Goal: Task Accomplishment & Management: Manage account settings

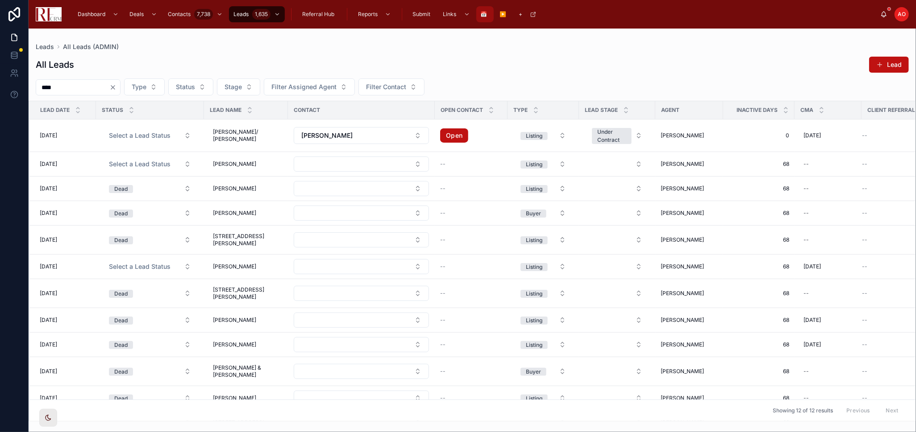
click at [486, 14] on span "📅" at bounding box center [484, 14] width 7 height 7
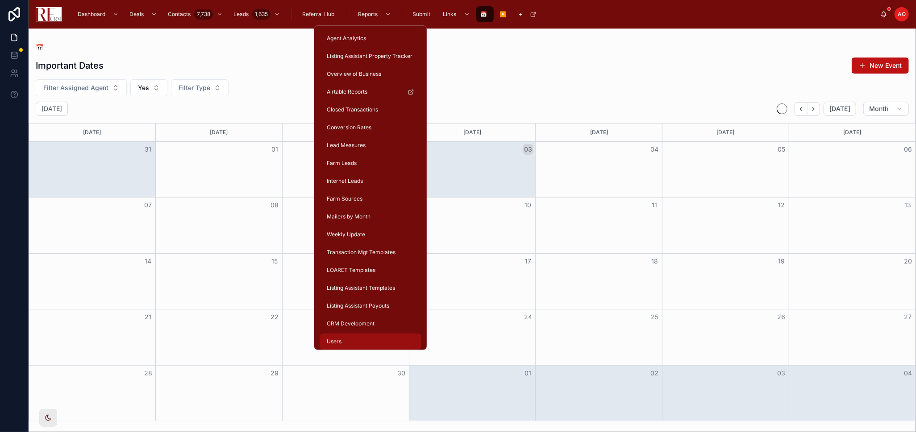
click at [363, 344] on div "Users" at bounding box center [370, 342] width 91 height 14
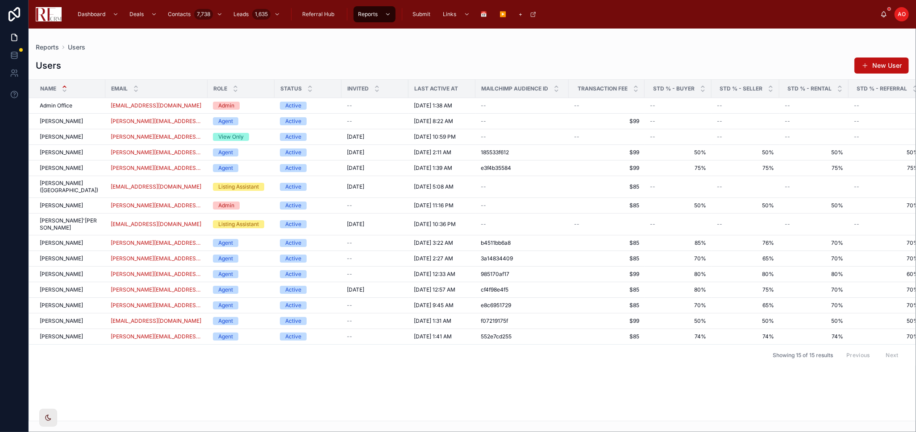
click at [219, 392] on div "Name Email Role Status Invited Last active at Mailchimp Audience ID Transaction…" at bounding box center [472, 250] width 886 height 341
click at [225, 371] on div "Name Email Role Status Invited Last active at Mailchimp Audience ID Transaction…" at bounding box center [472, 250] width 886 height 341
click at [239, 376] on div "Name Email Role Status Invited Last active at Mailchimp Audience ID Transaction…" at bounding box center [472, 250] width 886 height 341
click at [481, 14] on span "📅" at bounding box center [484, 14] width 7 height 7
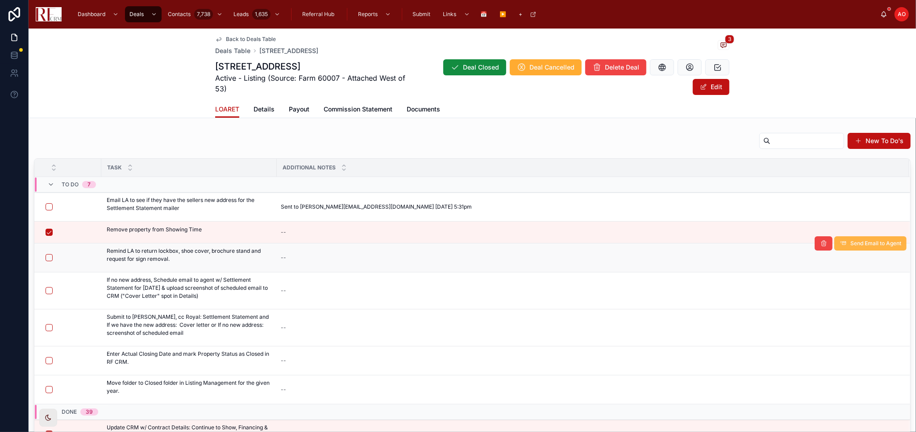
click at [874, 241] on span "Send Email to Agent" at bounding box center [875, 243] width 51 height 7
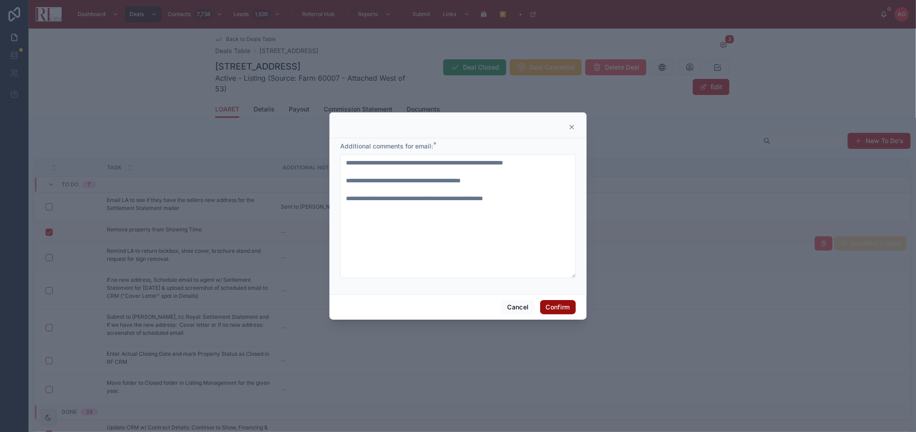
click at [559, 312] on button "Confirm" at bounding box center [558, 307] width 36 height 14
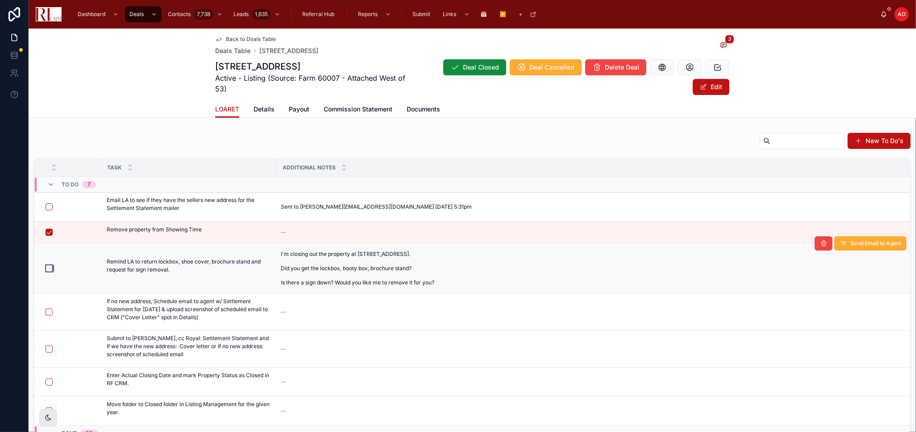
click at [50, 267] on button "button" at bounding box center [49, 268] width 7 height 7
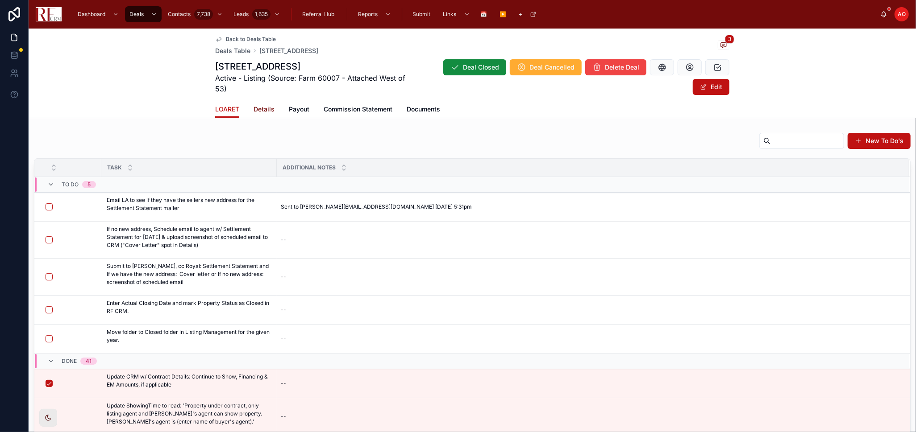
click at [263, 107] on span "Details" at bounding box center [263, 109] width 21 height 9
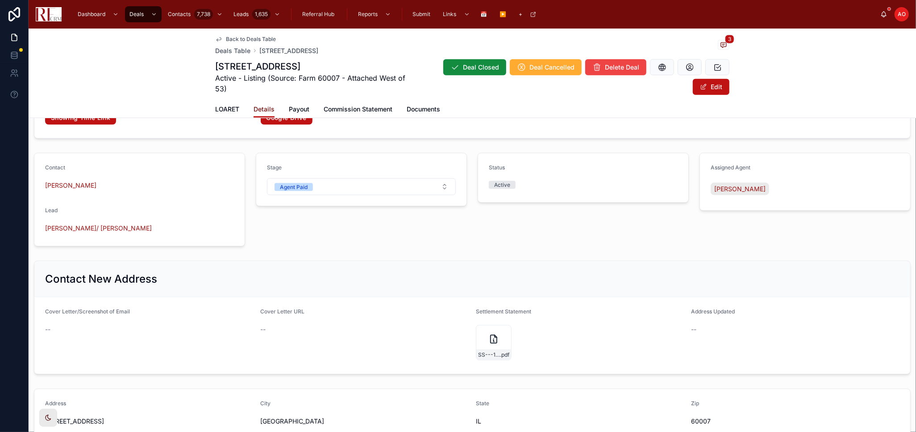
scroll to position [926, 0]
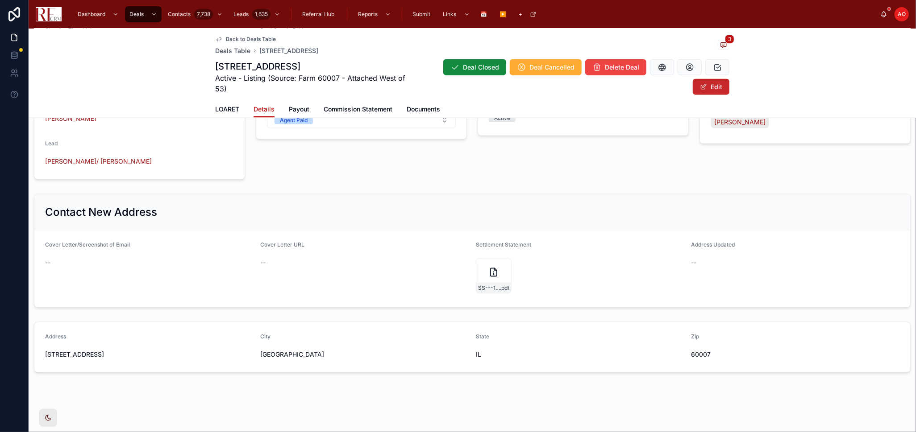
click at [713, 92] on button "Edit" at bounding box center [711, 87] width 37 height 16
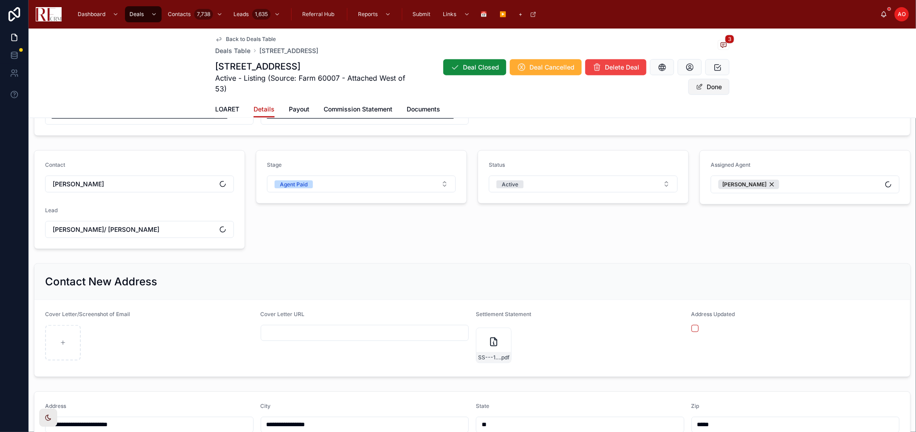
scroll to position [994, 0]
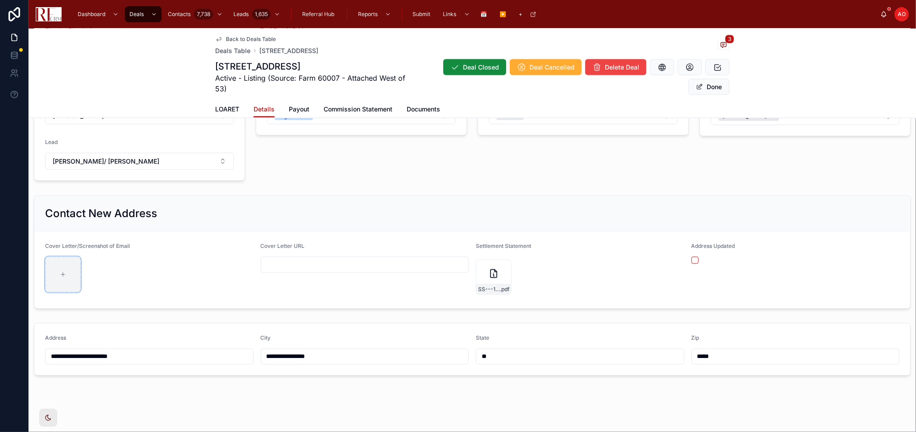
click at [64, 275] on icon at bounding box center [63, 275] width 6 height 6
type input "**********"
click at [702, 91] on button "Done" at bounding box center [708, 87] width 41 height 16
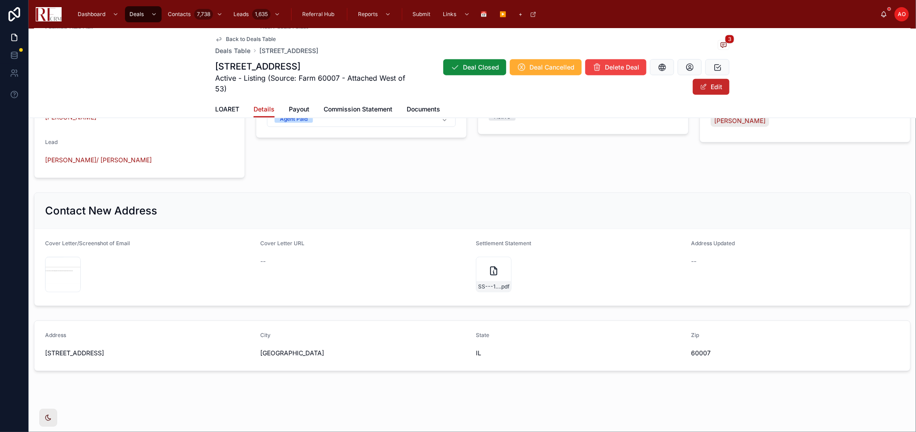
scroll to position [926, 0]
click at [235, 100] on div "Back to Deals Table Deals Table 1812 Fox Run Drive, Elk Grove Village 3 1812 Fo…" at bounding box center [472, 65] width 514 height 72
click at [229, 103] on link "LOARET" at bounding box center [227, 110] width 24 height 18
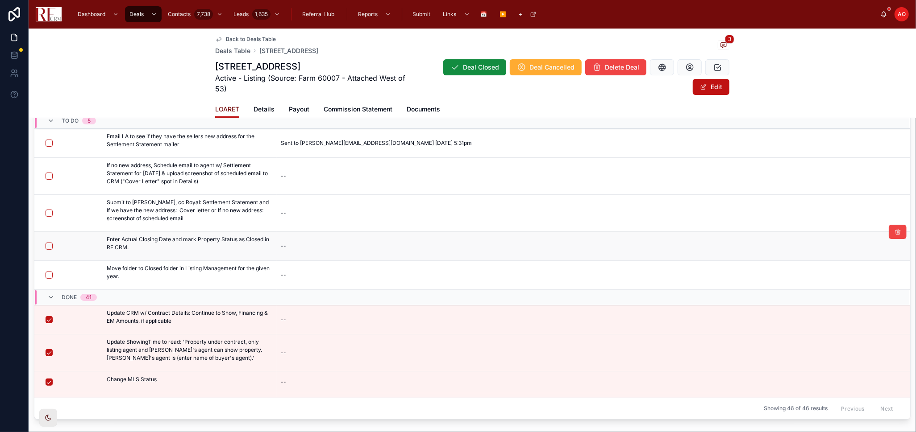
scroll to position [12, 0]
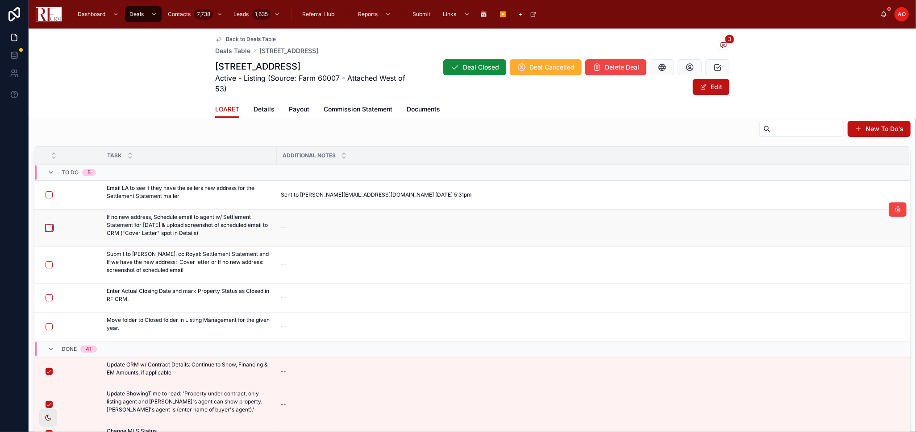
click at [48, 226] on button "button" at bounding box center [49, 227] width 7 height 7
click at [824, 250] on button "Email Isaac" at bounding box center [866, 247] width 81 height 14
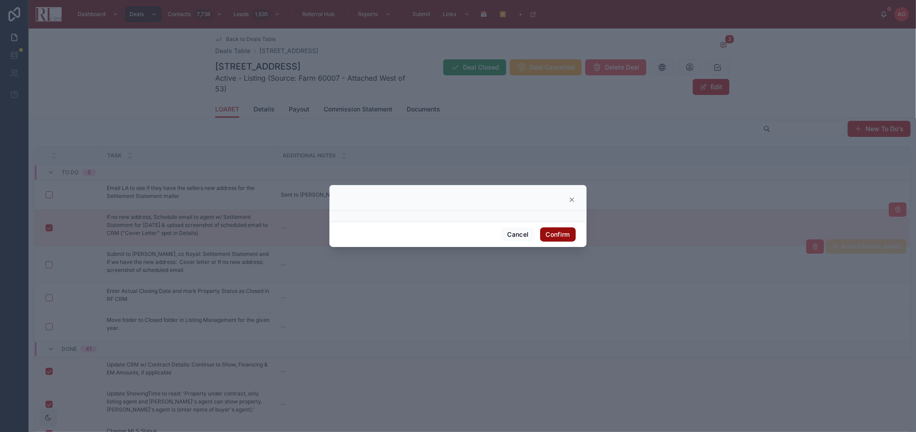
click at [559, 237] on button "Confirm" at bounding box center [558, 235] width 36 height 14
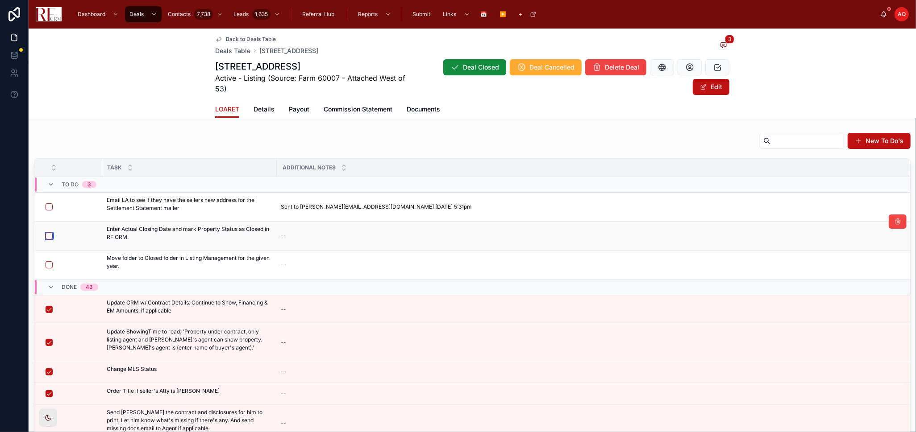
click at [49, 234] on button "button" at bounding box center [49, 236] width 7 height 7
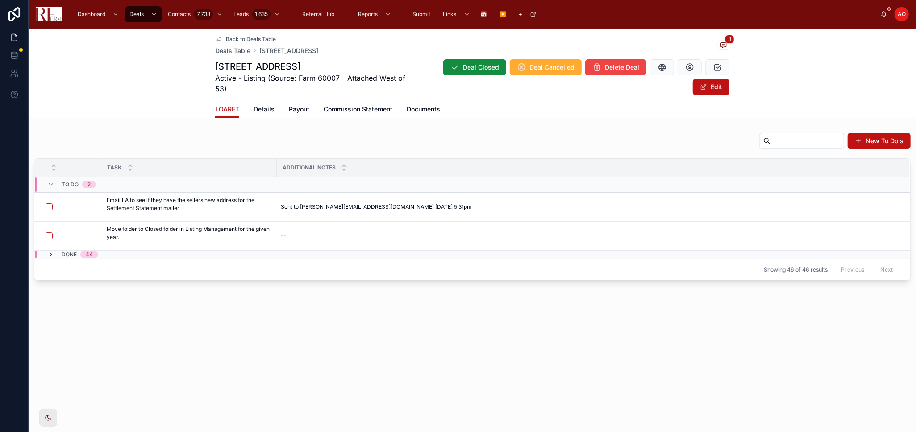
click at [49, 255] on icon at bounding box center [50, 254] width 7 height 7
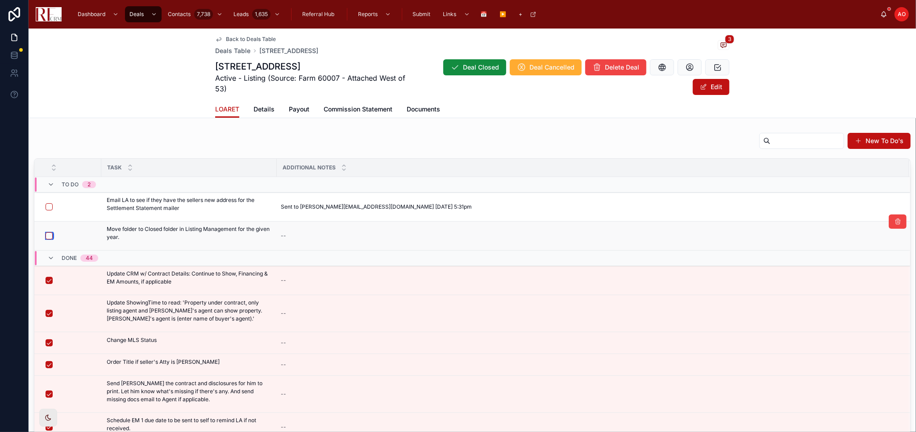
click at [50, 235] on button "button" at bounding box center [49, 236] width 7 height 7
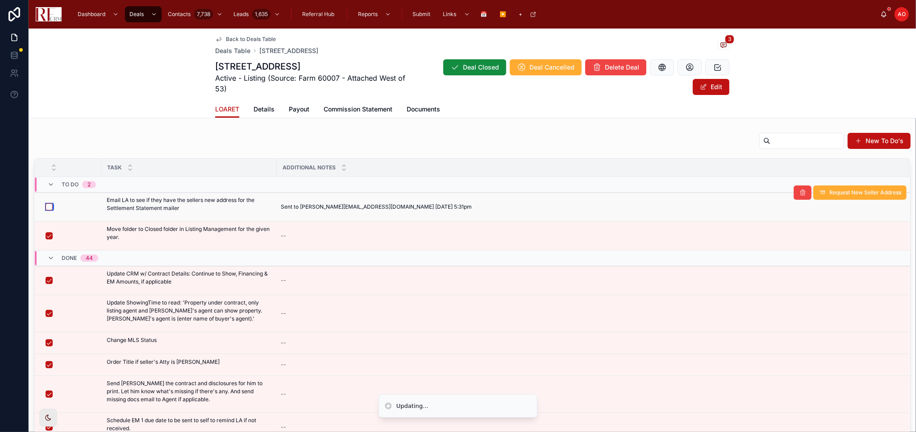
click at [48, 205] on button "button" at bounding box center [49, 207] width 7 height 7
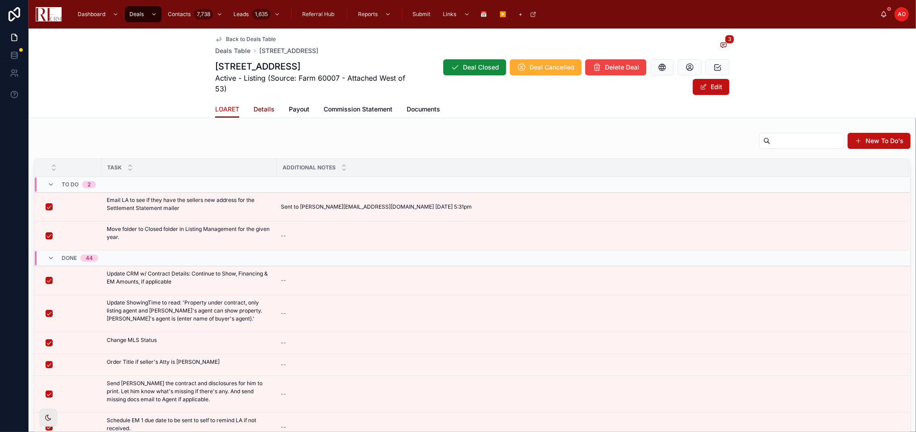
click at [263, 107] on span "Details" at bounding box center [263, 109] width 21 height 9
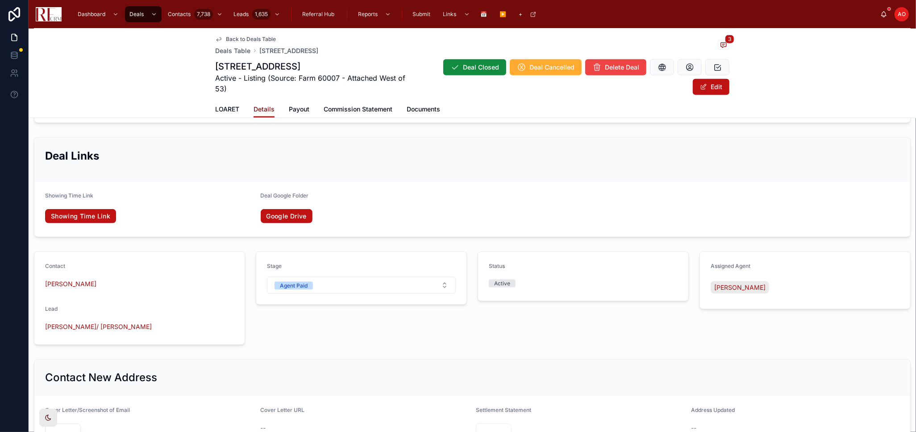
scroll to position [843, 0]
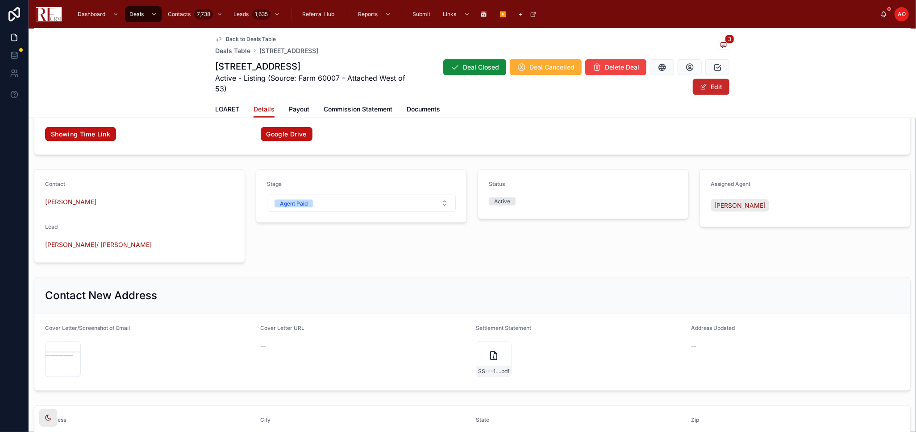
click at [710, 88] on button "Edit" at bounding box center [711, 87] width 37 height 16
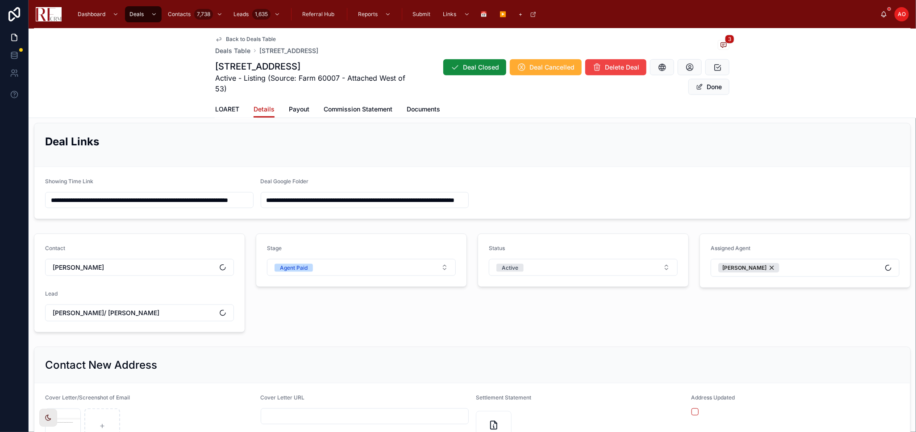
scroll to position [848, 0]
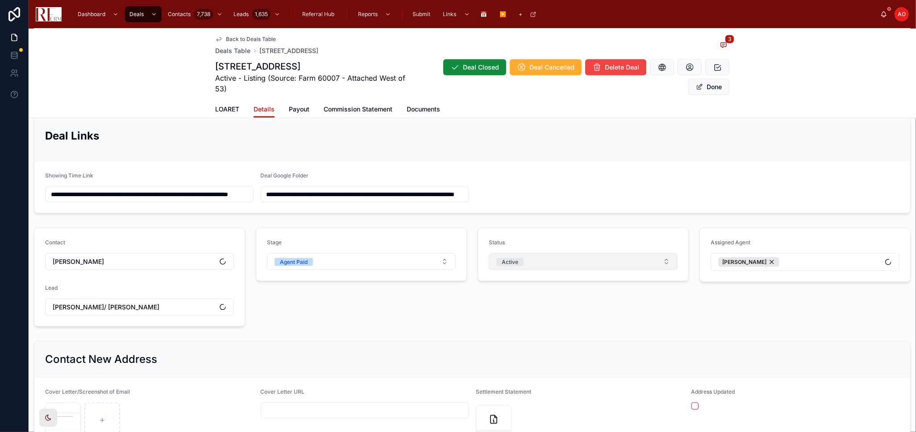
click at [600, 260] on button "Active" at bounding box center [583, 261] width 189 height 17
click at [549, 350] on div "Closed" at bounding box center [578, 350] width 183 height 13
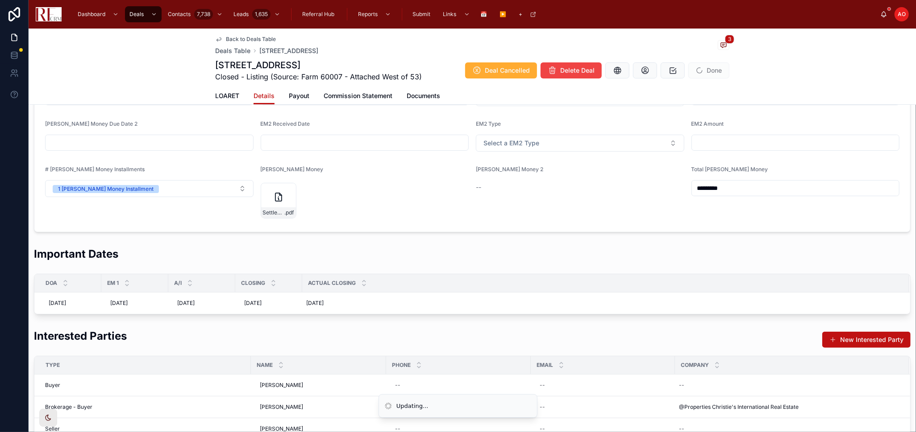
scroll to position [0, 0]
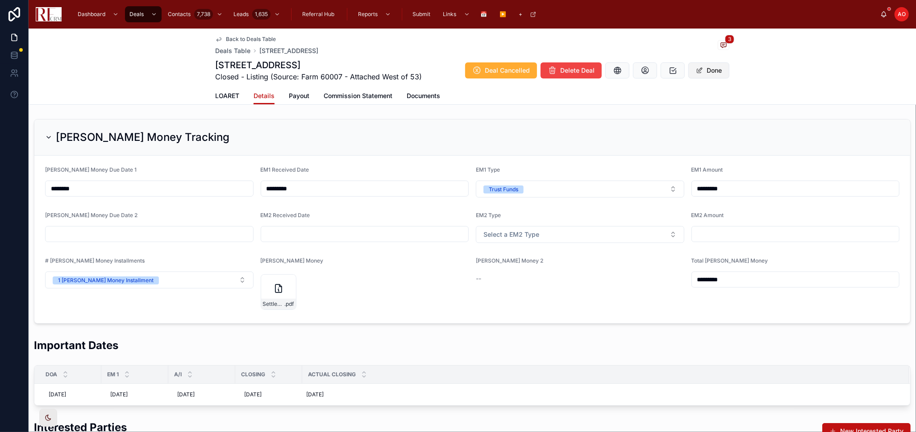
click at [709, 75] on button "Done" at bounding box center [708, 70] width 41 height 16
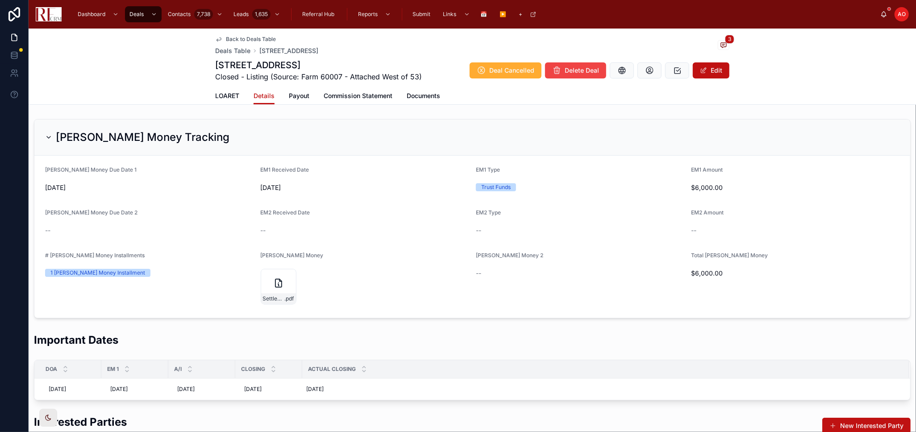
click at [249, 42] on span "Back to Deals Table" at bounding box center [251, 39] width 50 height 7
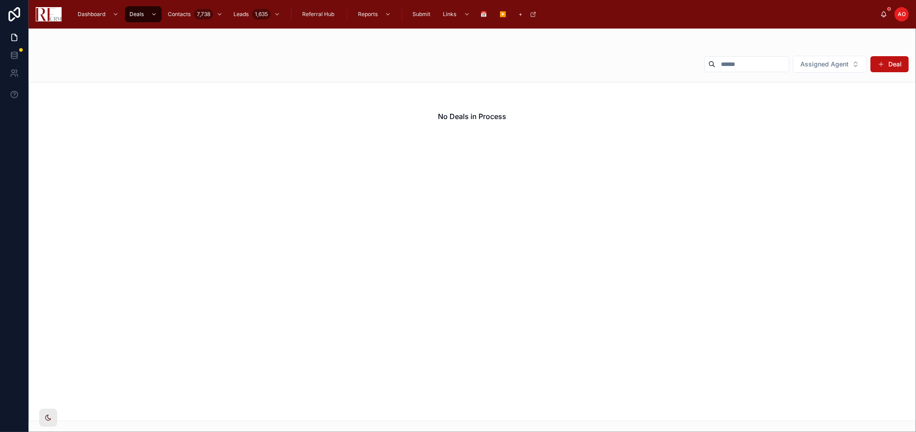
click at [505, 189] on div "No Deals in Process" at bounding box center [472, 252] width 887 height 340
click at [736, 61] on input "text" at bounding box center [751, 64] width 73 height 12
click at [373, 139] on div "No Deals in Process" at bounding box center [472, 117] width 886 height 68
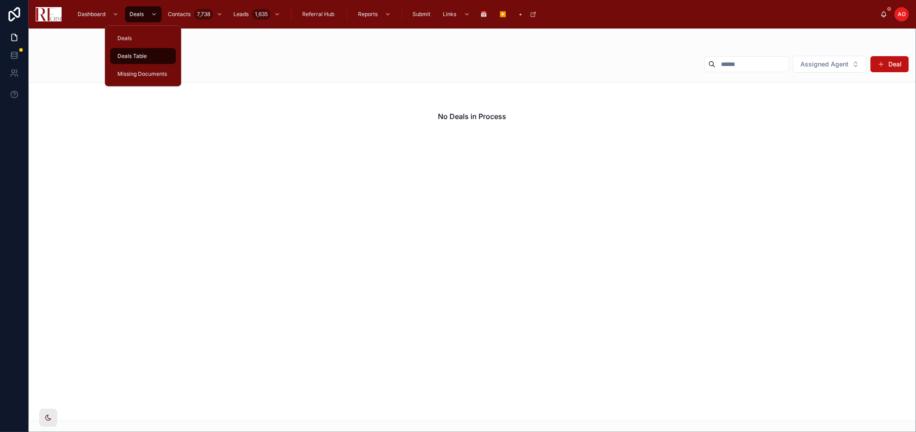
click at [150, 60] on div "Deals Table" at bounding box center [143, 56] width 55 height 14
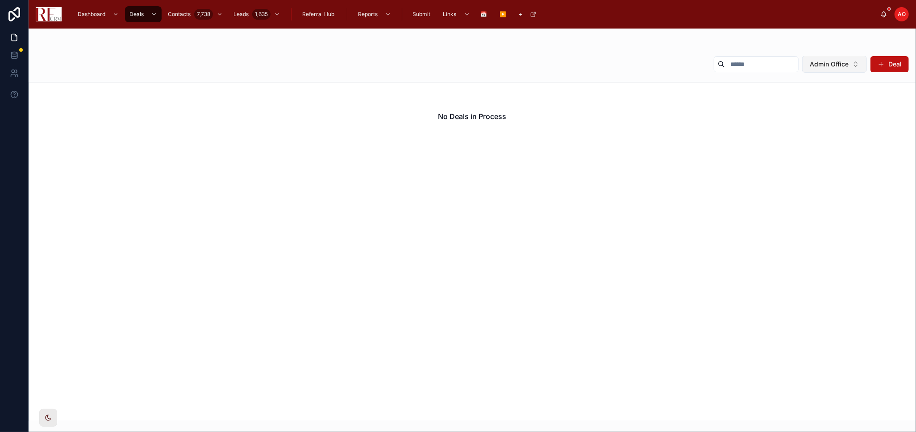
click at [824, 63] on span "Admin Office" at bounding box center [829, 64] width 39 height 9
click at [824, 92] on div "None Admin Office" at bounding box center [834, 107] width 111 height 32
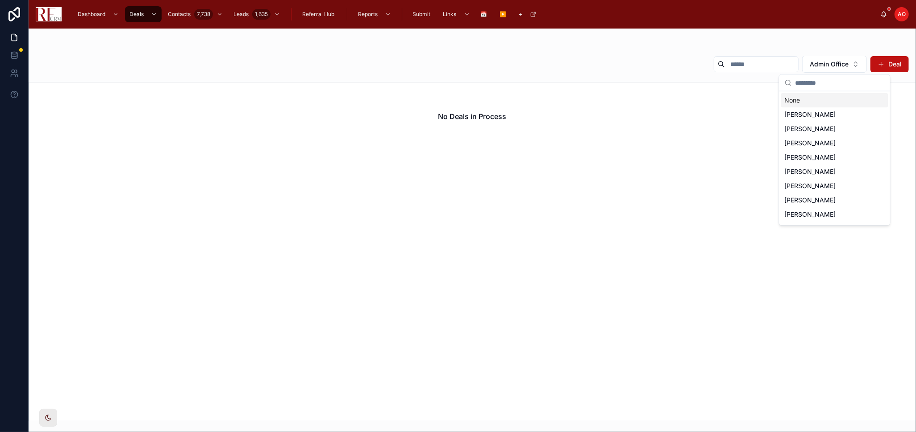
click at [823, 97] on div "None" at bounding box center [834, 100] width 107 height 14
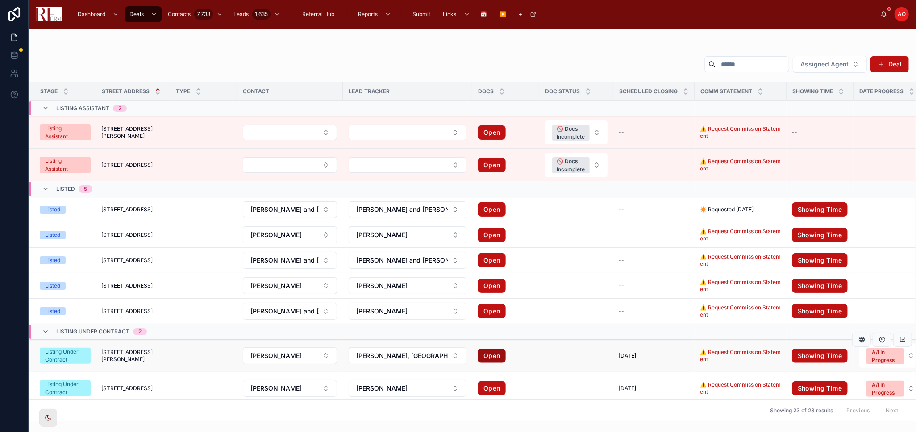
scroll to position [99, 0]
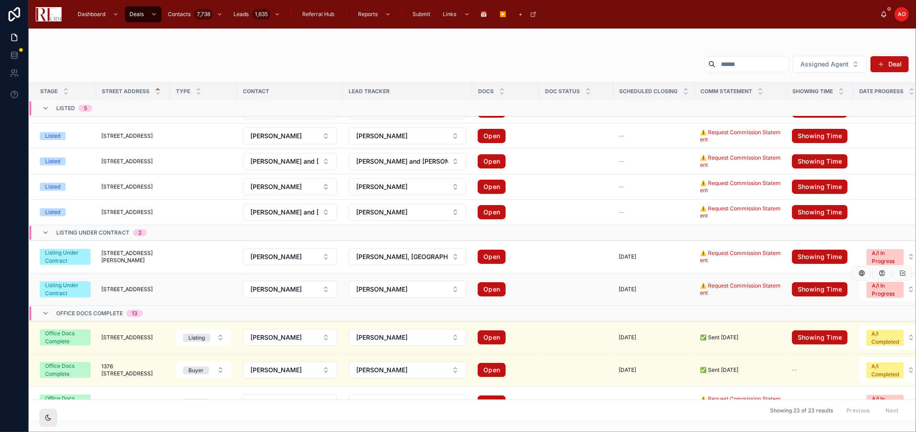
click at [137, 285] on td "1104 Yorkshire Court 1104 Yorkshire Court" at bounding box center [133, 290] width 74 height 33
click at [138, 287] on span "1104 Yorkshire Court" at bounding box center [126, 289] width 51 height 7
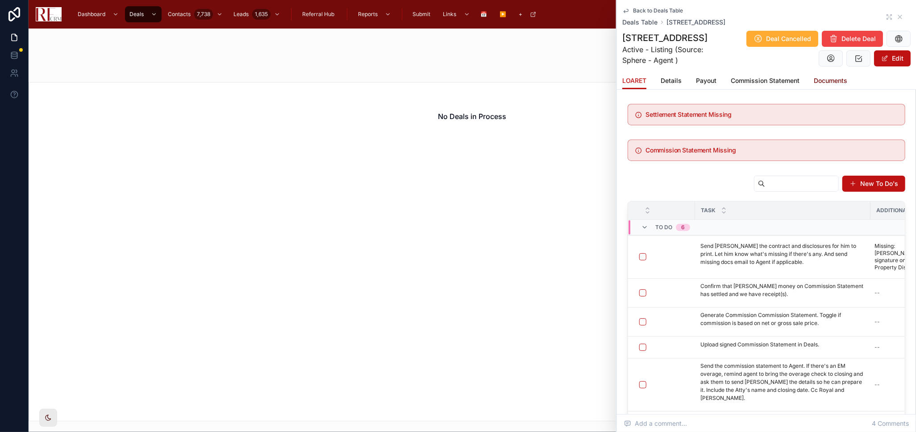
click at [824, 79] on span "Documents" at bounding box center [830, 80] width 33 height 9
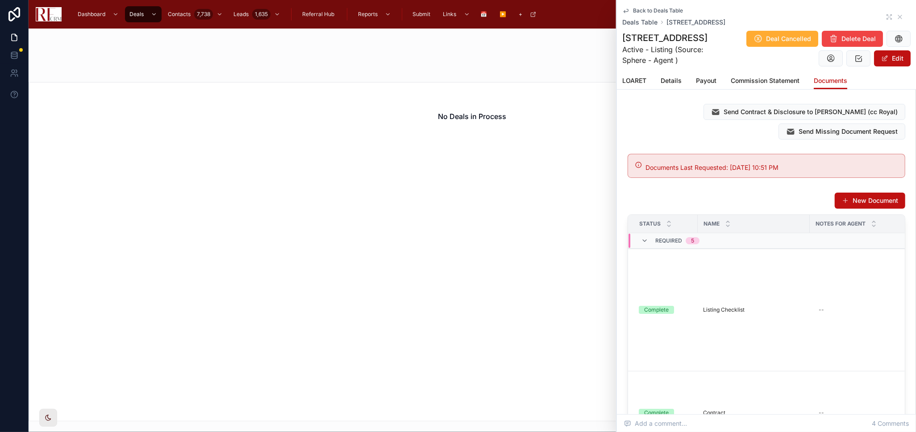
click at [824, 16] on div "Back to Deals Table Deals Table 1104 Yorkshire Court, Elgin" at bounding box center [766, 17] width 288 height 20
click at [824, 17] on icon at bounding box center [888, 16] width 7 height 7
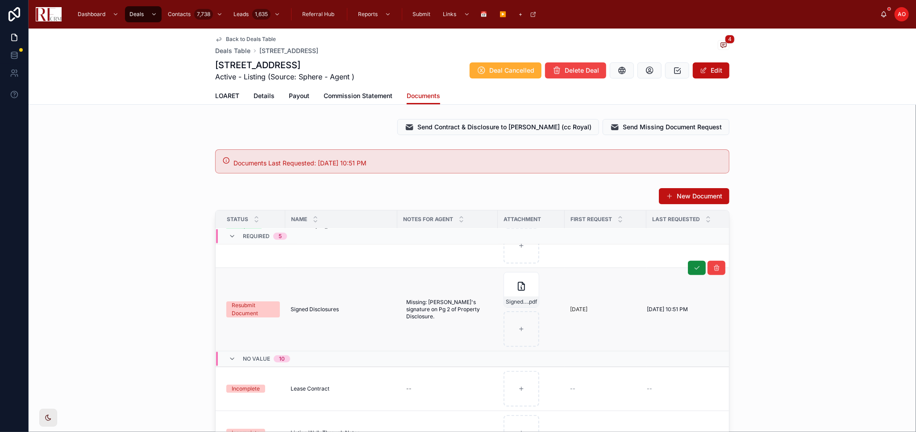
scroll to position [347, 0]
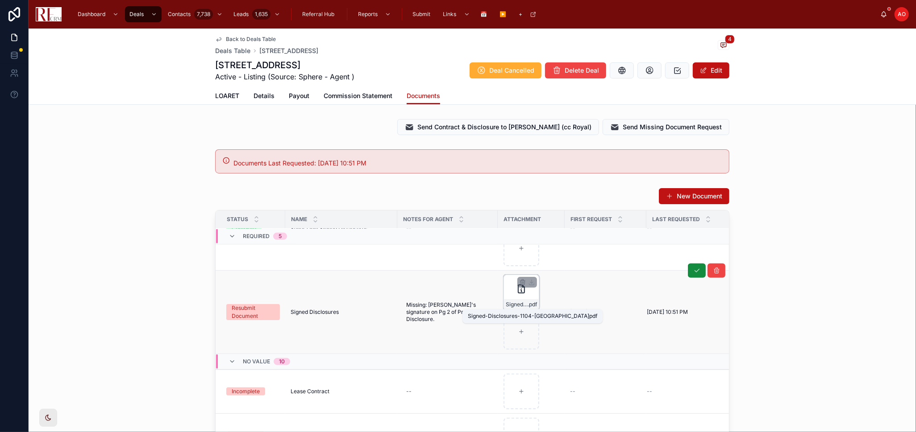
click at [520, 304] on span "Signed-Disclosures-1104-Yorkshire" at bounding box center [517, 304] width 22 height 7
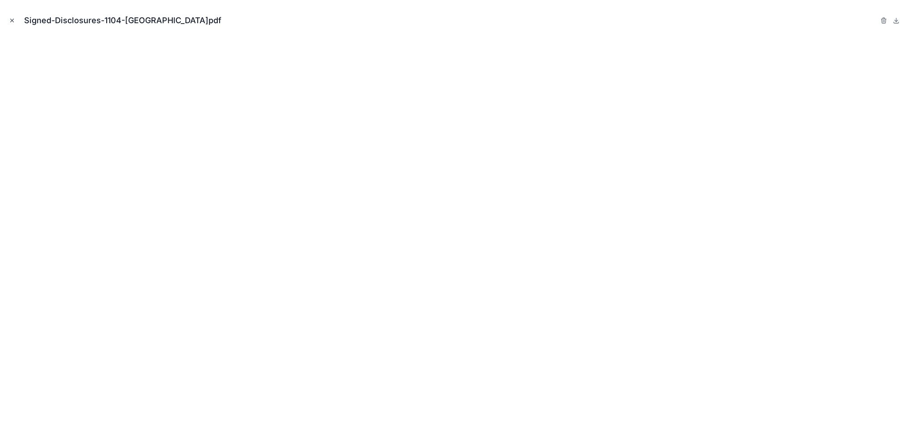
click at [11, 23] on icon "Close modal" at bounding box center [12, 20] width 6 height 6
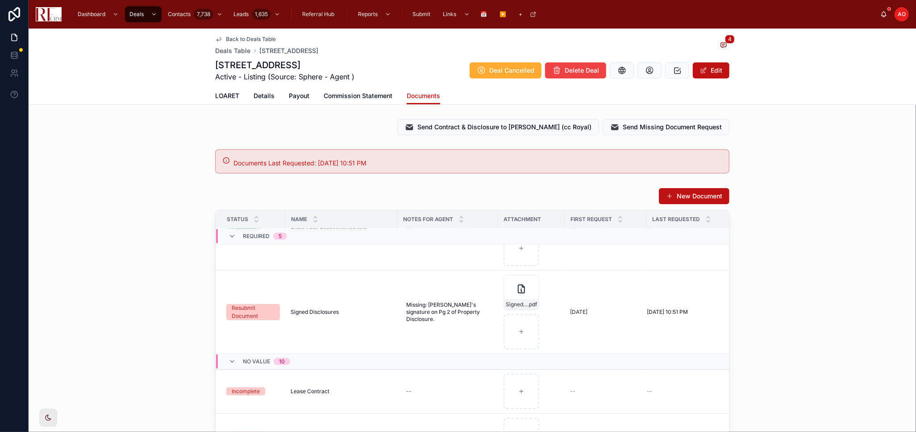
click at [119, 334] on div "New Document Status Name Notes for Agent Attachment First Request Last Requeste…" at bounding box center [472, 361] width 887 height 355
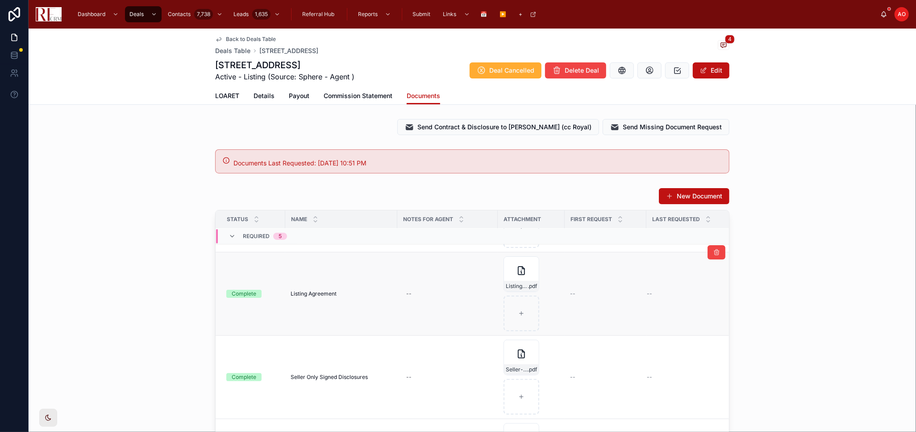
scroll to position [347, 0]
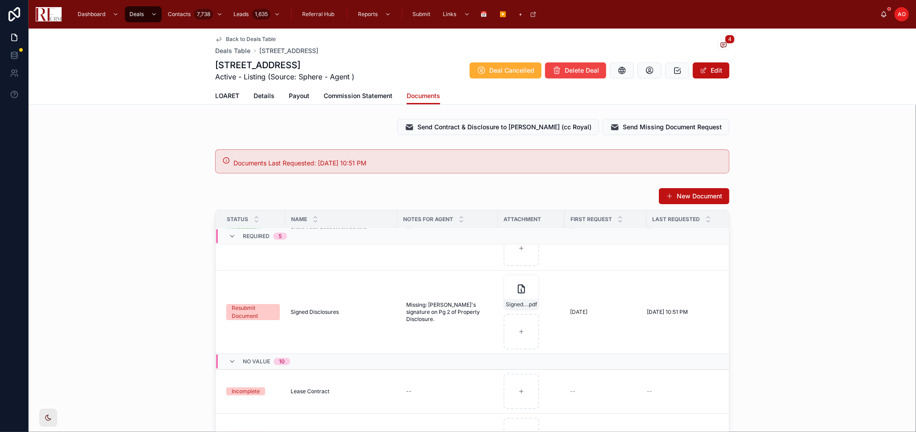
click at [252, 39] on span "Back to Deals Table" at bounding box center [251, 39] width 50 height 7
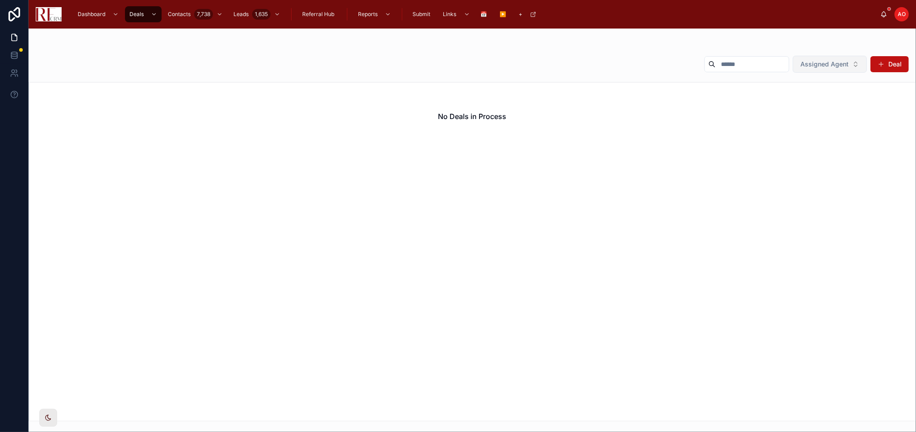
click at [824, 69] on button "Assigned Agent" at bounding box center [830, 64] width 74 height 17
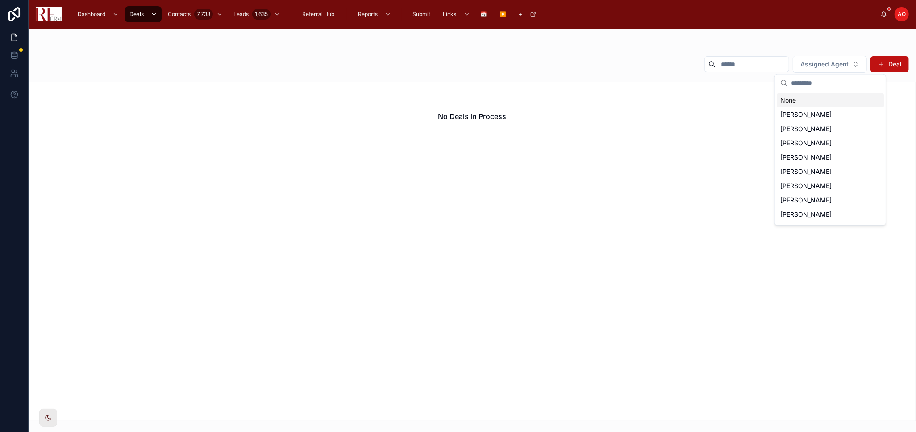
drag, startPoint x: 819, startPoint y: 104, endPoint x: 141, endPoint y: 10, distance: 683.9
click at [819, 104] on div "None" at bounding box center [830, 100] width 107 height 14
click at [733, 63] on input "text" at bounding box center [751, 64] width 73 height 12
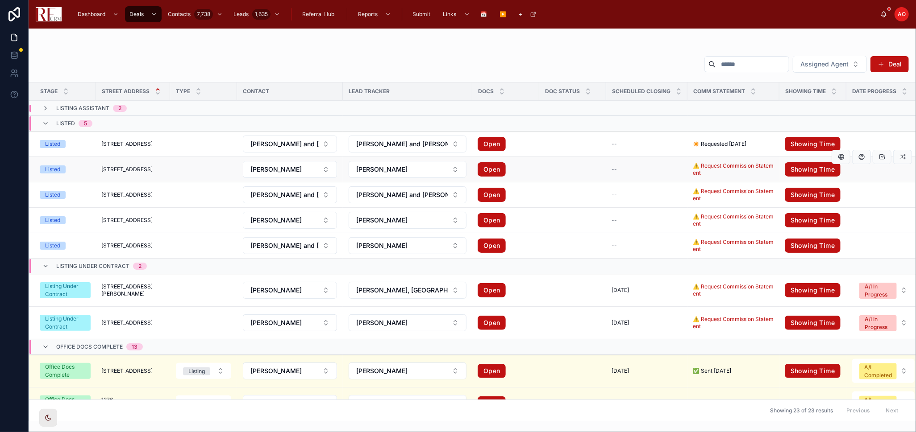
click at [147, 170] on span "1388 Radcliffe Lane" at bounding box center [126, 169] width 51 height 7
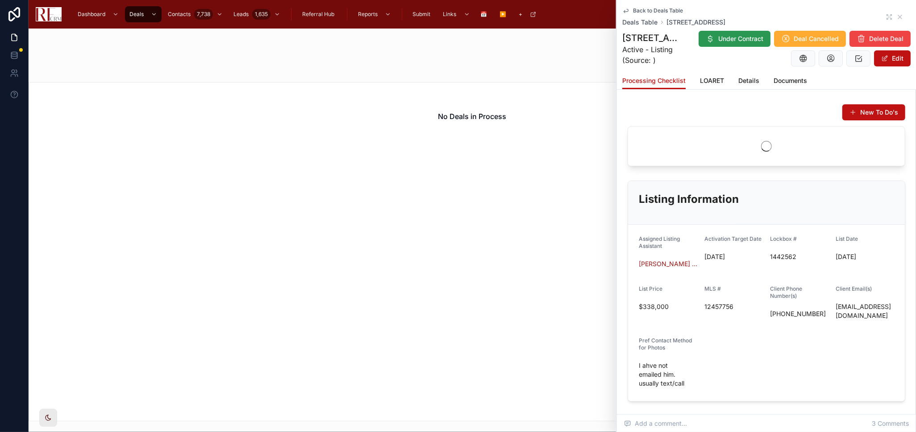
click at [763, 37] on span "Under Contract" at bounding box center [740, 38] width 45 height 9
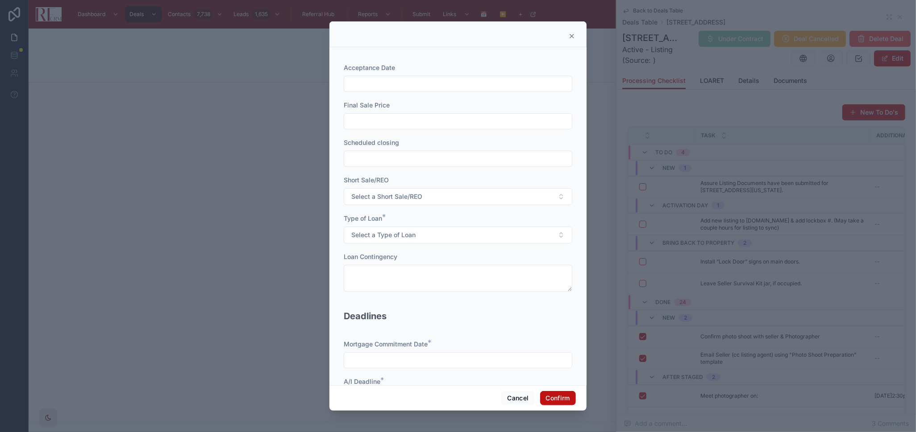
click at [419, 83] on input "text" at bounding box center [458, 84] width 228 height 12
click at [422, 155] on button "1" at bounding box center [422, 158] width 16 height 16
type input "********"
click at [371, 127] on input "text" at bounding box center [458, 121] width 228 height 12
click at [387, 116] on input "text" at bounding box center [458, 121] width 228 height 12
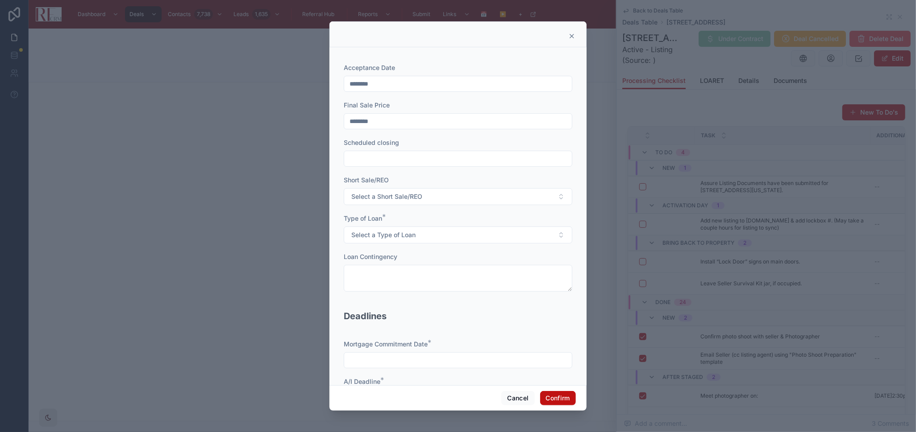
type input "********"
click at [393, 164] on input "text" at bounding box center [458, 159] width 228 height 12
click at [485, 270] on button "19" at bounding box center [486, 273] width 16 height 16
type input "*********"
click at [377, 233] on span "Select a Type of Loan" at bounding box center [383, 235] width 64 height 9
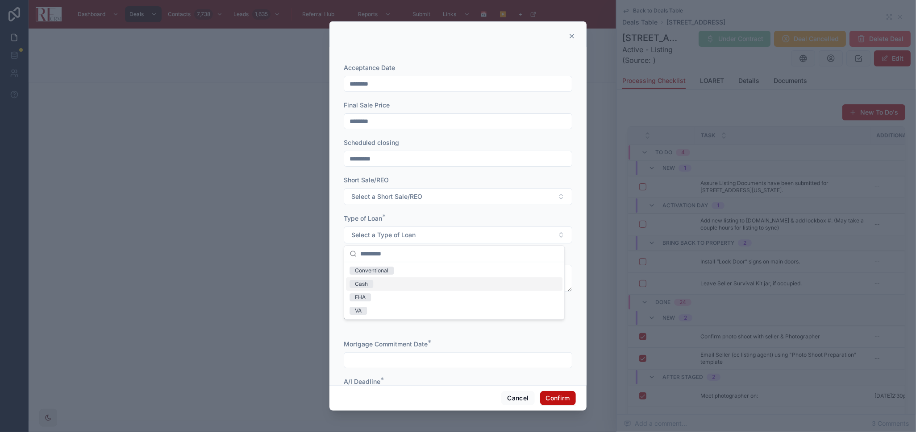
click at [385, 284] on div "Cash" at bounding box center [454, 284] width 216 height 13
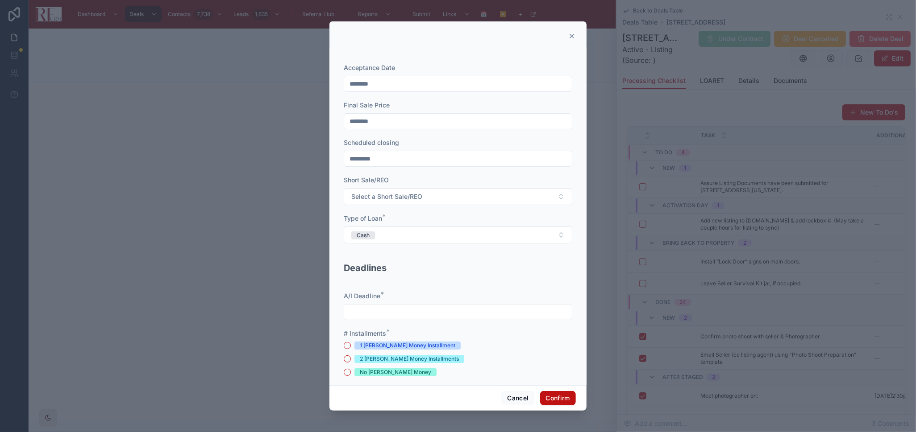
click at [420, 309] on input "text" at bounding box center [458, 312] width 228 height 12
click at [422, 232] on button "8" at bounding box center [422, 232] width 16 height 16
type input "********"
click at [475, 348] on div "1 Earnest Money Installment" at bounding box center [458, 346] width 229 height 8
click at [429, 344] on div "1 Earnest Money Installment" at bounding box center [408, 346] width 96 height 8
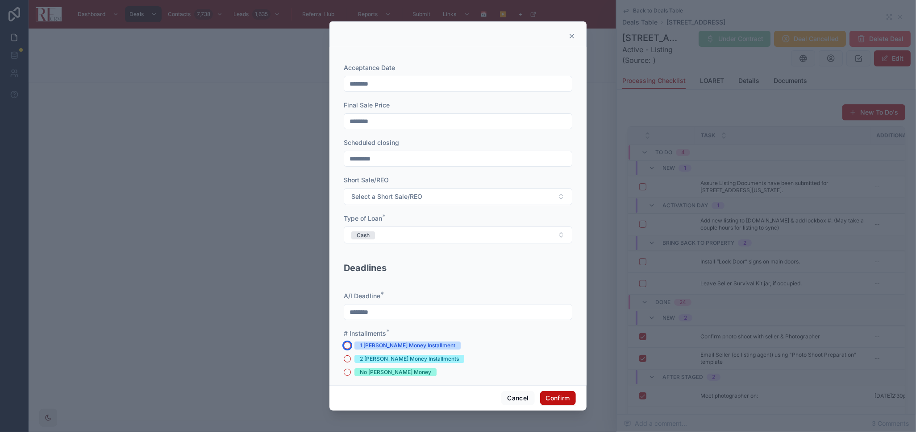
click at [351, 344] on button "1 Earnest Money Installment" at bounding box center [347, 345] width 7 height 7
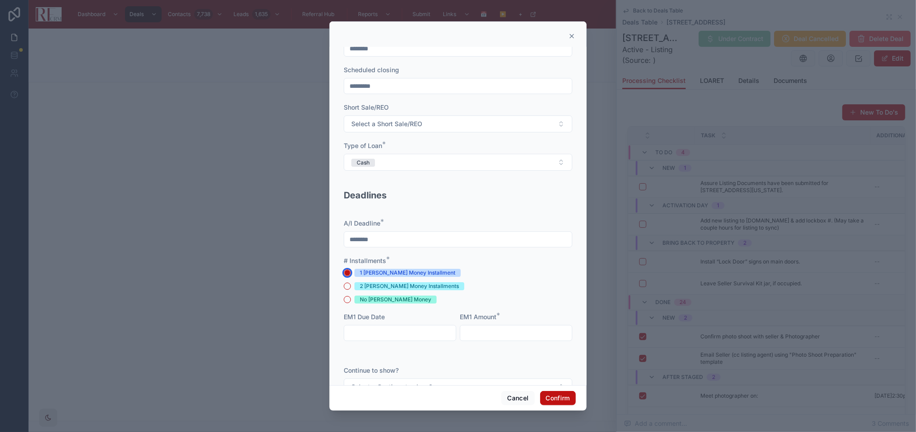
scroll to position [99, 0]
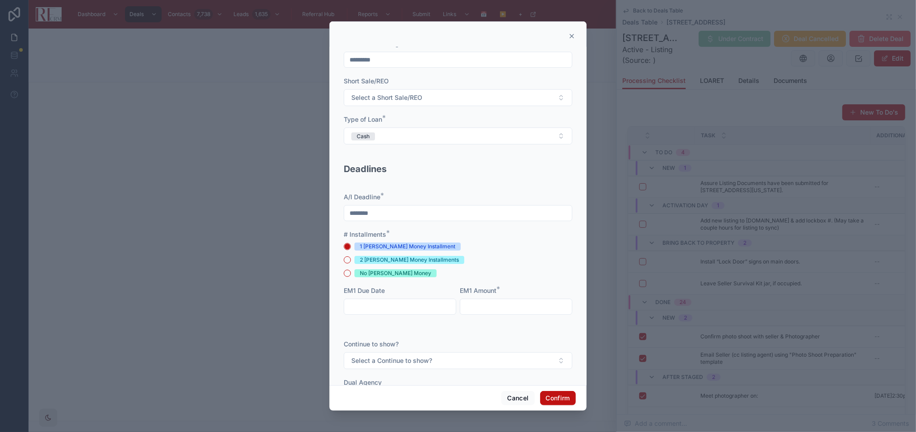
click at [415, 310] on input "text" at bounding box center [400, 307] width 112 height 12
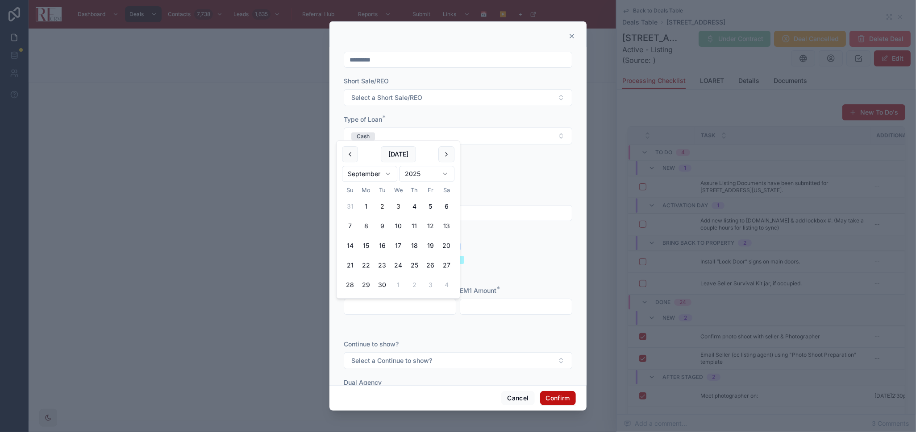
click at [400, 205] on button "3" at bounding box center [398, 207] width 16 height 16
type input "********"
click at [489, 304] on input "text" at bounding box center [516, 307] width 112 height 12
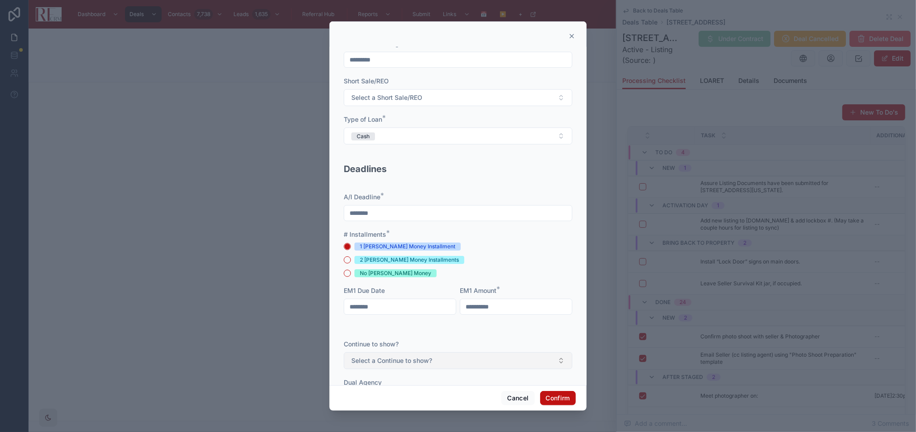
type input "**********"
click at [500, 360] on button "Select a Continue to show?" at bounding box center [458, 361] width 229 height 17
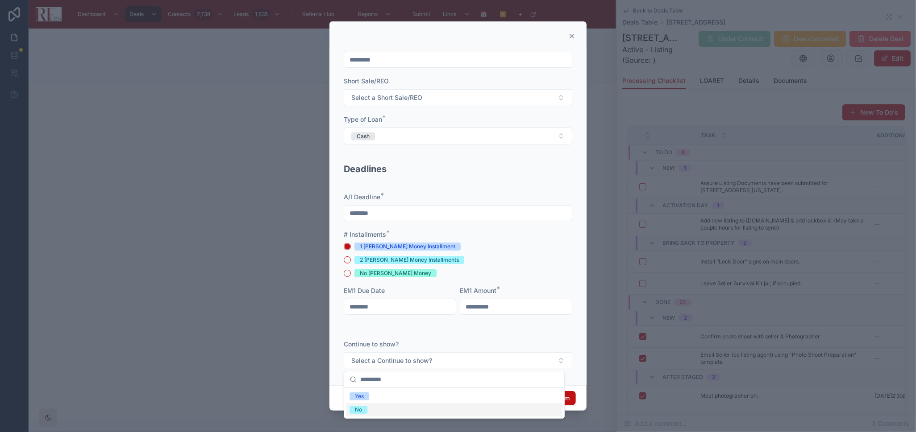
click at [409, 389] on div "No" at bounding box center [454, 409] width 216 height 13
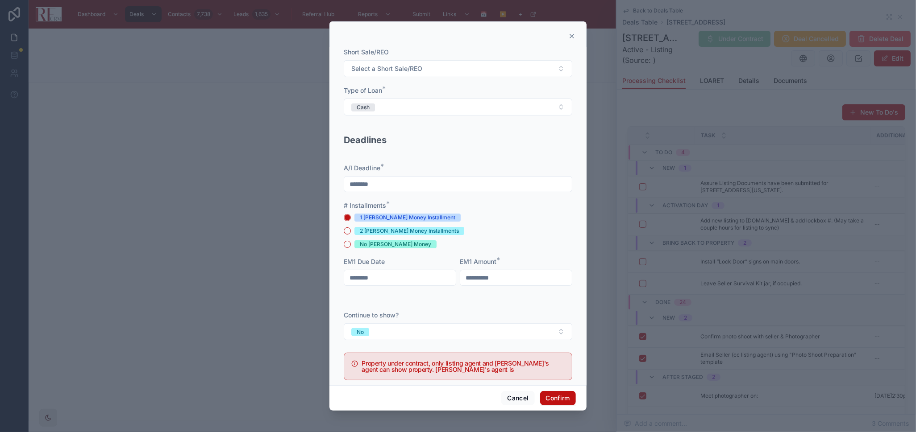
scroll to position [198, 0]
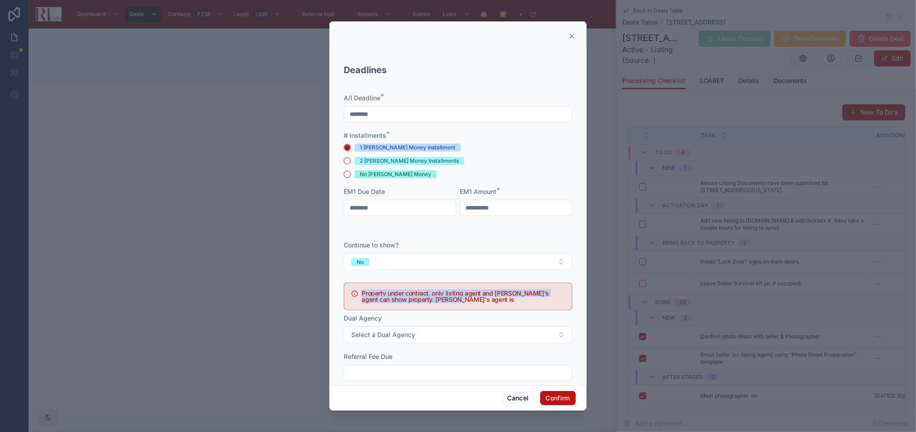
drag, startPoint x: 360, startPoint y: 291, endPoint x: 477, endPoint y: 304, distance: 118.1
click at [477, 304] on div "Property under contract, only listing agent and buyer's agent can show property…" at bounding box center [458, 297] width 229 height 28
copy h5 "Property under contract, only listing agent and buyer's agent can show property…"
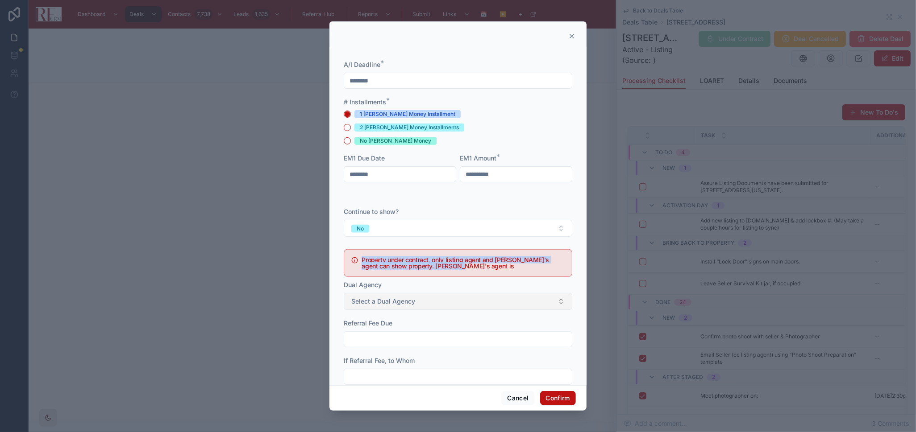
scroll to position [248, 0]
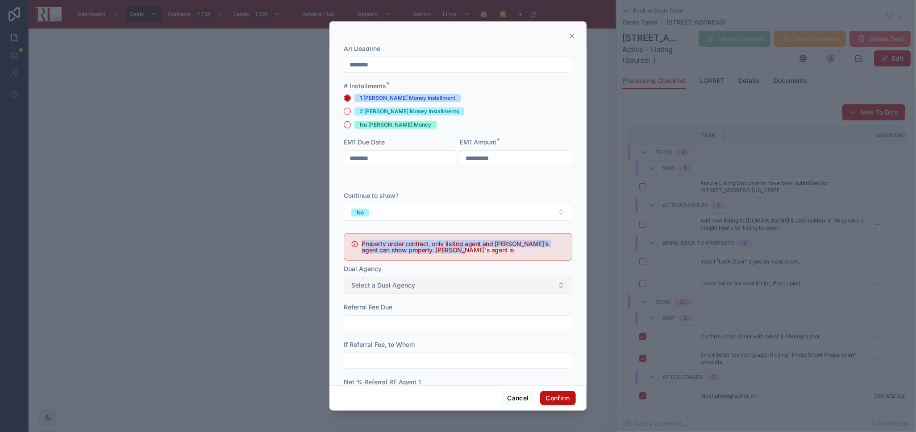
click at [405, 280] on button "Select a Dual Agency" at bounding box center [458, 285] width 229 height 17
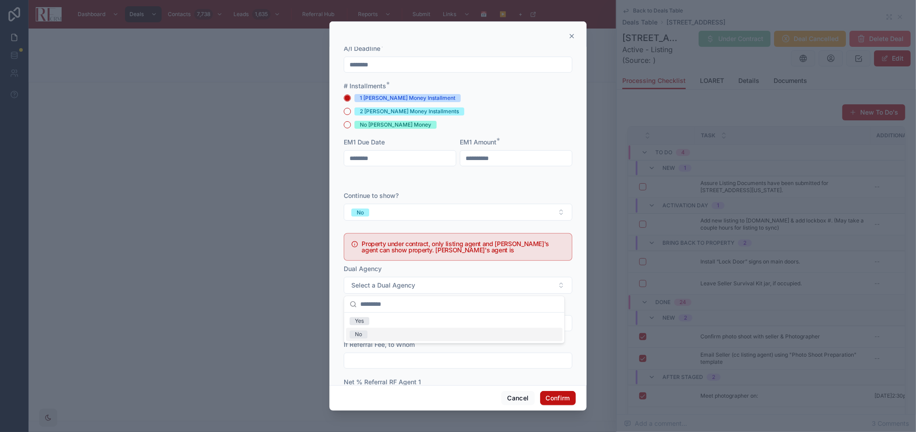
click at [394, 336] on div "No" at bounding box center [454, 334] width 216 height 13
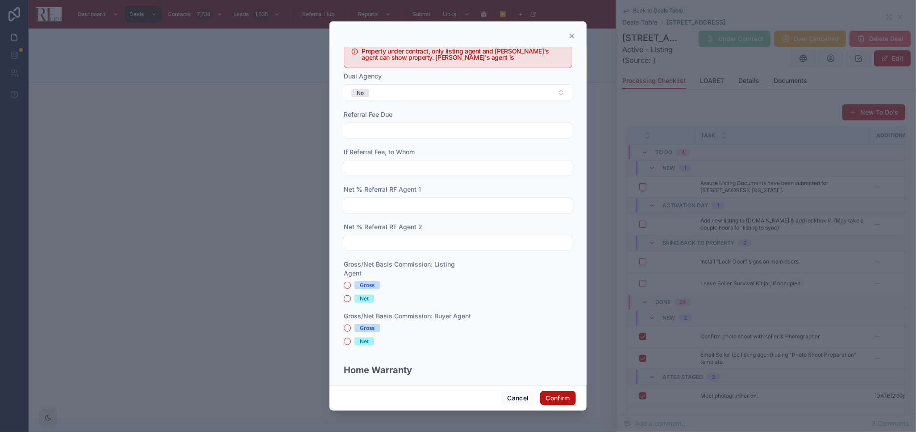
scroll to position [446, 0]
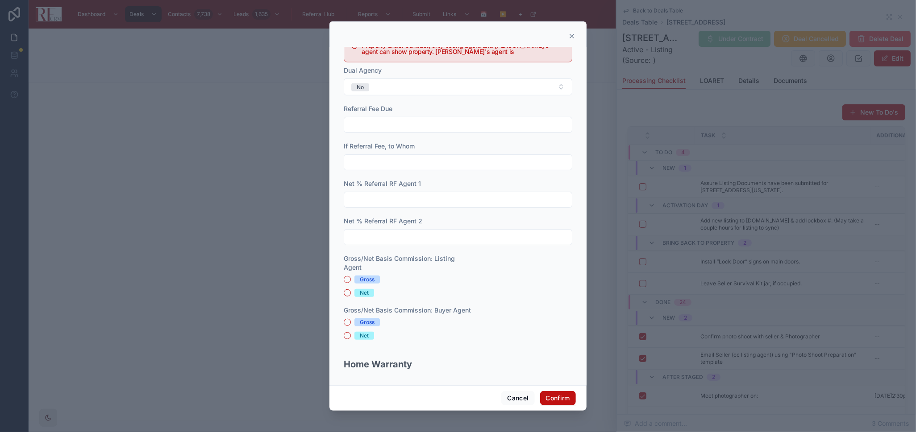
click at [369, 277] on div "Gross" at bounding box center [367, 280] width 15 height 8
click at [351, 277] on button "Gross" at bounding box center [347, 279] width 7 height 7
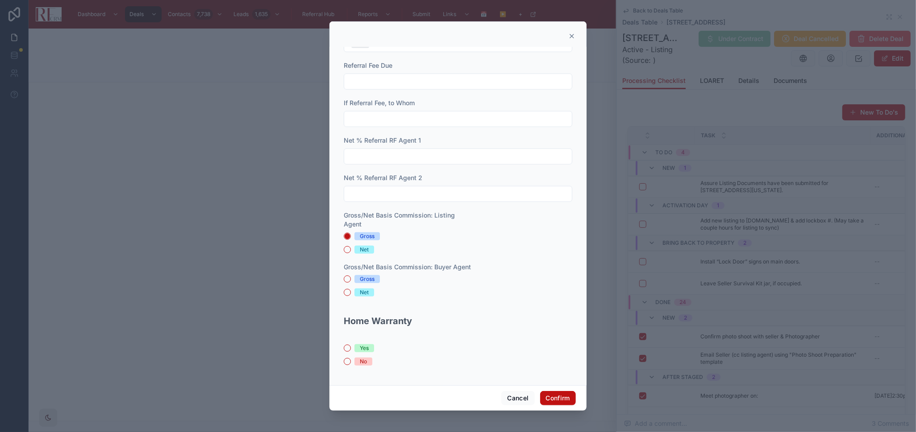
click at [364, 358] on div "No" at bounding box center [363, 362] width 7 height 8
click at [351, 358] on button "No" at bounding box center [347, 361] width 7 height 7
click at [364, 277] on div "Gross" at bounding box center [367, 279] width 15 height 8
click at [351, 277] on button "Gross" at bounding box center [347, 279] width 7 height 7
click at [362, 248] on div "Net" at bounding box center [364, 250] width 9 height 8
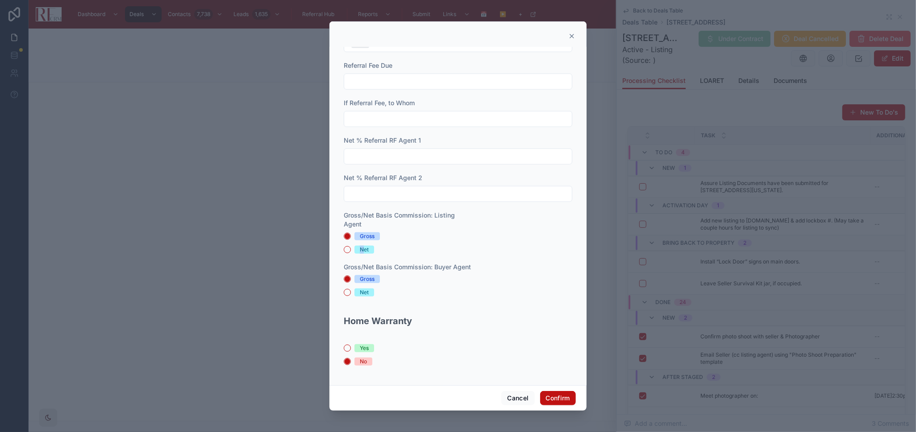
click at [367, 248] on div "Net" at bounding box center [364, 250] width 9 height 8
click at [351, 248] on button "Net" at bounding box center [347, 249] width 7 height 7
click at [553, 389] on button "Confirm" at bounding box center [558, 398] width 36 height 14
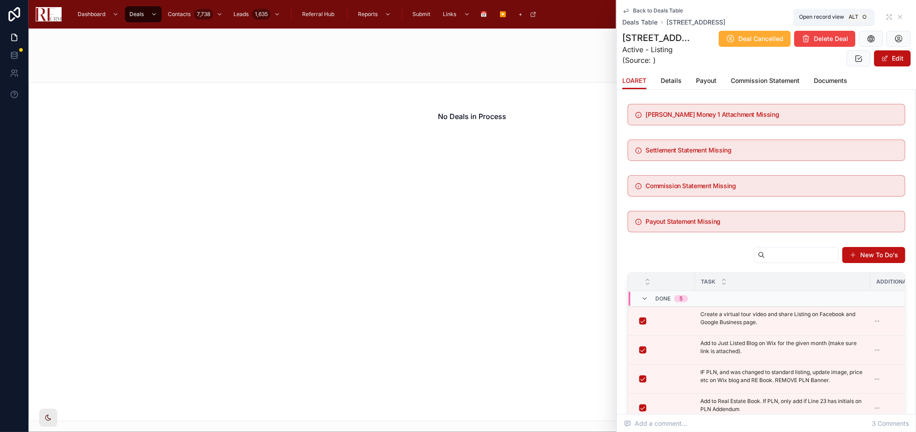
click at [824, 15] on div "Back to Deals Table Deals Table 1388 Radcliffe Lane, Schaumburg" at bounding box center [766, 17] width 288 height 20
click at [824, 14] on div "Back to Deals Table Deals Table 1388 Radcliffe Lane, Schaumburg" at bounding box center [766, 17] width 288 height 20
click at [824, 16] on icon at bounding box center [888, 16] width 7 height 7
click at [824, 16] on icon at bounding box center [883, 14] width 7 height 7
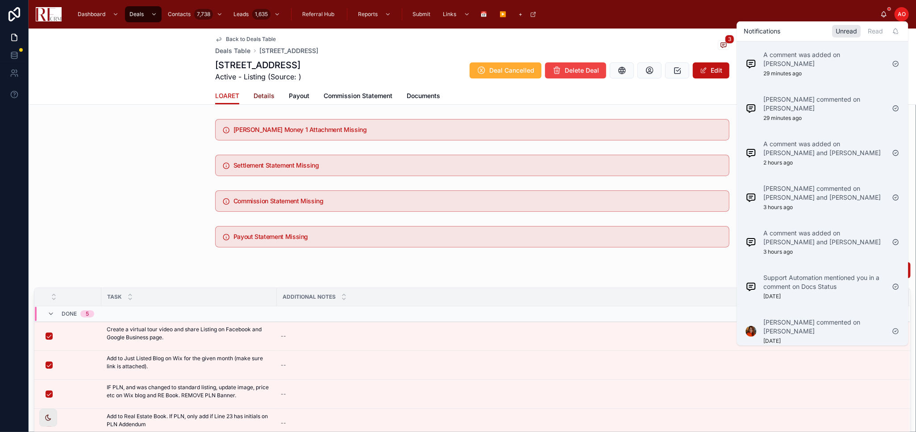
click at [266, 92] on span "Details" at bounding box center [263, 95] width 21 height 9
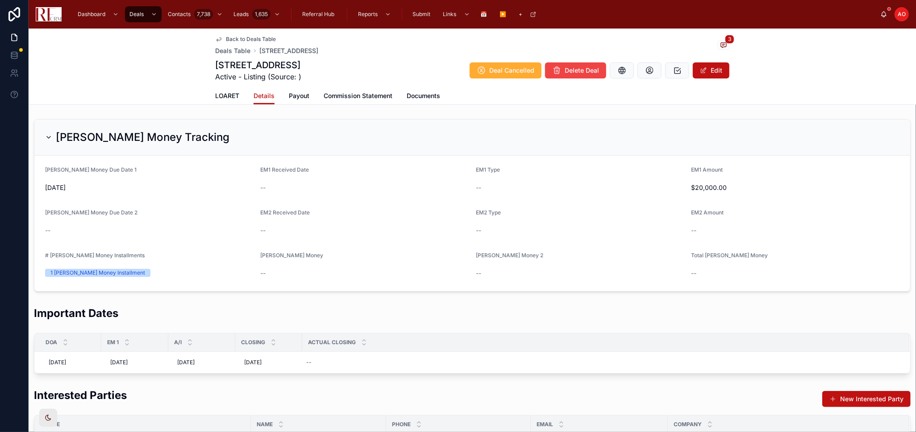
click at [270, 66] on h1 "1388 Radcliffe Lane, Schaumburg" at bounding box center [258, 65] width 86 height 12
click at [717, 67] on button "Edit" at bounding box center [711, 70] width 37 height 16
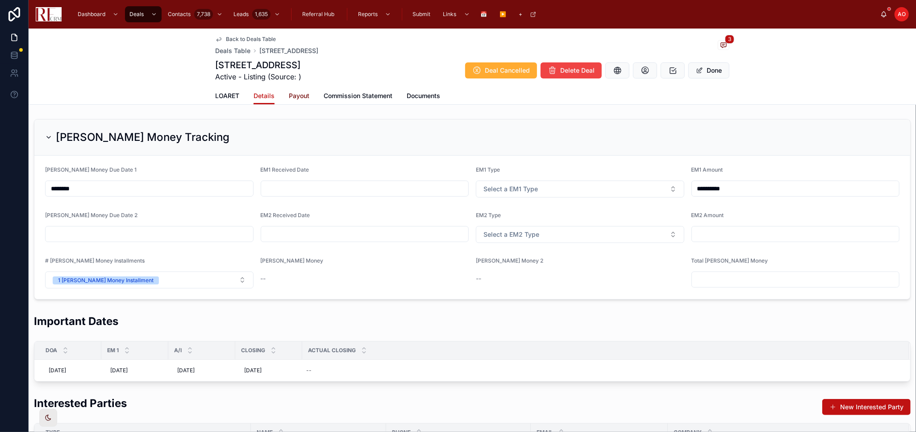
click at [289, 92] on span "Payout" at bounding box center [299, 95] width 21 height 9
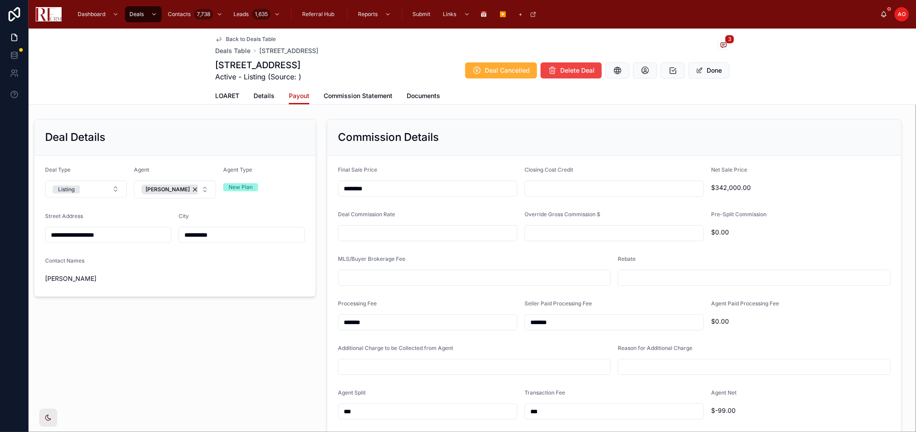
click at [60, 233] on input "**********" at bounding box center [108, 235] width 125 height 12
type input "**********"
click at [696, 73] on span at bounding box center [699, 70] width 7 height 7
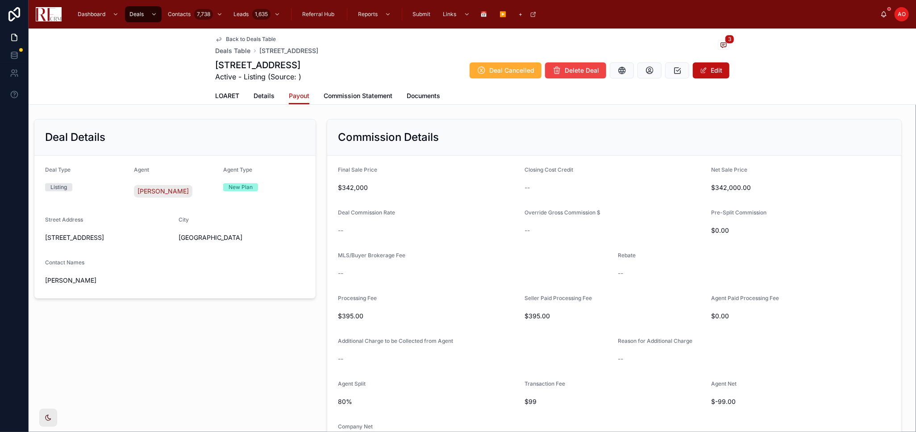
click at [221, 354] on div "Deal Details Deal Type Listing Agent Kymberli Saragaglia Agent Type New Plan St…" at bounding box center [175, 291] width 293 height 351
click at [204, 352] on div "Deal Details Deal Type Listing Agent Kymberli Saragaglia Agent Type New Plan St…" at bounding box center [175, 291] width 293 height 351
click at [227, 98] on span "LOARET" at bounding box center [227, 95] width 24 height 9
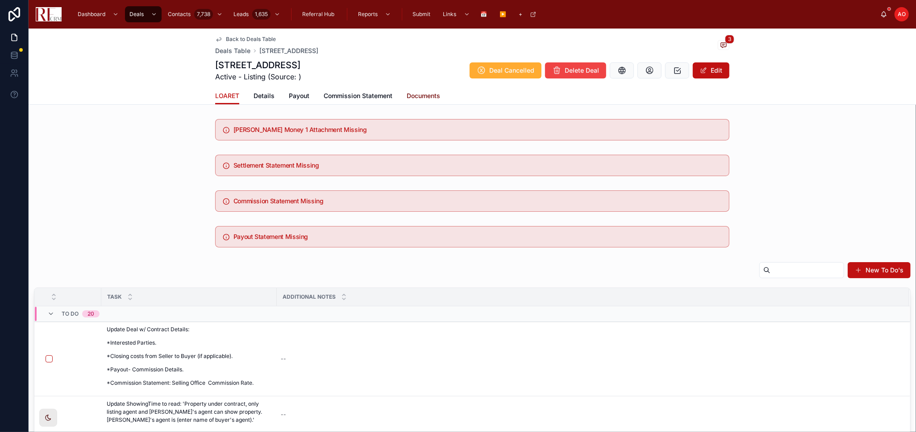
click at [422, 98] on span "Documents" at bounding box center [423, 95] width 33 height 9
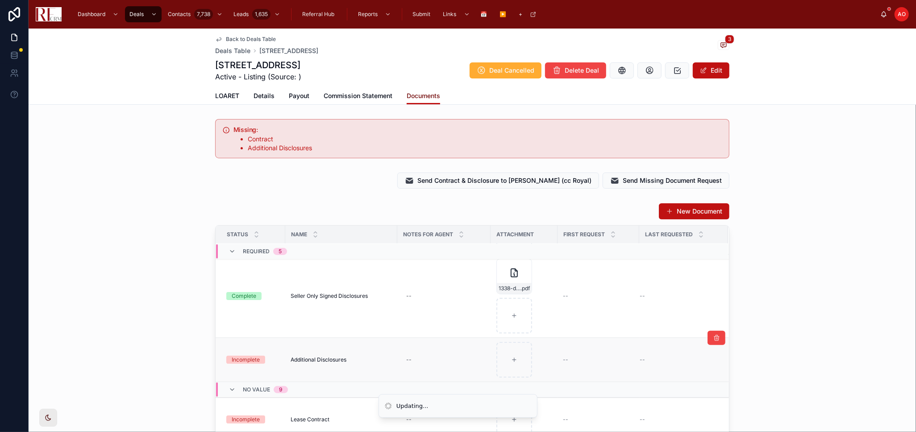
scroll to position [297, 0]
click at [313, 356] on span "Additional Disclosures" at bounding box center [319, 357] width 56 height 7
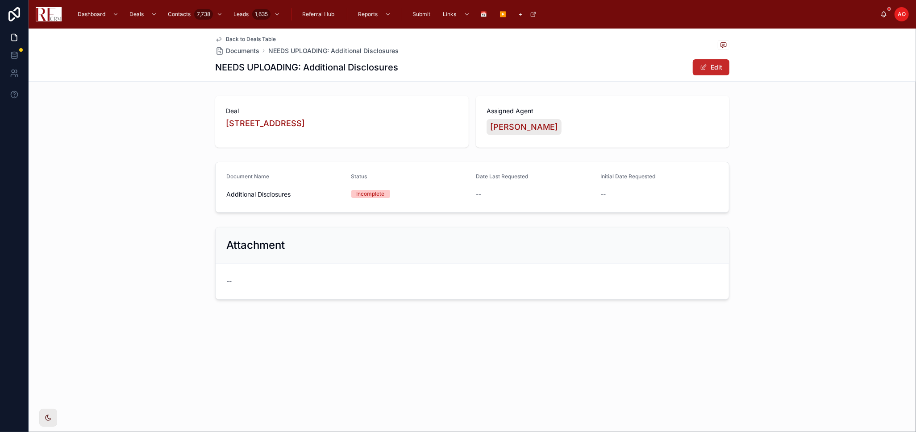
click at [717, 67] on button "Edit" at bounding box center [711, 67] width 37 height 16
click at [251, 197] on input "**********" at bounding box center [285, 195] width 117 height 12
type input "**********"
click at [707, 67] on button "Done" at bounding box center [708, 67] width 41 height 16
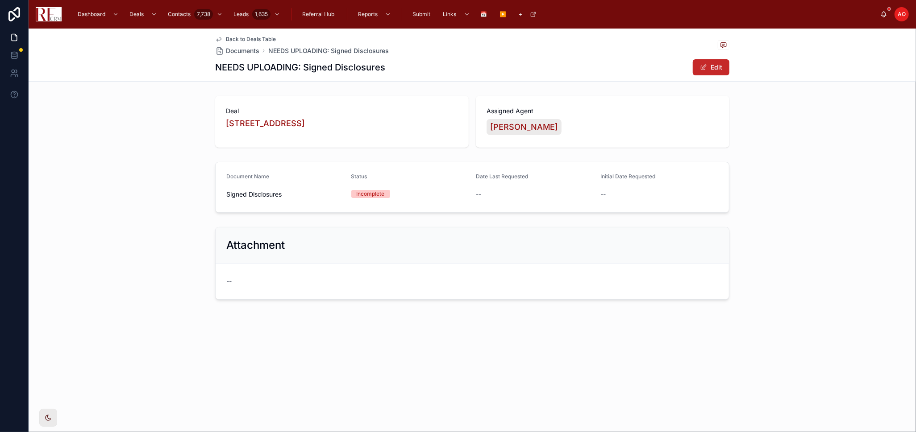
click at [712, 71] on button "Edit" at bounding box center [711, 67] width 37 height 16
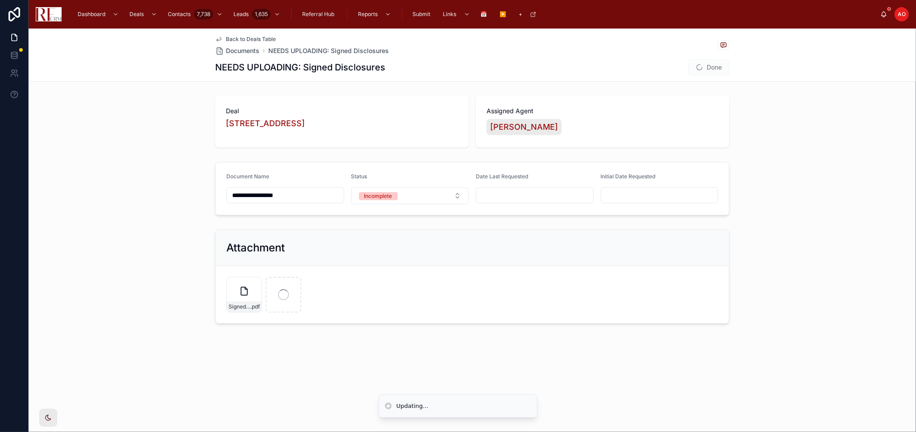
click at [400, 199] on button "Incomplete" at bounding box center [410, 195] width 118 height 17
click at [394, 268] on div "Complete" at bounding box center [409, 272] width 113 height 13
click at [715, 71] on button "Done" at bounding box center [708, 67] width 41 height 16
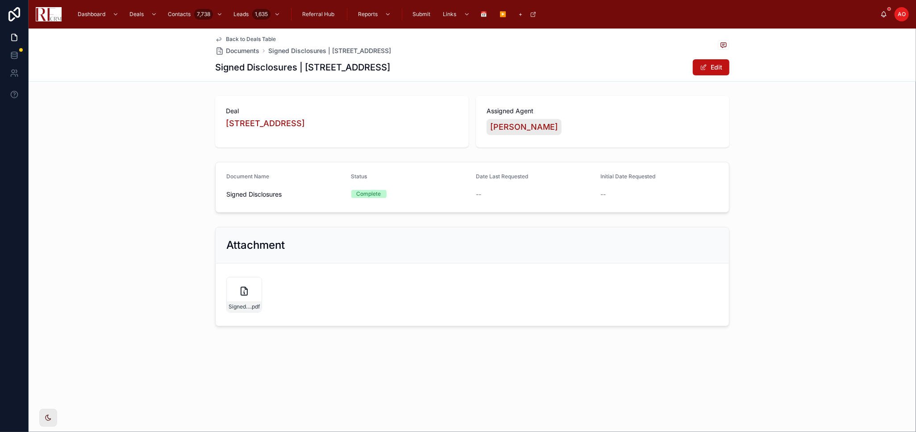
click at [250, 37] on span "Back to Deals Table" at bounding box center [251, 39] width 50 height 7
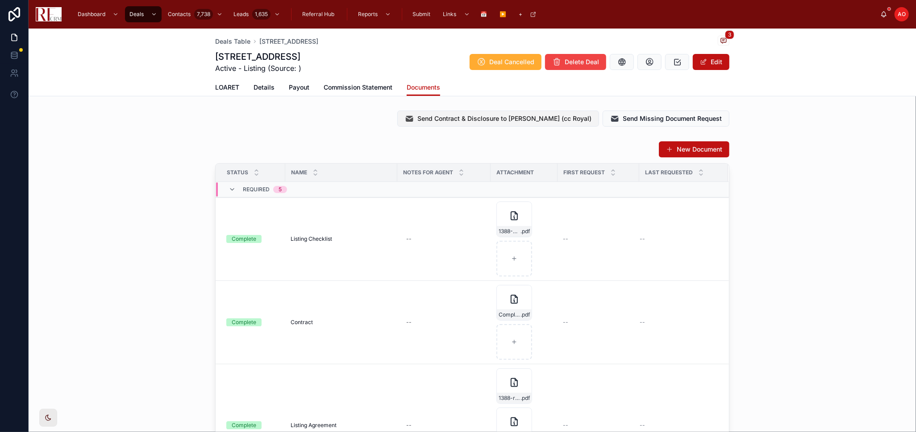
click at [511, 125] on button "Send Contract & Disclosure to Isaac (cc Royal)" at bounding box center [498, 119] width 202 height 16
drag, startPoint x: 121, startPoint y: 206, endPoint x: 127, endPoint y: 178, distance: 28.6
click at [121, 206] on div "New Document Status Name Notes for Agent Attachment First Request Last Requeste…" at bounding box center [472, 314] width 887 height 355
click at [220, 90] on span "LOARET" at bounding box center [227, 87] width 24 height 9
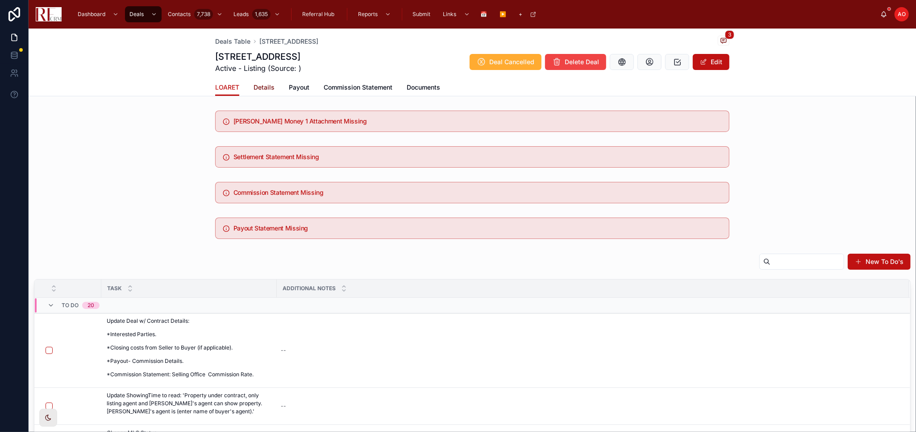
click at [263, 86] on span "Details" at bounding box center [263, 87] width 21 height 9
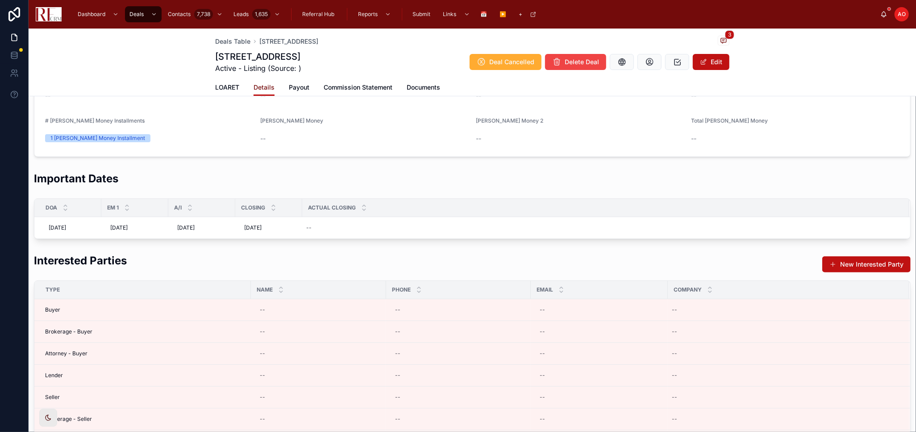
scroll to position [149, 0]
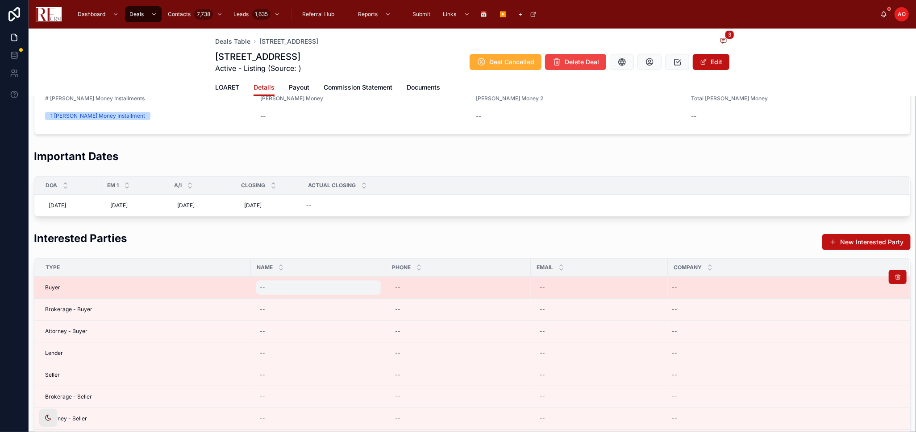
click at [286, 292] on div "--" at bounding box center [318, 288] width 125 height 14
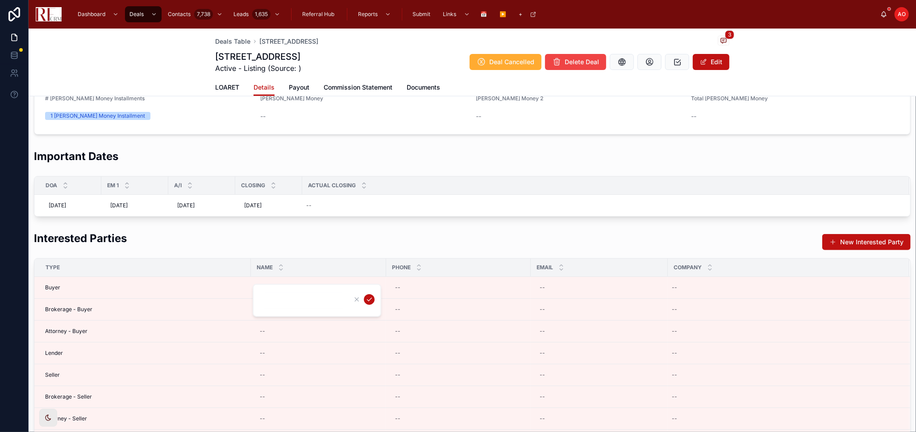
click at [303, 298] on input "text" at bounding box center [303, 301] width 85 height 12
type input "**********"
click at [366, 300] on icon "submit" at bounding box center [369, 299] width 7 height 7
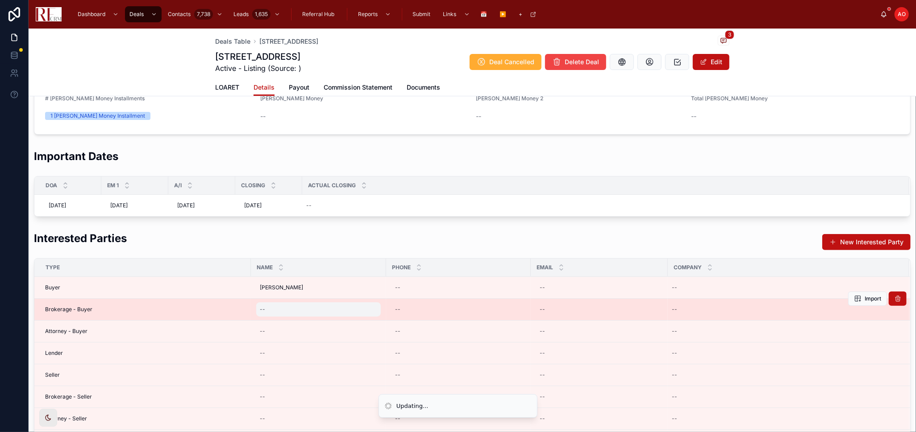
click at [295, 308] on div "--" at bounding box center [318, 310] width 125 height 14
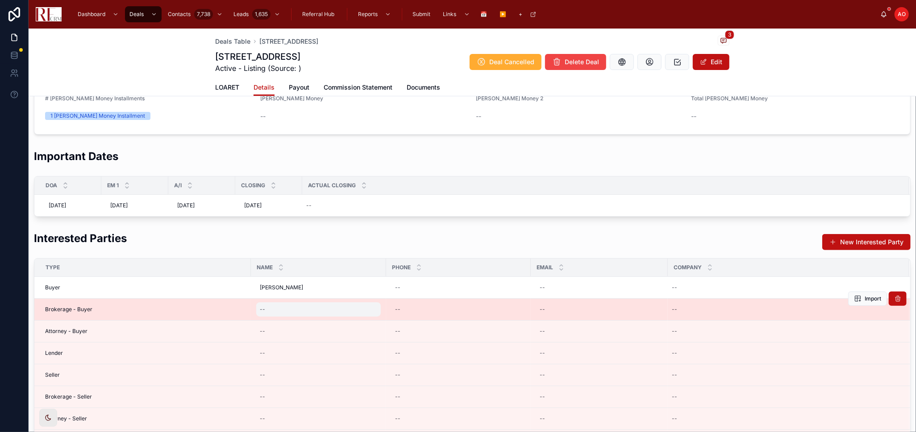
click at [267, 305] on div "--" at bounding box center [318, 310] width 125 height 14
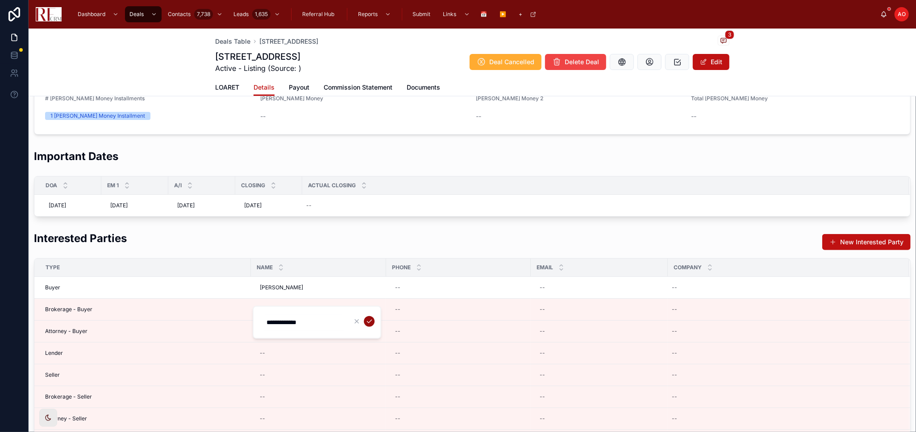
type input "**********"
click at [367, 323] on icon "submit" at bounding box center [369, 321] width 7 height 7
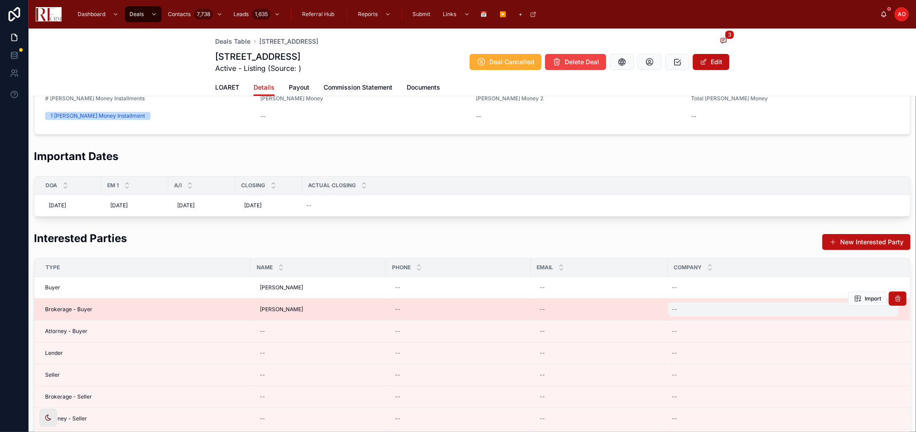
click at [705, 313] on div "--" at bounding box center [783, 310] width 230 height 14
type input "*"
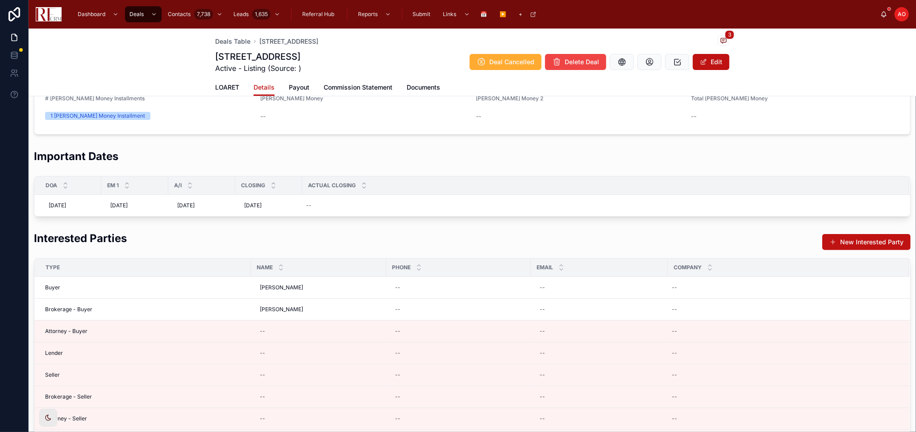
click at [705, 313] on div "--" at bounding box center [783, 310] width 230 height 14
type input "**********"
click at [777, 319] on icon "submit" at bounding box center [780, 321] width 7 height 7
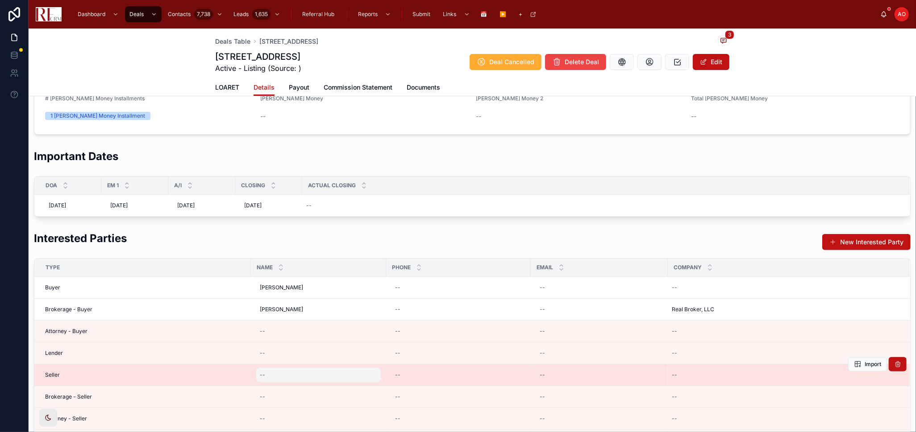
click at [304, 373] on div "--" at bounding box center [318, 375] width 125 height 14
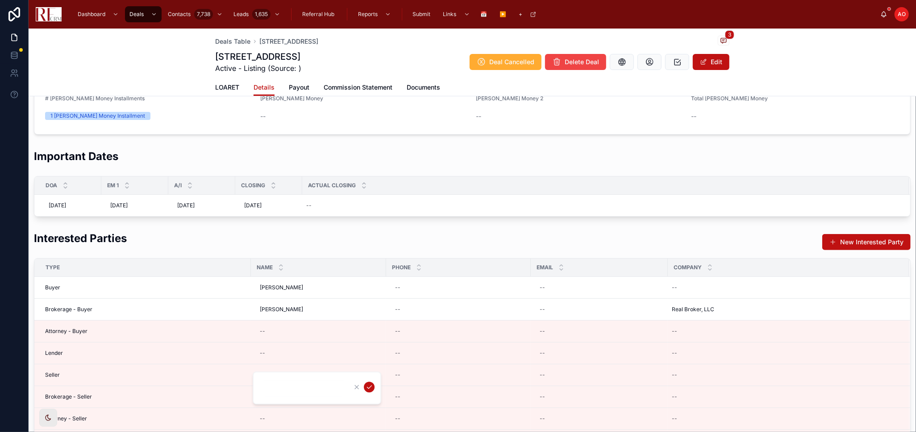
click at [281, 387] on input "text" at bounding box center [303, 388] width 85 height 12
type input "**********"
click at [364, 388] on button "submit" at bounding box center [369, 387] width 11 height 11
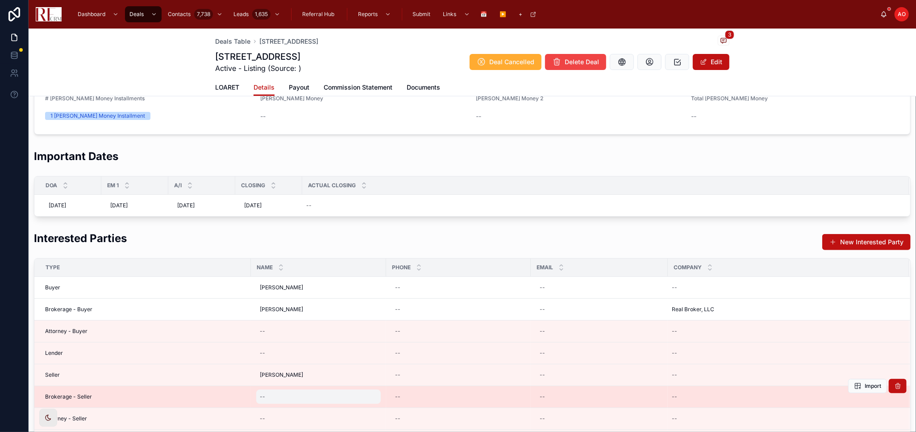
click at [308, 389] on div "--" at bounding box center [318, 397] width 125 height 14
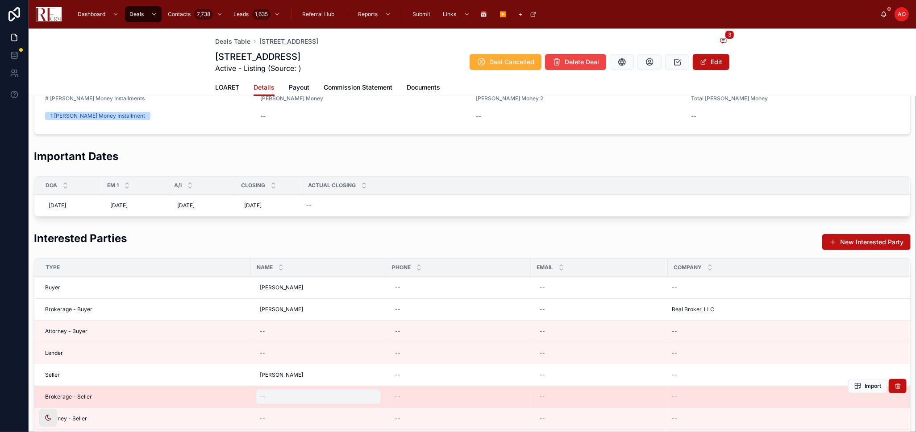
click at [312, 389] on div "--" at bounding box center [318, 397] width 125 height 14
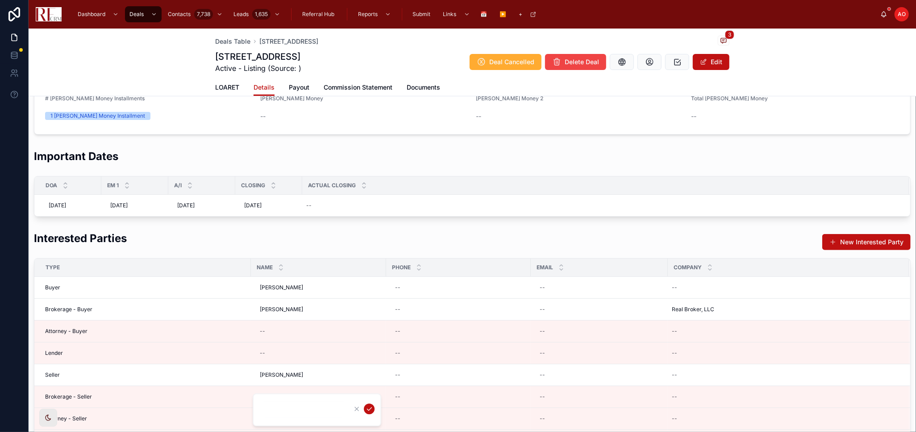
click at [293, 389] on input "text" at bounding box center [303, 410] width 85 height 12
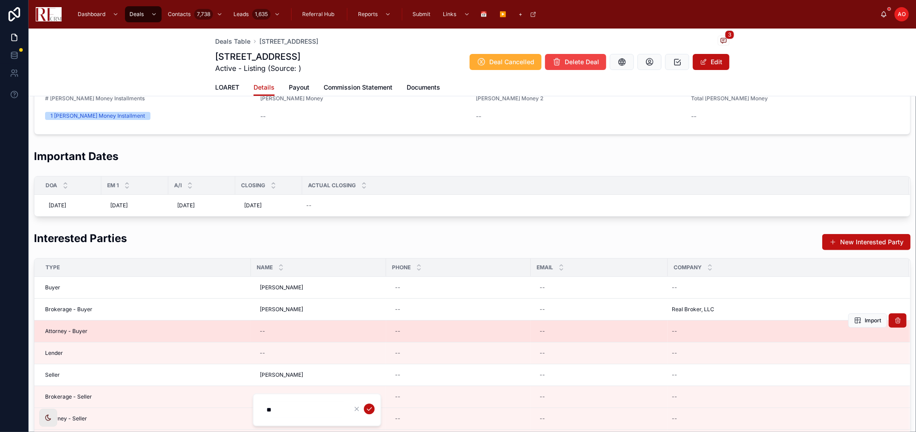
type input "**********"
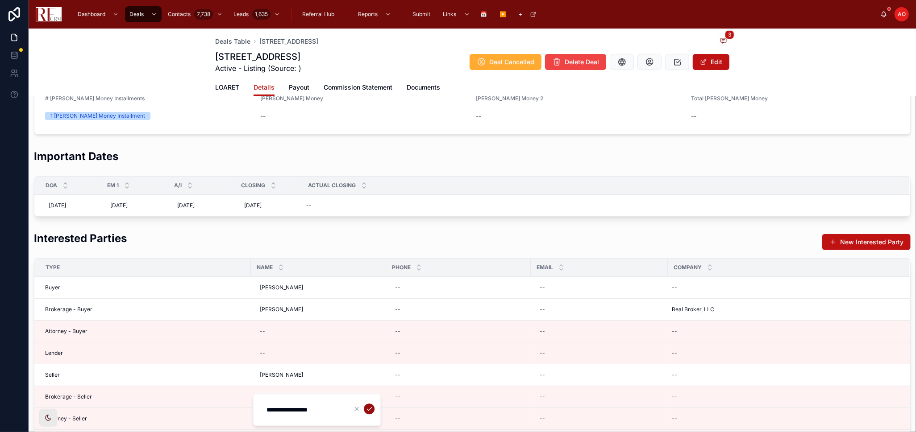
click at [370, 389] on icon "submit" at bounding box center [369, 409] width 4 height 3
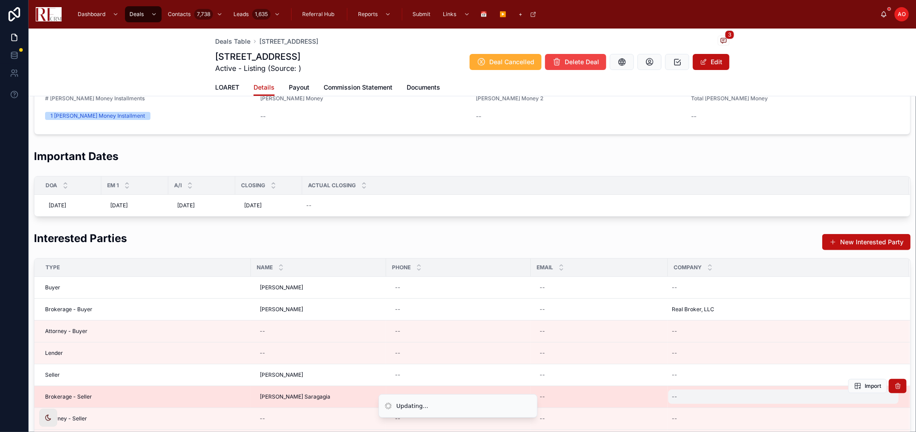
click at [702, 389] on div "--" at bounding box center [783, 397] width 230 height 14
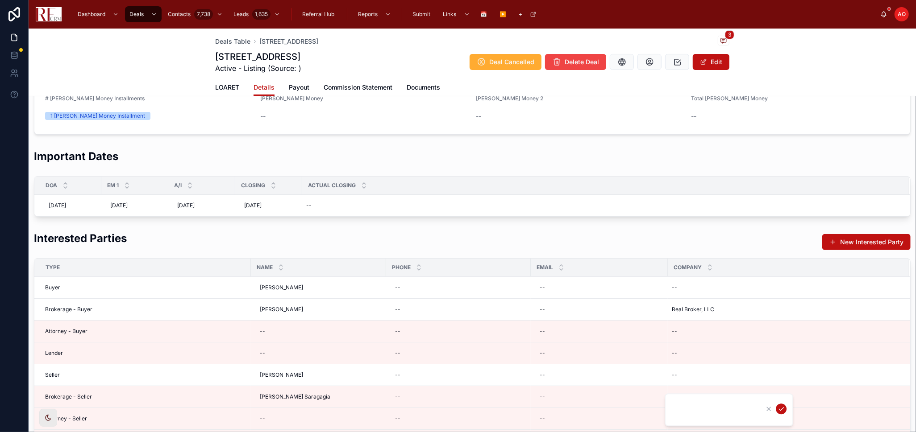
click at [708, 389] on input "text" at bounding box center [715, 410] width 85 height 12
click at [727, 389] on div "--" at bounding box center [783, 397] width 230 height 14
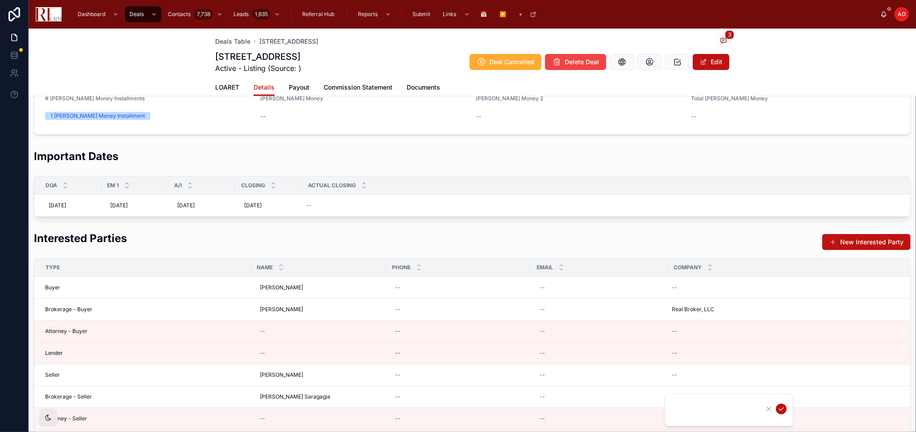
click at [714, 389] on input "text" at bounding box center [715, 410] width 85 height 12
type input "**********"
click at [783, 389] on form "**********" at bounding box center [730, 410] width 114 height 17
click at [782, 389] on icon "submit" at bounding box center [780, 409] width 7 height 7
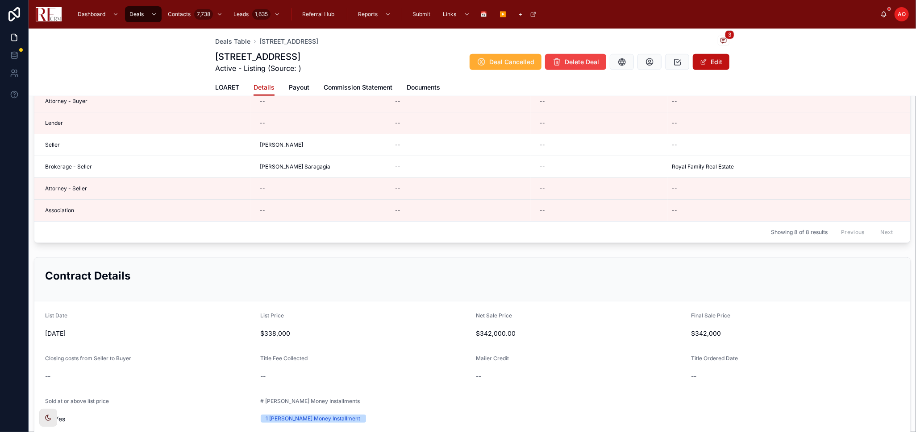
scroll to position [396, 0]
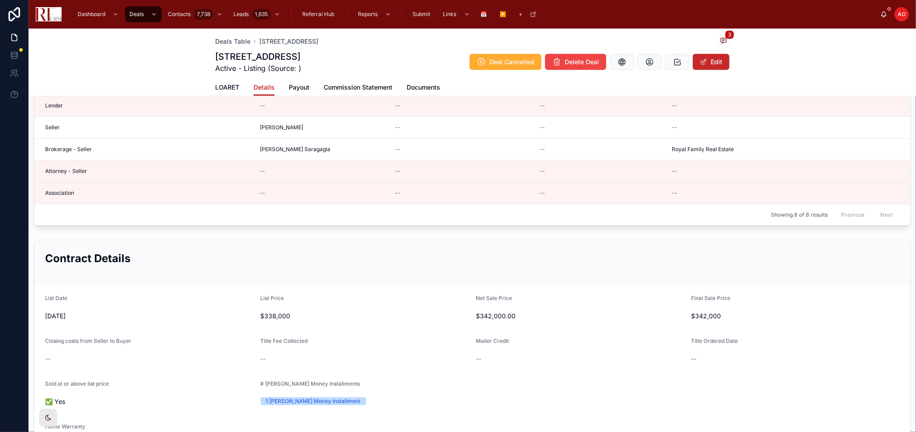
click at [716, 70] on button "Edit" at bounding box center [711, 62] width 37 height 16
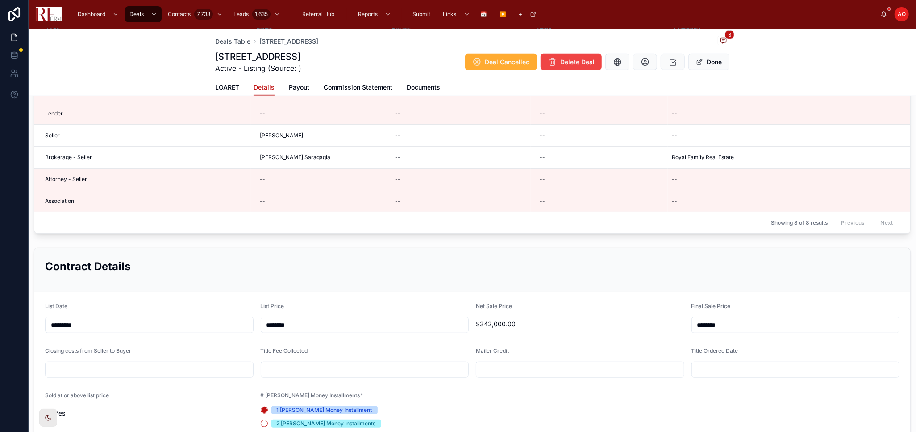
scroll to position [405, 0]
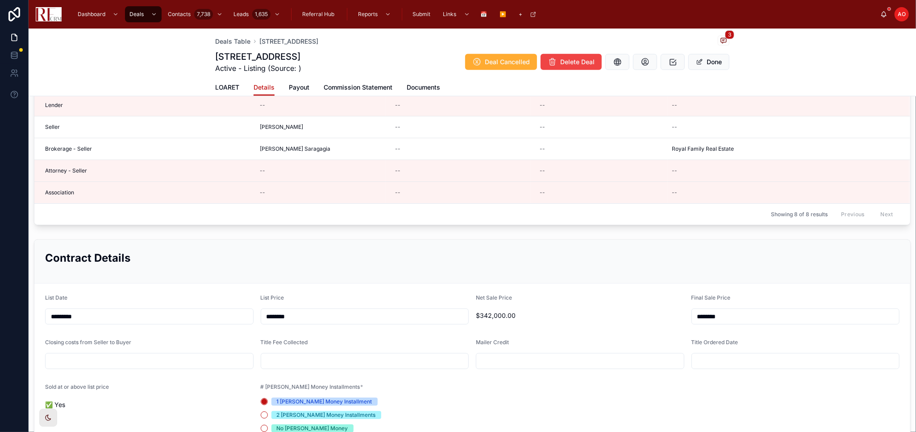
click at [144, 363] on input "text" at bounding box center [150, 361] width 208 height 12
type input "*****"
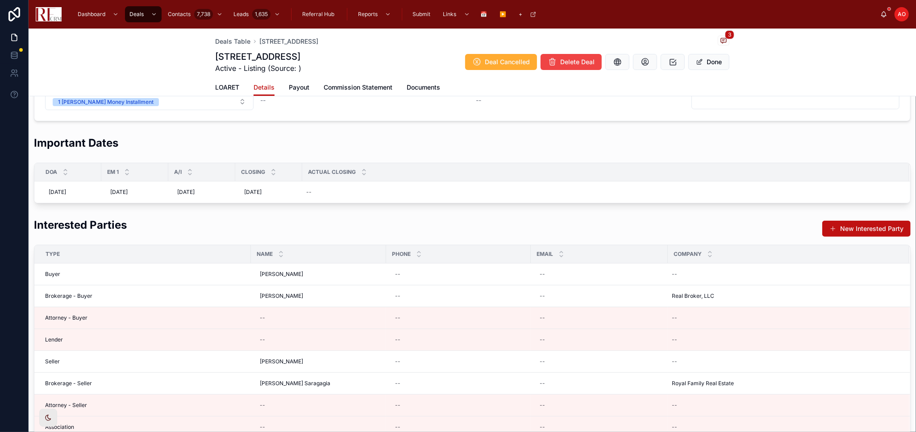
scroll to position [0, 0]
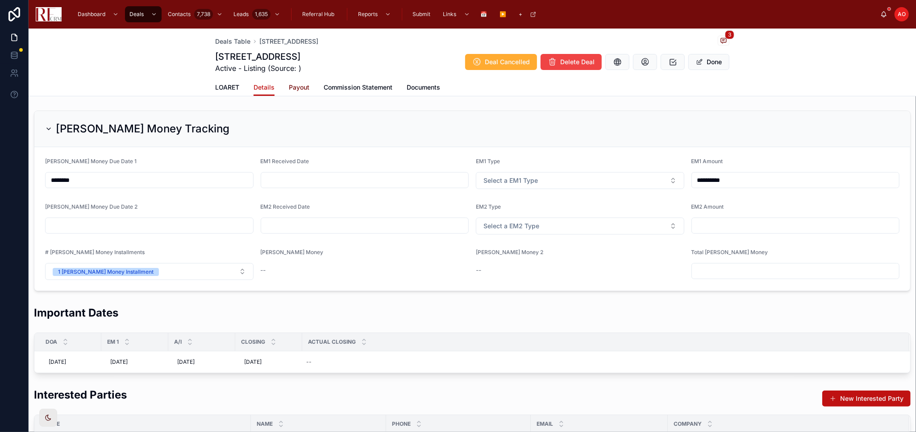
click at [296, 86] on span "Payout" at bounding box center [299, 87] width 21 height 9
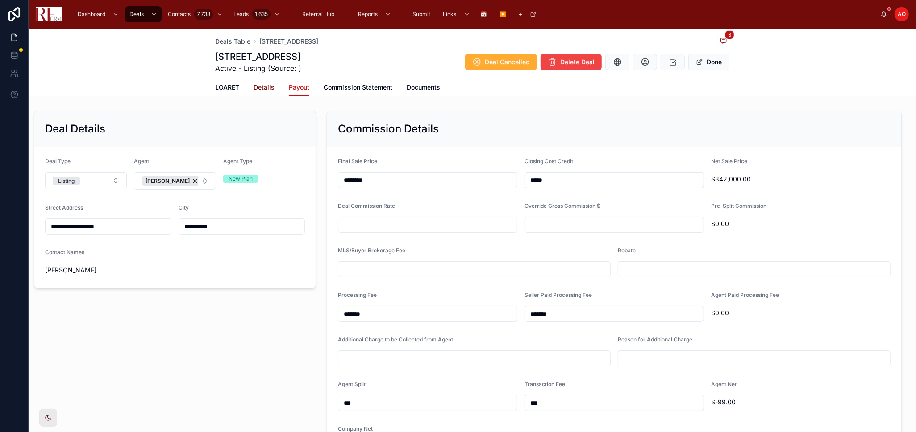
click at [260, 87] on span "Details" at bounding box center [263, 87] width 21 height 9
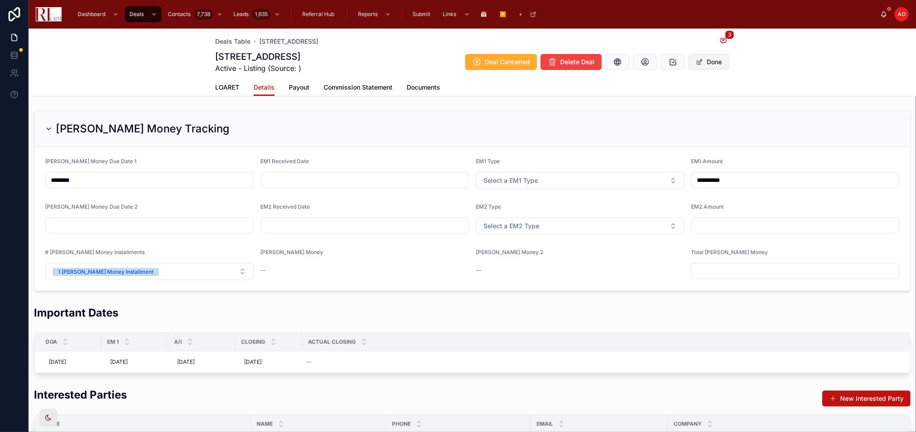
click at [702, 60] on button "Done" at bounding box center [708, 62] width 41 height 16
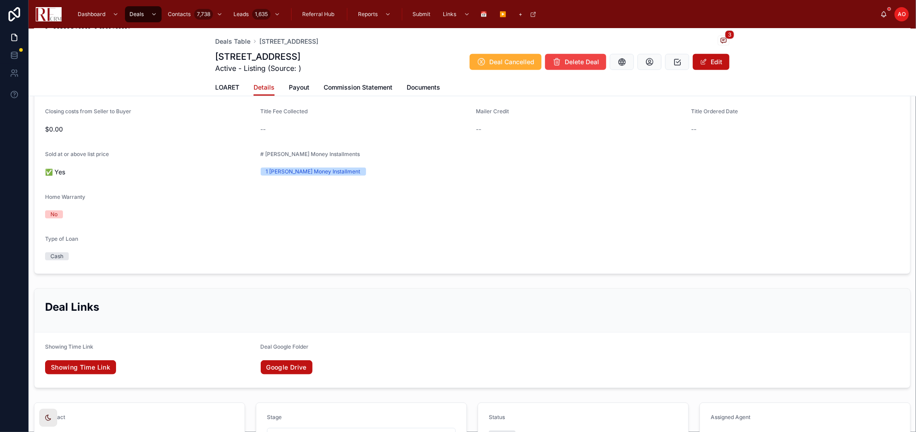
scroll to position [744, 0]
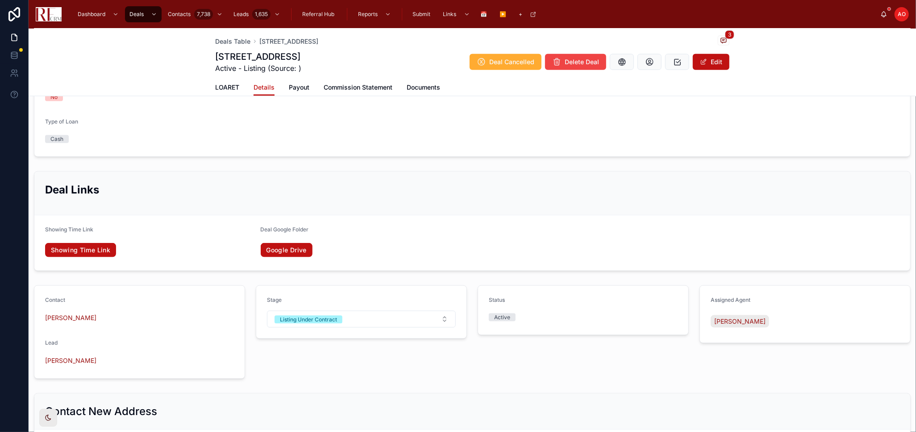
click at [71, 365] on div "Douglas Martin" at bounding box center [139, 361] width 189 height 14
click at [76, 360] on span "Douglas Martin" at bounding box center [70, 361] width 51 height 9
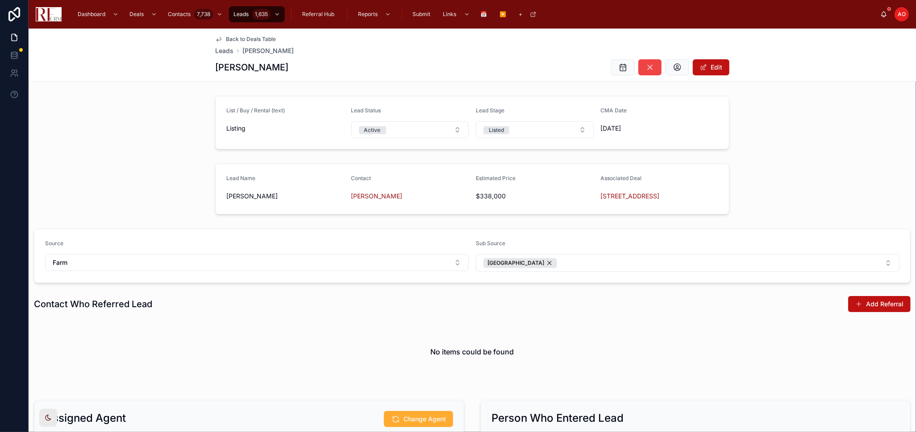
click at [243, 39] on span "Back to Deals Table" at bounding box center [251, 39] width 50 height 7
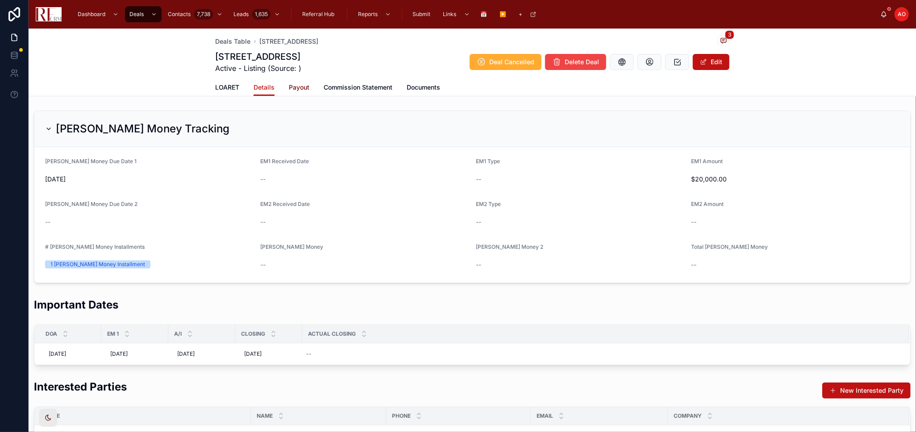
click at [303, 91] on span "Payout" at bounding box center [299, 87] width 21 height 9
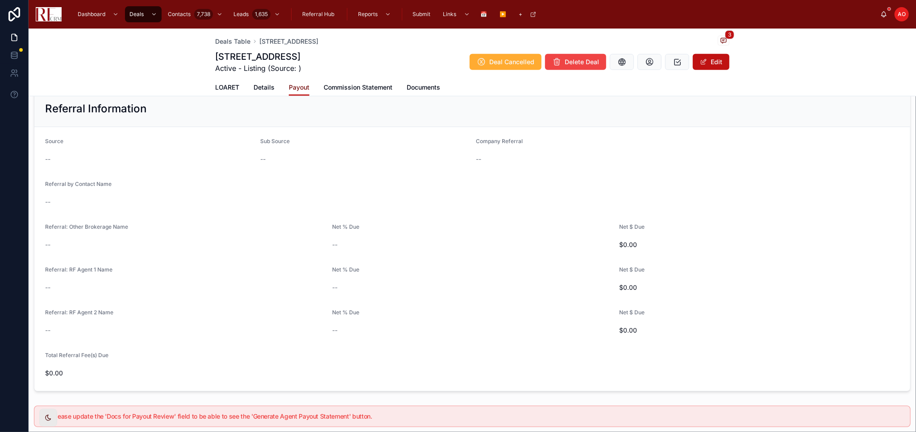
scroll to position [446, 0]
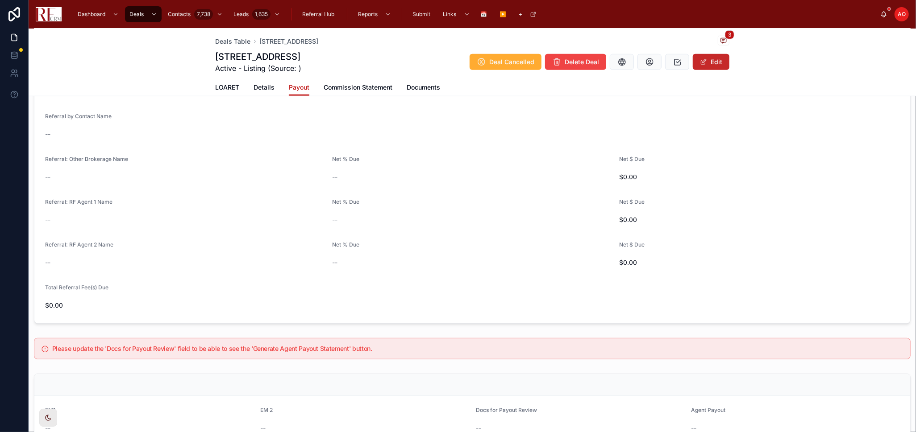
click at [711, 65] on button "Edit" at bounding box center [711, 62] width 37 height 16
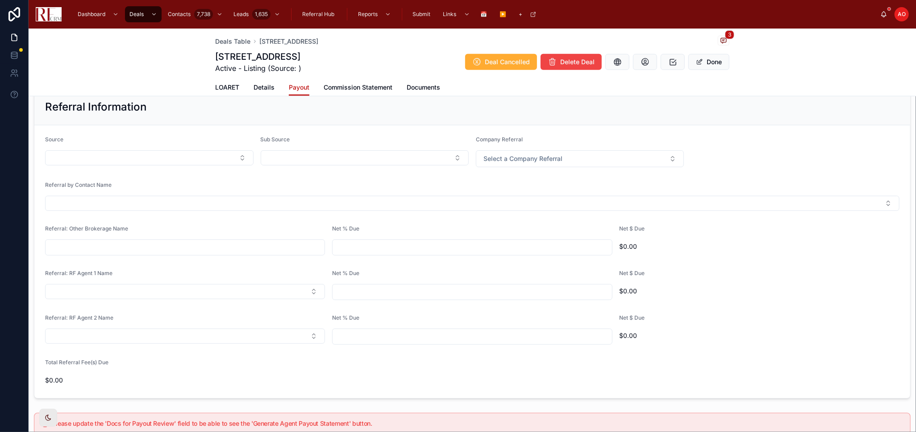
scroll to position [277, 0]
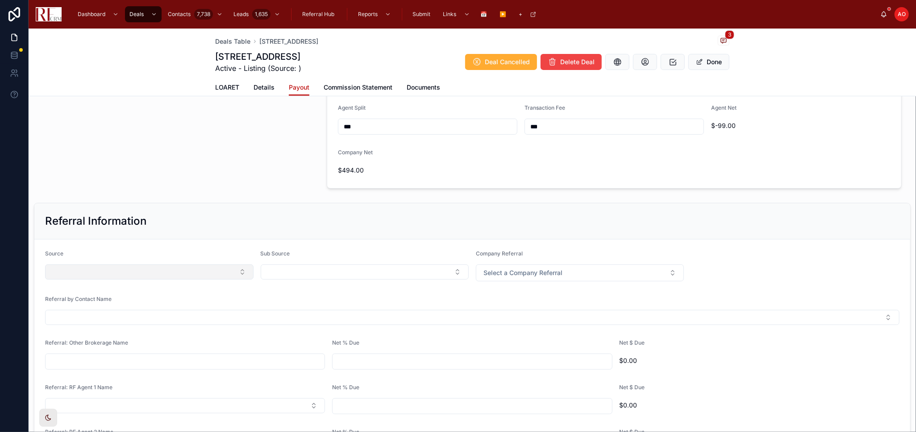
click at [156, 277] on button "Select Button" at bounding box center [149, 272] width 208 height 15
type input "***"
click at [156, 305] on div "Farm" at bounding box center [148, 307] width 202 height 14
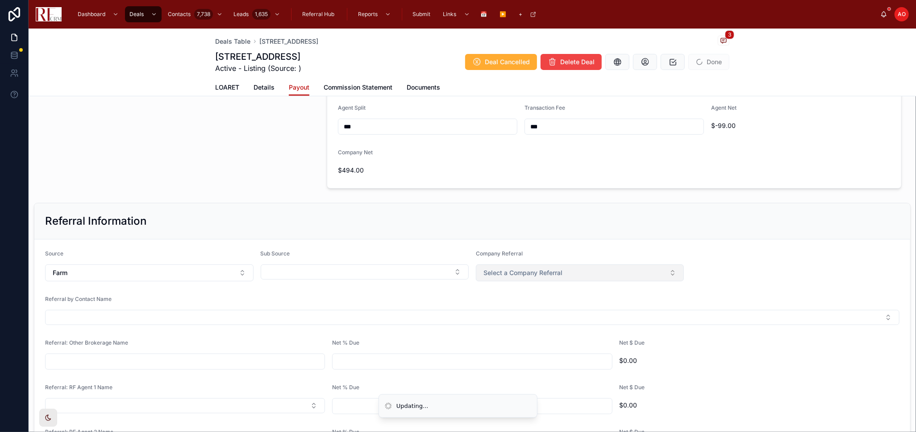
click at [529, 276] on span "Select a Company Referral" at bounding box center [522, 273] width 79 height 9
click at [515, 309] on div "Yes" at bounding box center [575, 308] width 202 height 13
click at [417, 266] on button "Select Button" at bounding box center [365, 272] width 208 height 15
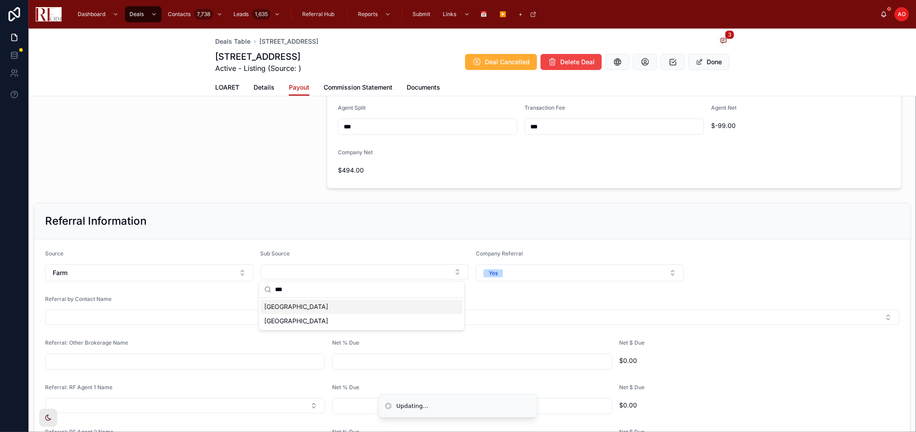
type input "***"
click at [358, 304] on div "Weathersfield" at bounding box center [362, 307] width 202 height 14
click at [351, 87] on span "Commission Statement" at bounding box center [358, 87] width 69 height 9
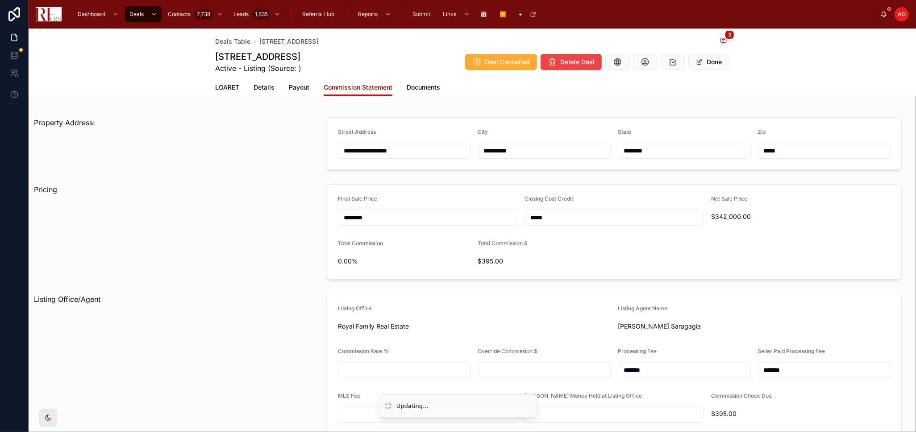
scroll to position [50, 0]
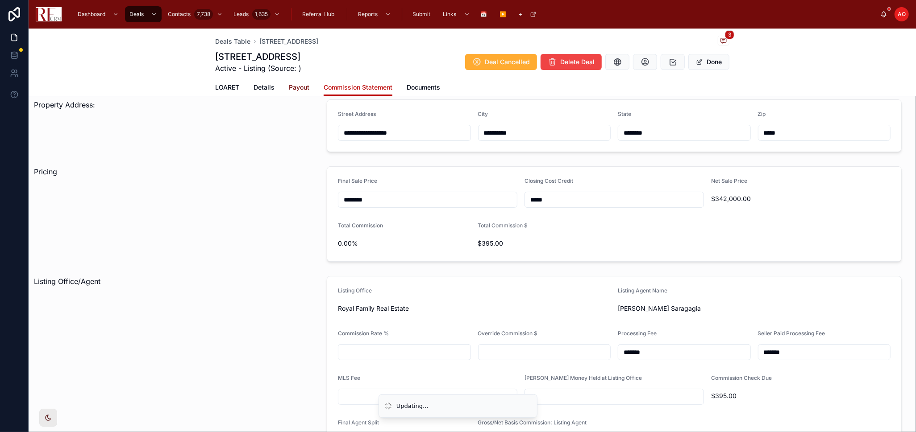
click at [291, 90] on span "Payout" at bounding box center [299, 87] width 21 height 9
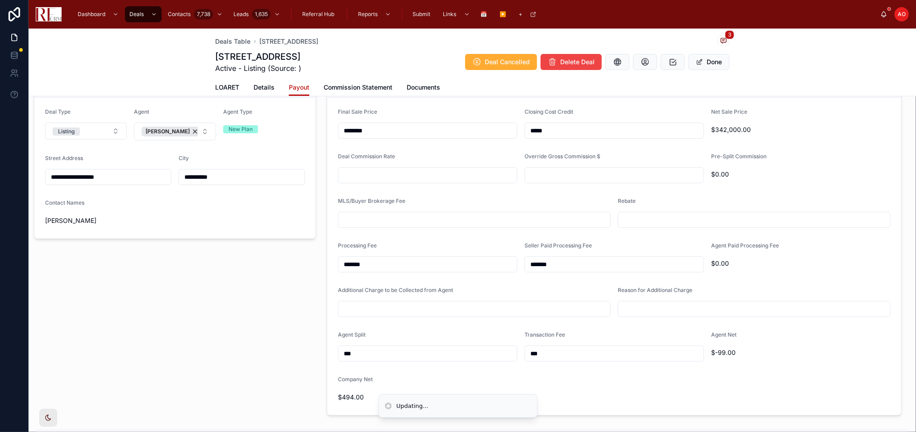
click at [416, 175] on input "text" at bounding box center [427, 175] width 179 height 12
type input "*****"
click at [475, 222] on input "text" at bounding box center [474, 220] width 272 height 12
type input "*****"
click at [636, 223] on input "text" at bounding box center [754, 220] width 272 height 12
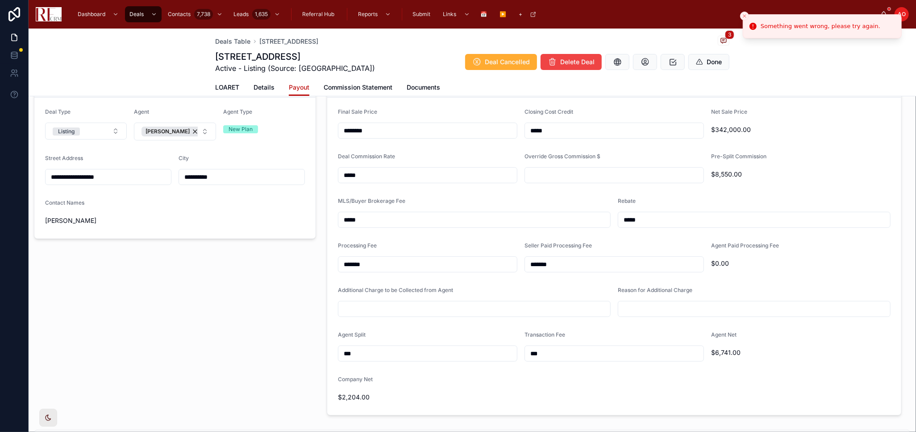
type input "*****"
click at [362, 357] on input "***" at bounding box center [427, 354] width 179 height 12
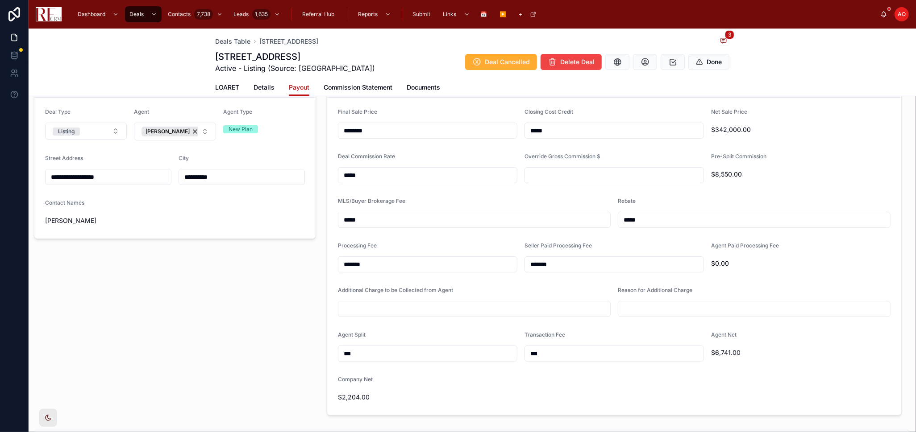
type input "**"
type input "***"
click at [566, 389] on form "Final Sale Price ******** Closing Cost Credit ***** Net Sale Price $342,000.00 …" at bounding box center [614, 257] width 574 height 318
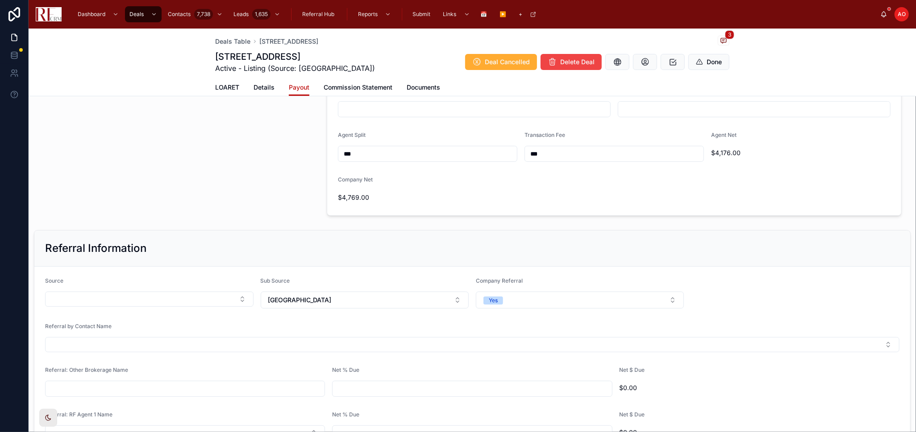
scroll to position [297, 0]
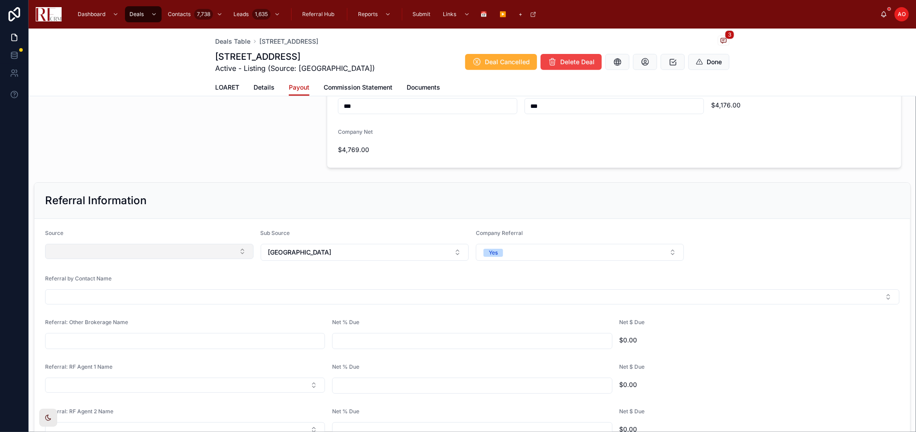
click at [229, 249] on button "Select Button" at bounding box center [149, 251] width 208 height 15
type input "***"
click at [177, 283] on div "Farm" at bounding box center [148, 286] width 202 height 14
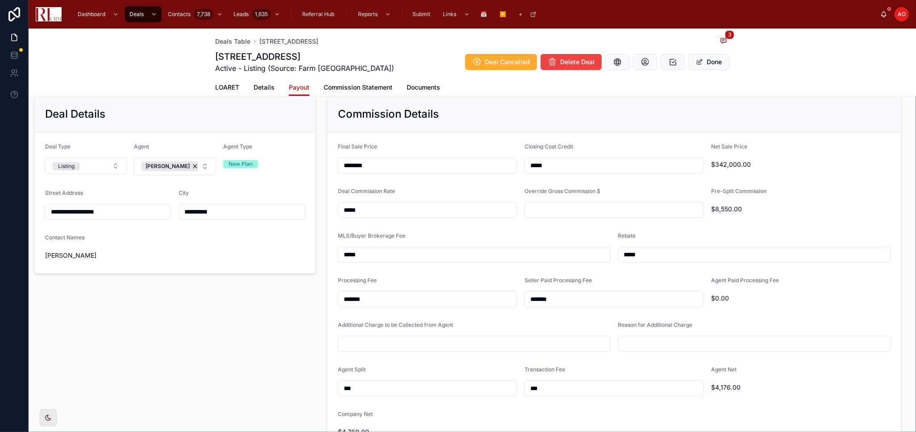
scroll to position [0, 0]
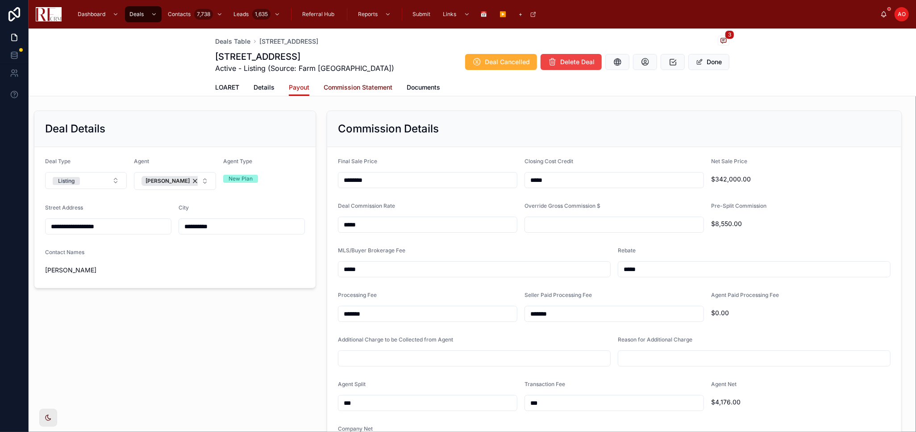
click at [353, 90] on span "Commission Statement" at bounding box center [358, 87] width 69 height 9
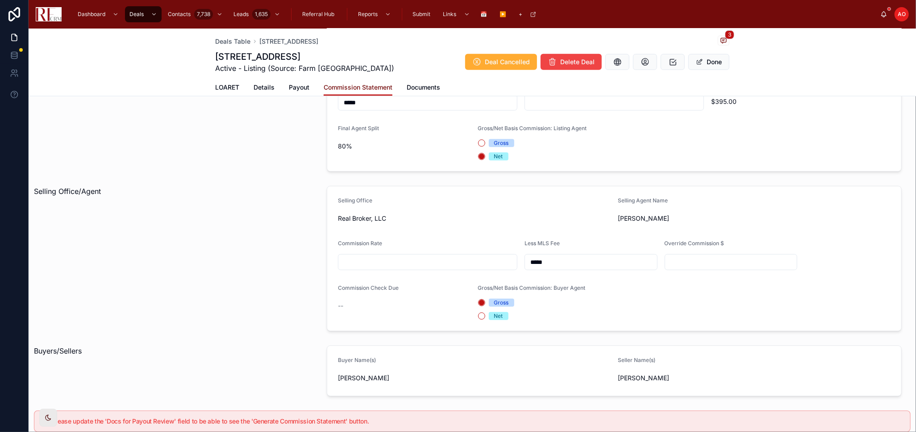
scroll to position [347, 0]
click at [470, 262] on input "text" at bounding box center [427, 259] width 179 height 12
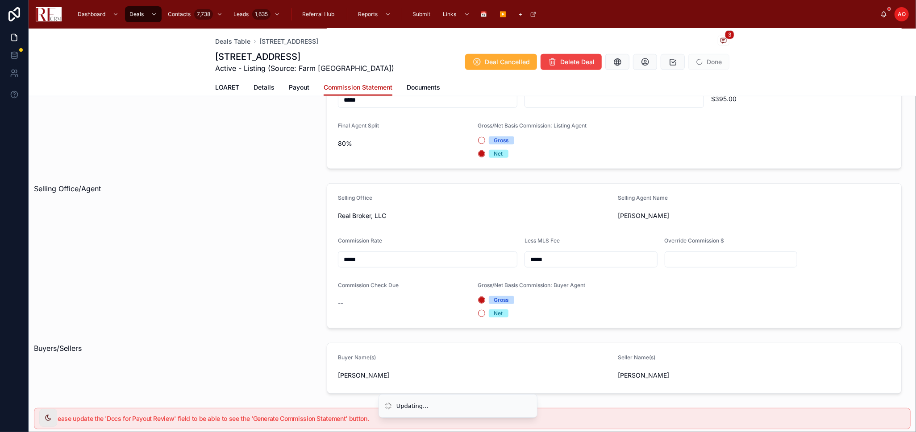
type input "*****"
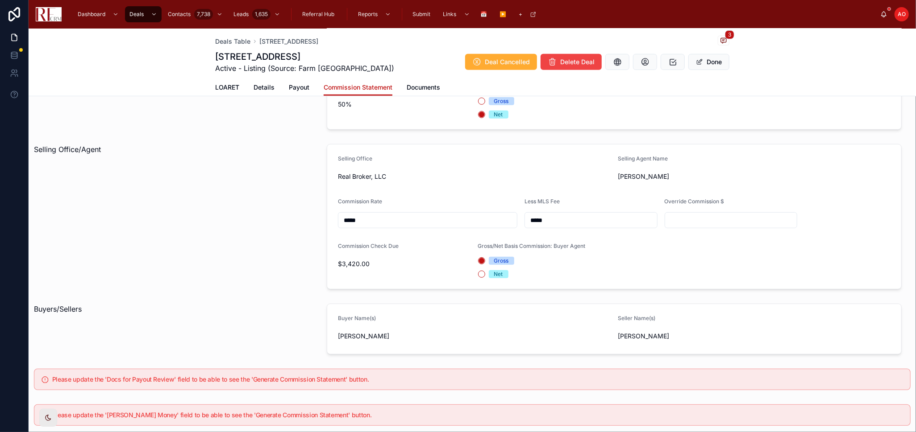
scroll to position [446, 0]
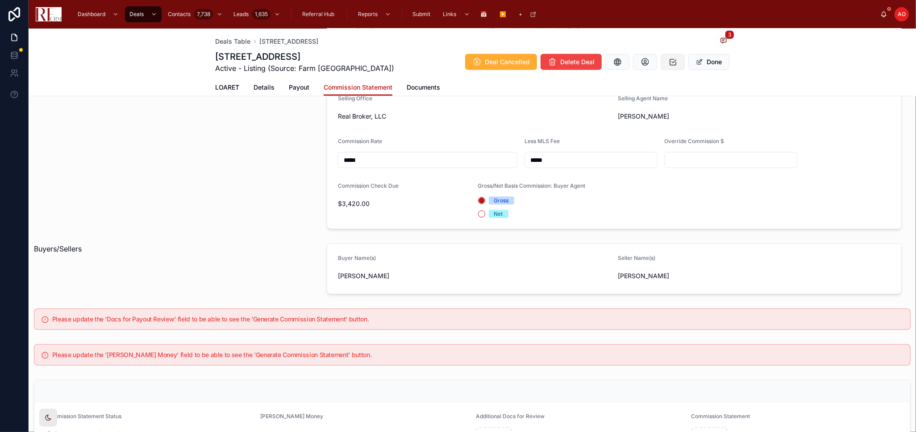
drag, startPoint x: 706, startPoint y: 61, endPoint x: 682, endPoint y: 66, distance: 24.7
click at [707, 60] on button "Done" at bounding box center [708, 62] width 41 height 16
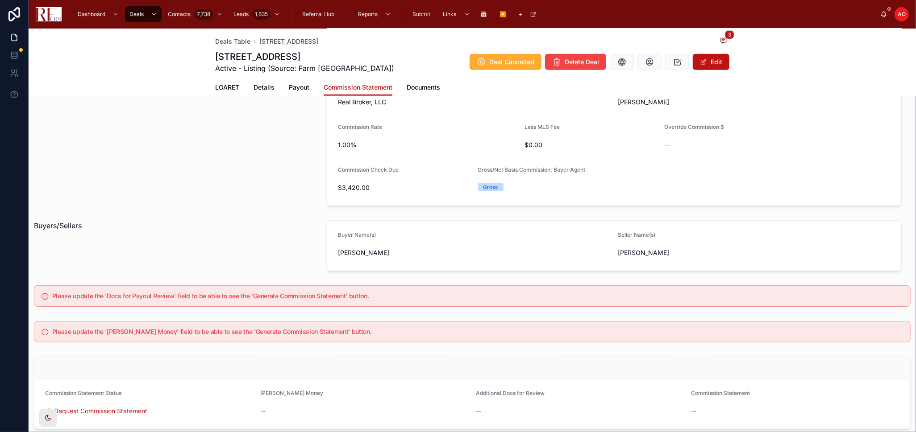
scroll to position [443, 0]
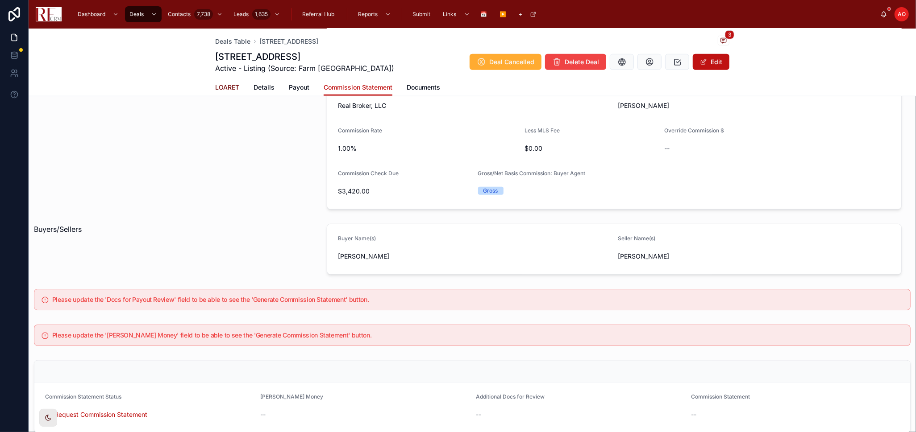
click at [229, 89] on span "LOARET" at bounding box center [227, 87] width 24 height 9
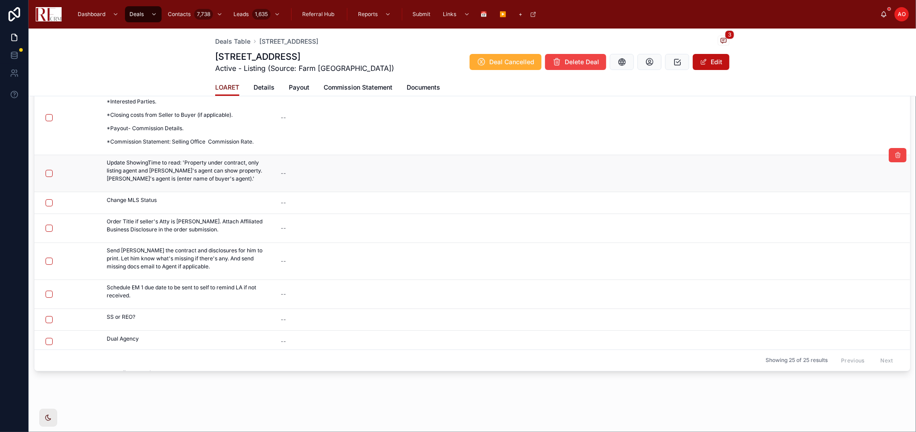
scroll to position [183, 0]
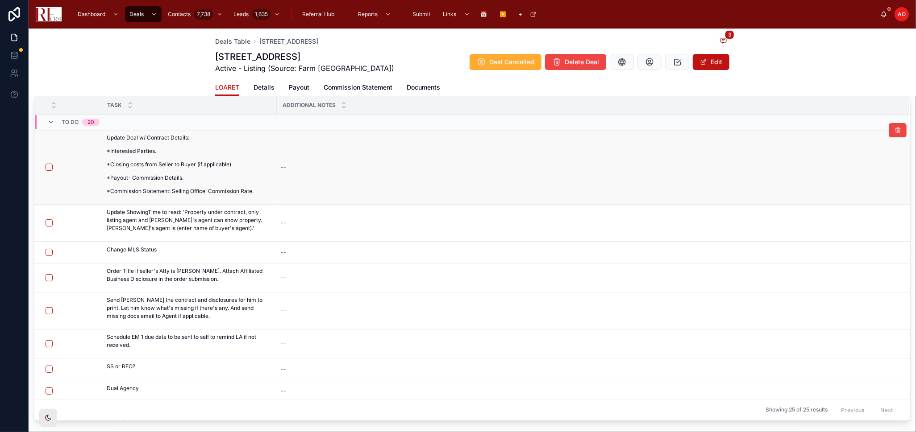
click at [45, 164] on form at bounding box center [70, 167] width 51 height 8
click at [47, 166] on button "button" at bounding box center [49, 167] width 7 height 7
click at [49, 223] on button "button" at bounding box center [49, 223] width 7 height 7
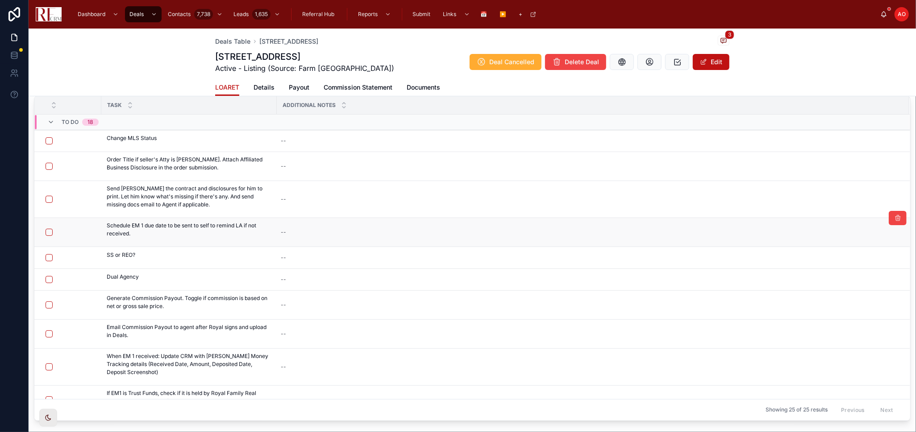
scroll to position [84, 0]
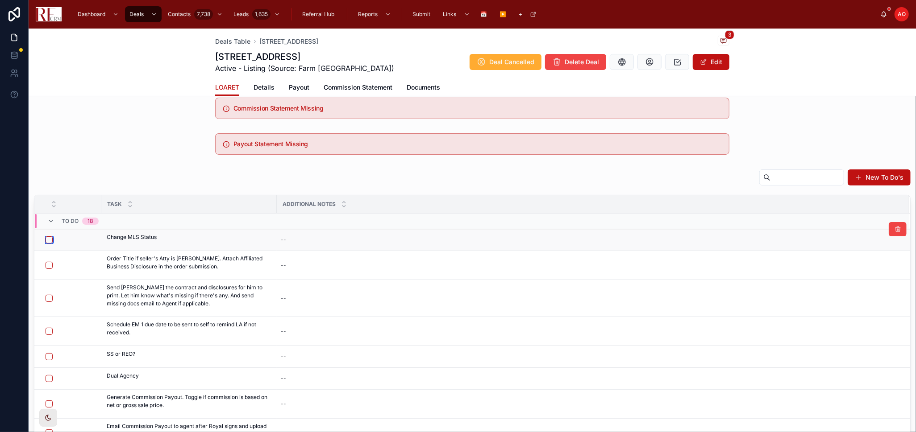
click at [46, 240] on button "button" at bounding box center [49, 240] width 7 height 7
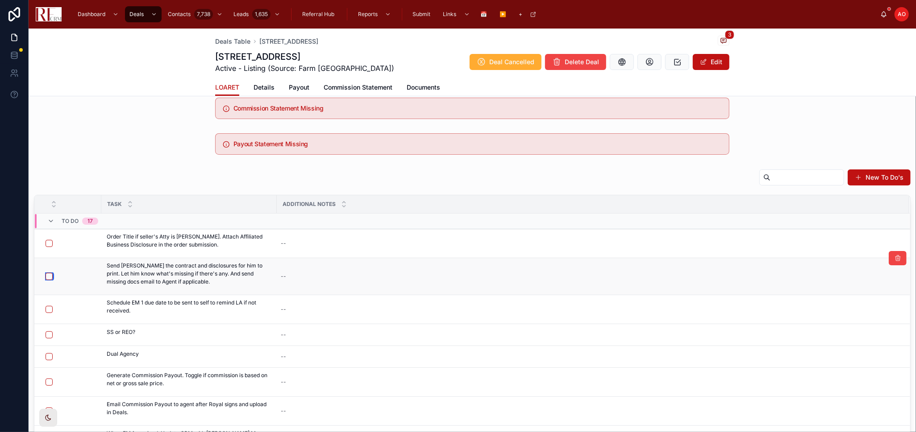
click at [47, 277] on button "button" at bounding box center [49, 276] width 7 height 7
click at [49, 308] on button "button" at bounding box center [49, 309] width 7 height 7
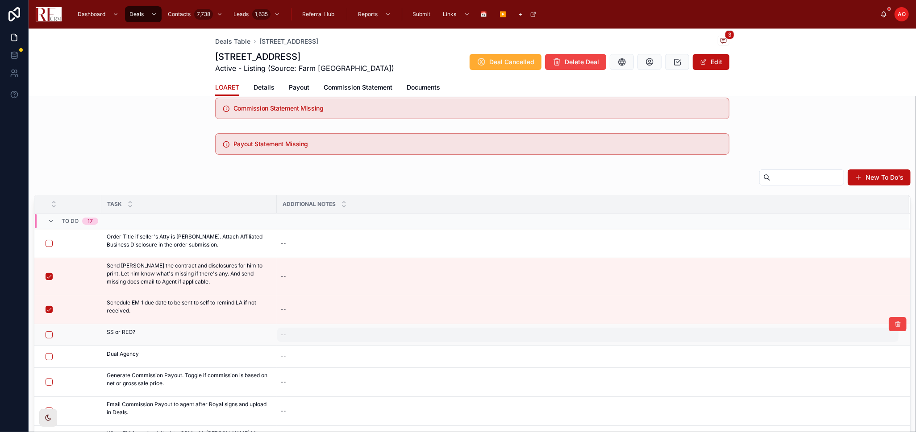
click at [294, 332] on div "--" at bounding box center [587, 335] width 621 height 14
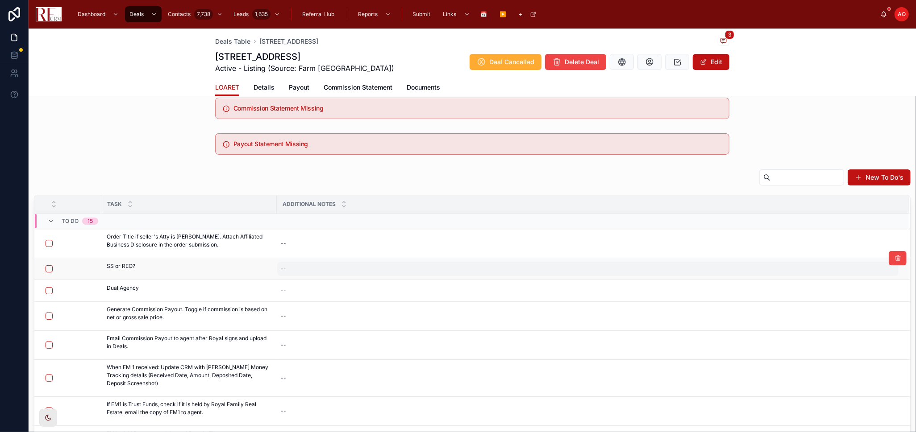
click at [302, 268] on div "--" at bounding box center [587, 269] width 621 height 14
type textarea "*"
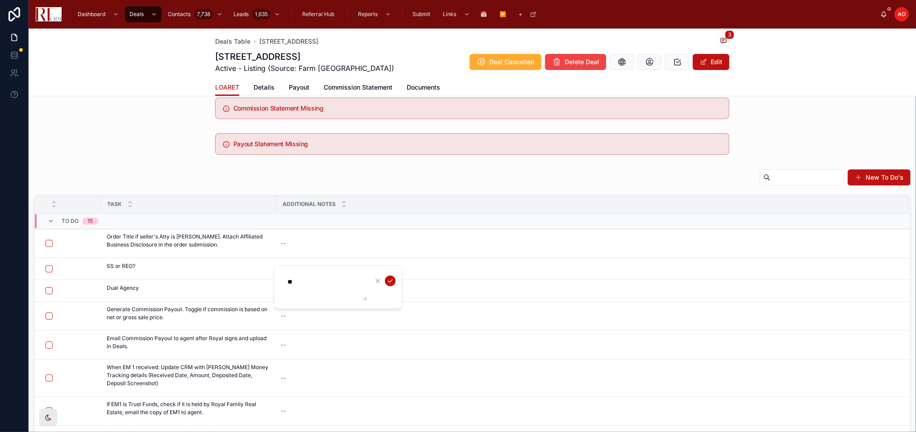
click at [300, 283] on textarea "**" at bounding box center [324, 287] width 85 height 27
type textarea "**"
click at [389, 279] on icon "submit" at bounding box center [389, 281] width 7 height 7
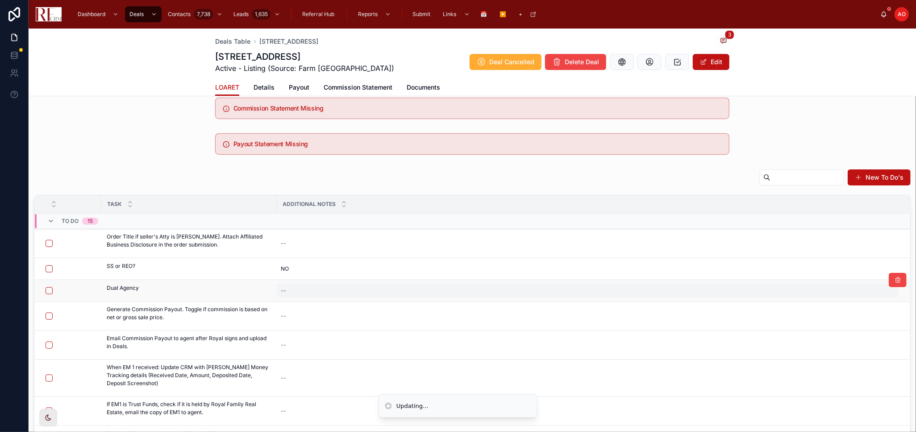
click at [327, 293] on div "--" at bounding box center [587, 291] width 621 height 14
click at [326, 293] on div "--" at bounding box center [587, 291] width 621 height 14
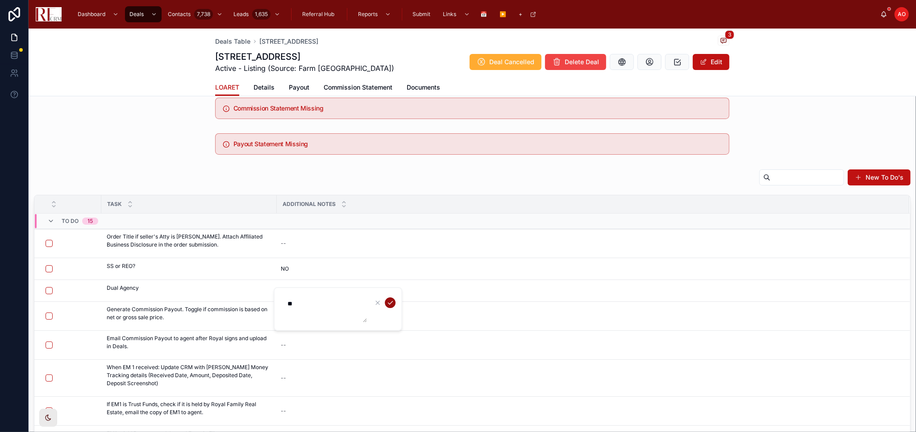
type textarea "**"
click at [389, 301] on icon "submit" at bounding box center [389, 302] width 7 height 7
click at [49, 269] on button "button" at bounding box center [49, 269] width 7 height 7
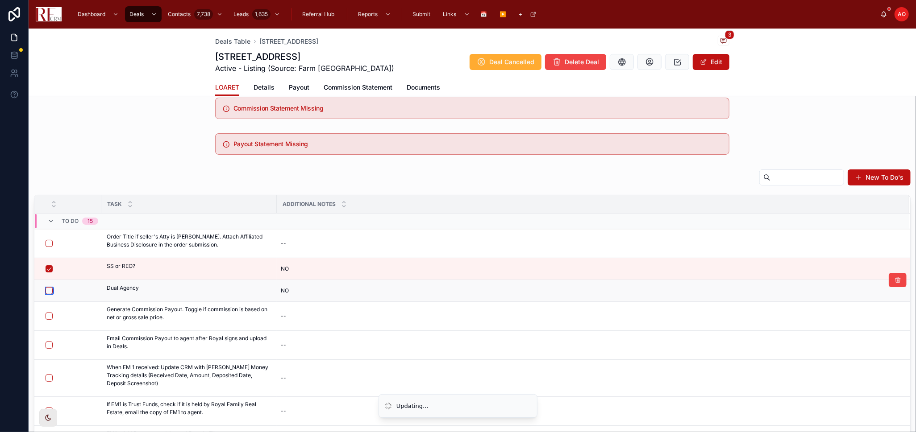
click at [47, 291] on button "button" at bounding box center [49, 290] width 7 height 7
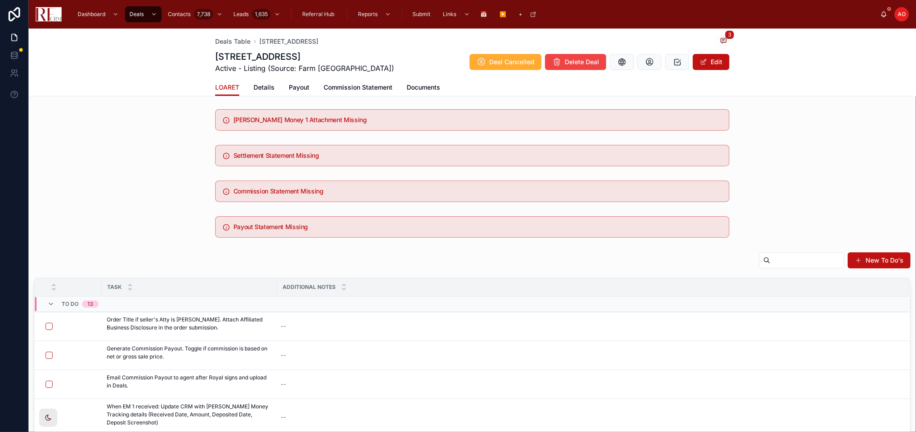
scroll to position [0, 0]
click at [257, 87] on span "Details" at bounding box center [263, 87] width 21 height 9
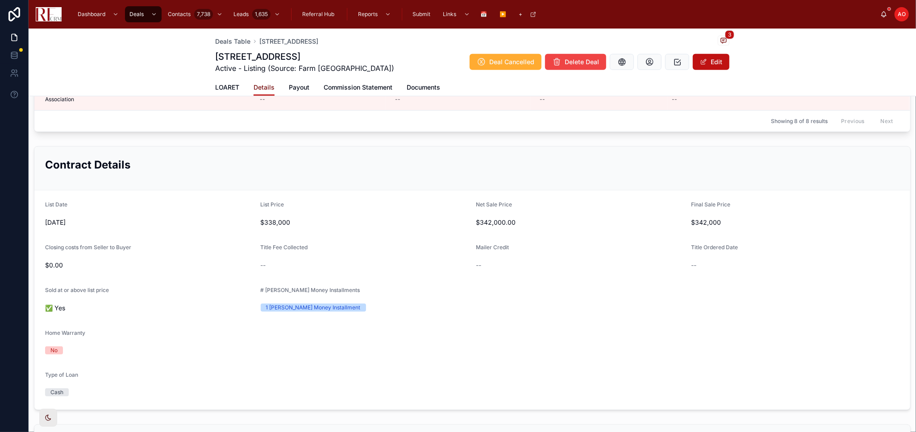
scroll to position [496, 0]
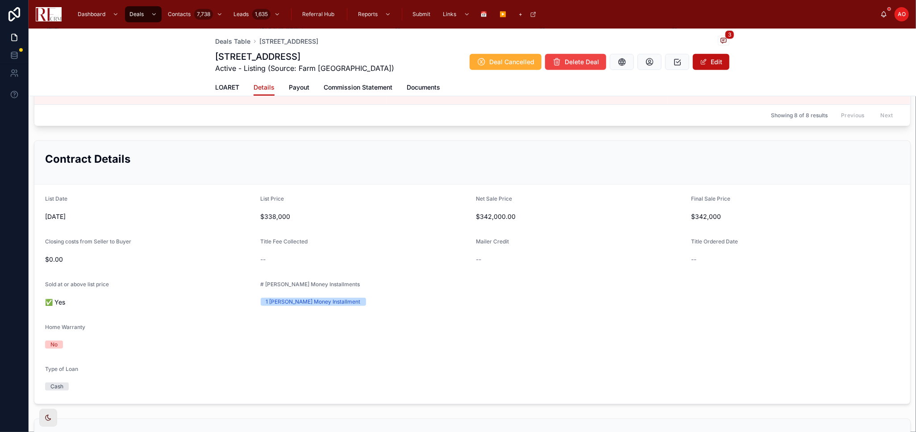
drag, startPoint x: 713, startPoint y: 62, endPoint x: 727, endPoint y: 206, distance: 144.4
click at [713, 63] on button "Edit" at bounding box center [711, 62] width 37 height 16
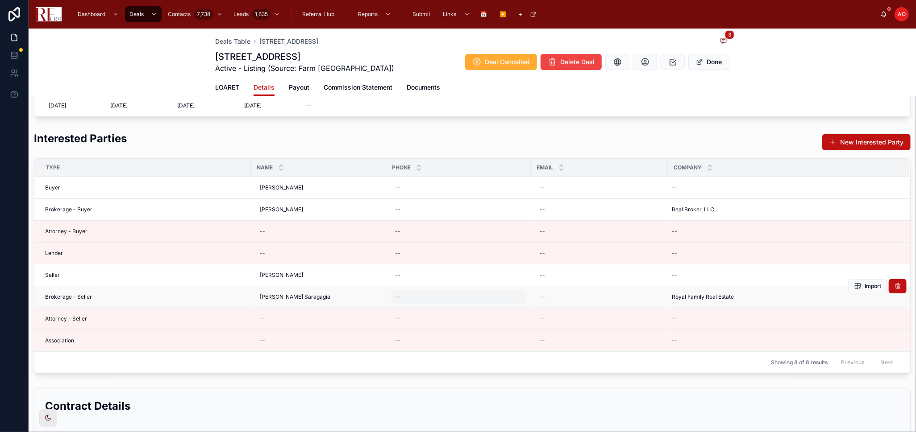
scroll to position [405, 0]
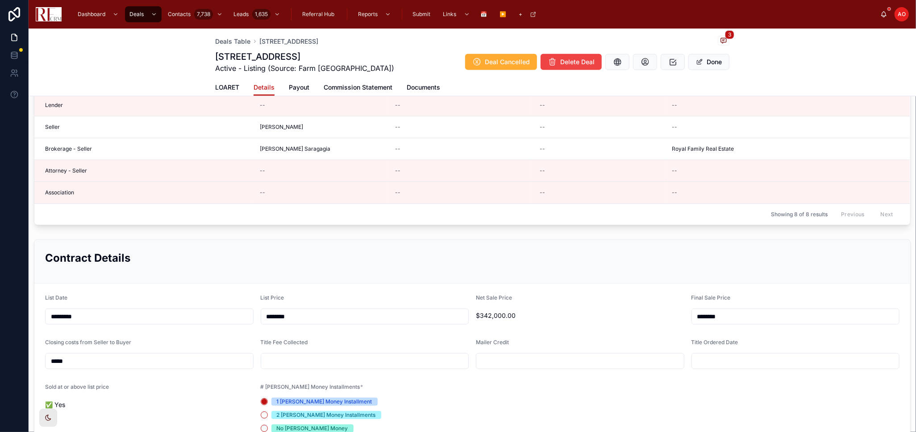
click at [305, 83] on div "LOARET Details Payout Commission Statement Documents" at bounding box center [472, 87] width 514 height 17
click at [299, 87] on span "Payout" at bounding box center [299, 87] width 21 height 9
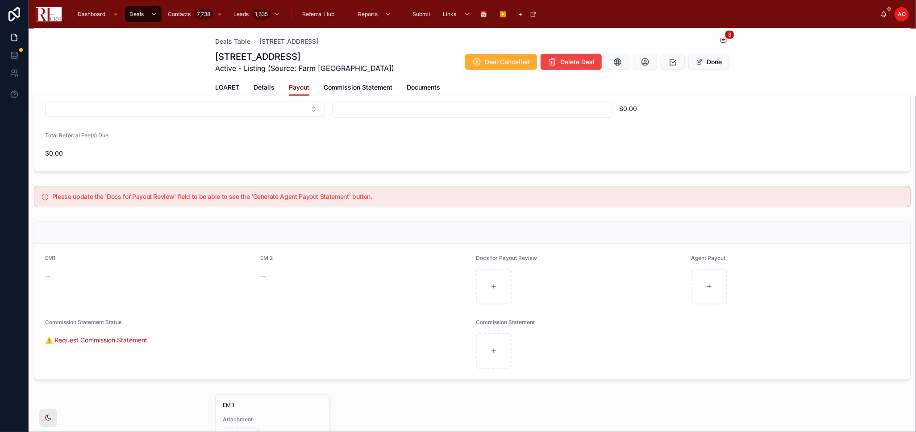
scroll to position [702, 0]
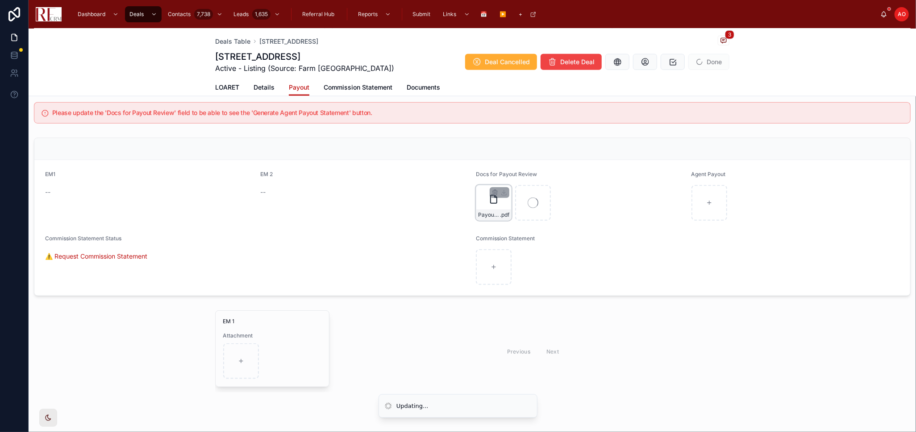
drag, startPoint x: 479, startPoint y: 200, endPoint x: 486, endPoint y: 200, distance: 7.1
click at [486, 200] on div "Payout Docs-1338 Radcliffe .pdf" at bounding box center [580, 203] width 208 height 36
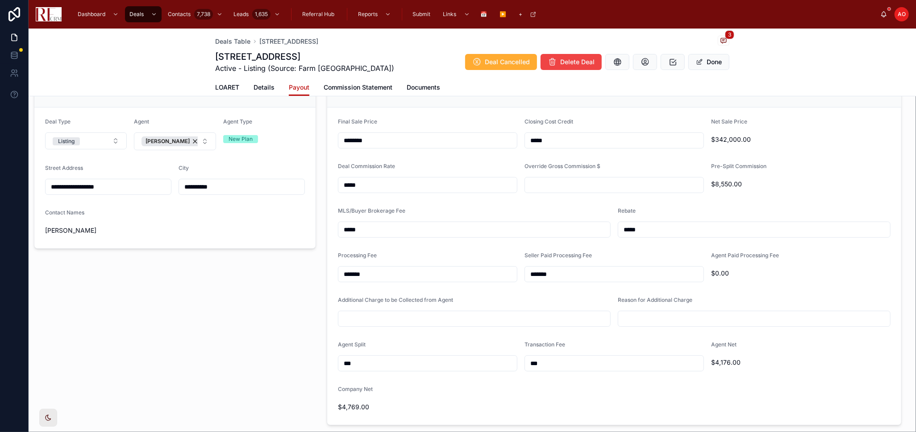
scroll to position [58, 0]
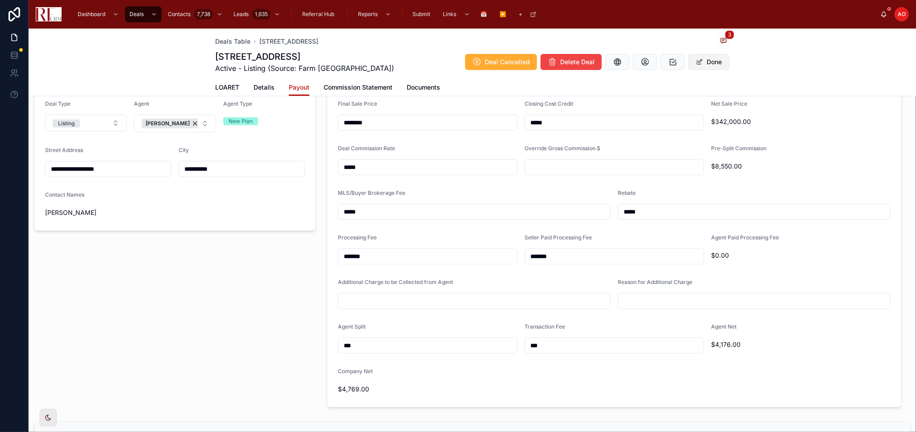
click at [714, 64] on button "Done" at bounding box center [708, 62] width 41 height 16
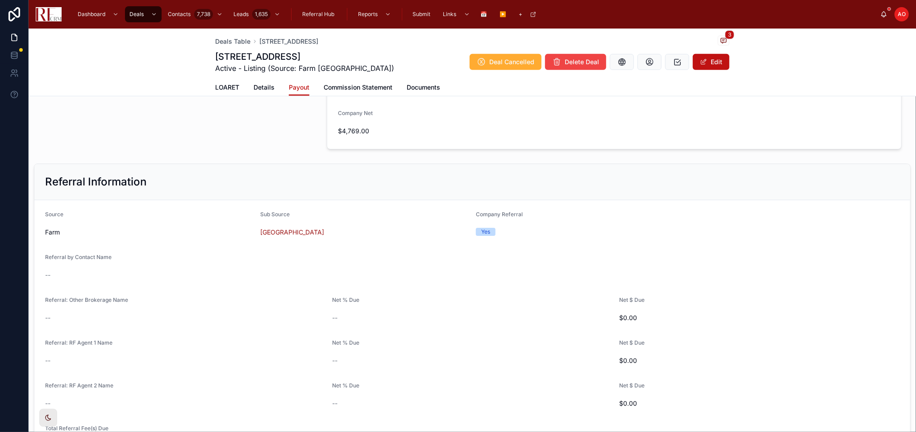
scroll to position [454, 0]
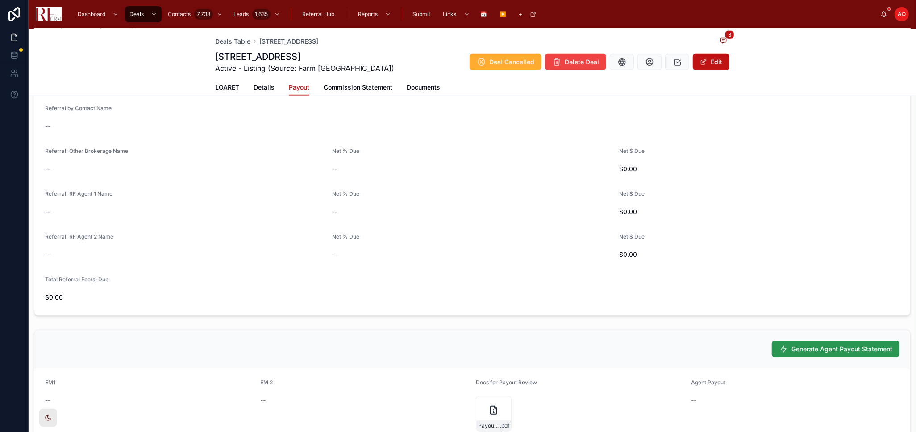
click at [804, 350] on span "Generate Agent Payout Statement" at bounding box center [841, 349] width 101 height 9
click at [507, 272] on form "Source Farm Sub Source Weathersfield Company Referral Yes Referral by Contact N…" at bounding box center [472, 183] width 876 height 264
click at [210, 86] on div "LOARET Details Payout Commission Statement Documents" at bounding box center [472, 87] width 877 height 17
click at [219, 85] on span "LOARET" at bounding box center [227, 87] width 24 height 9
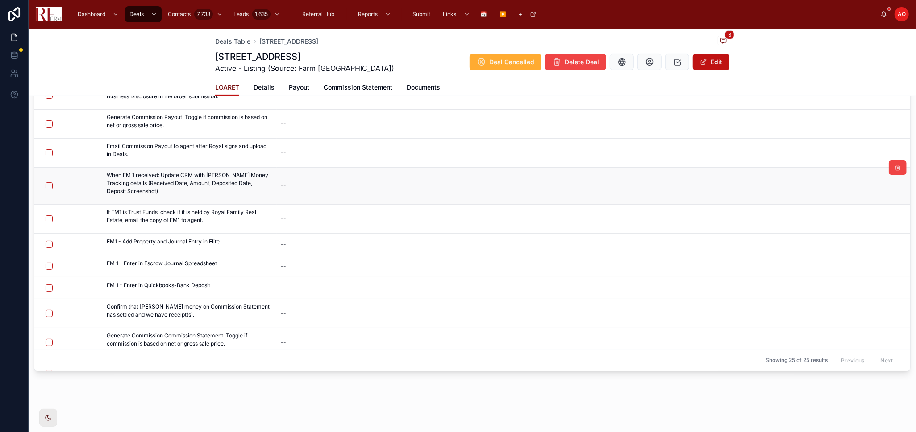
scroll to position [84, 0]
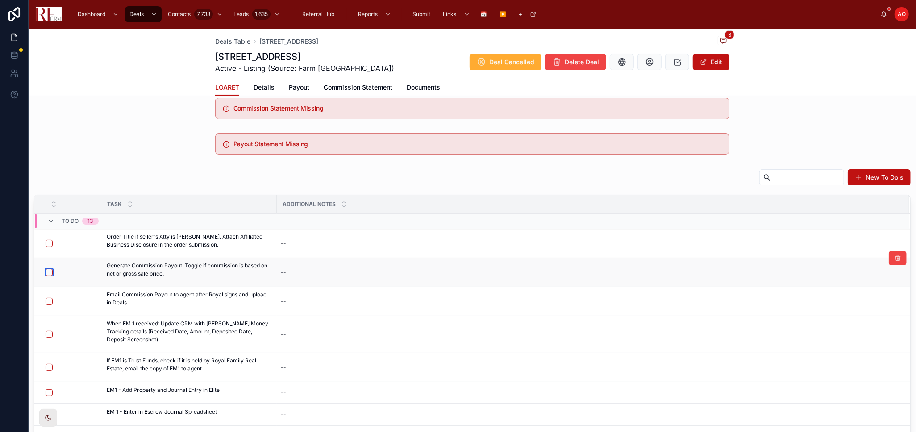
click at [50, 270] on button "button" at bounding box center [49, 272] width 7 height 7
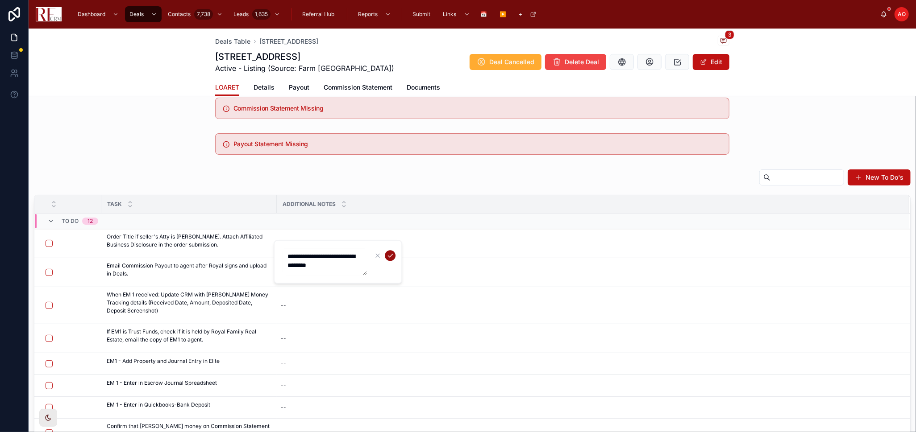
type textarea "**********"
click at [388, 255] on icon "submit" at bounding box center [389, 255] width 7 height 7
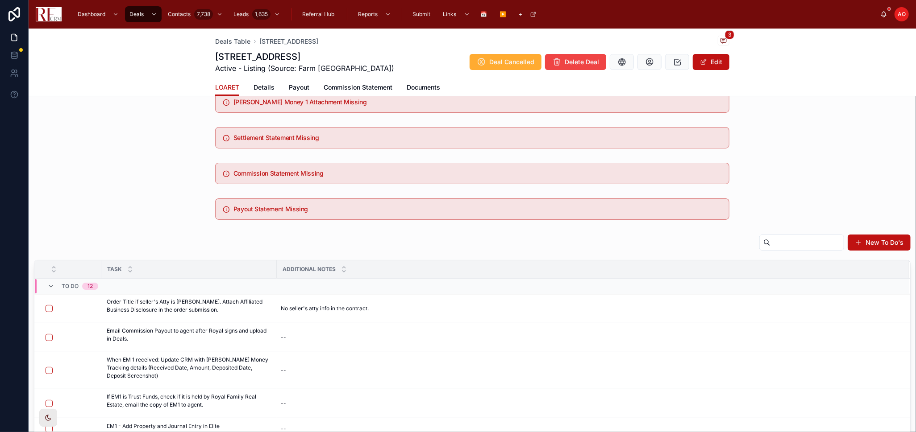
scroll to position [0, 0]
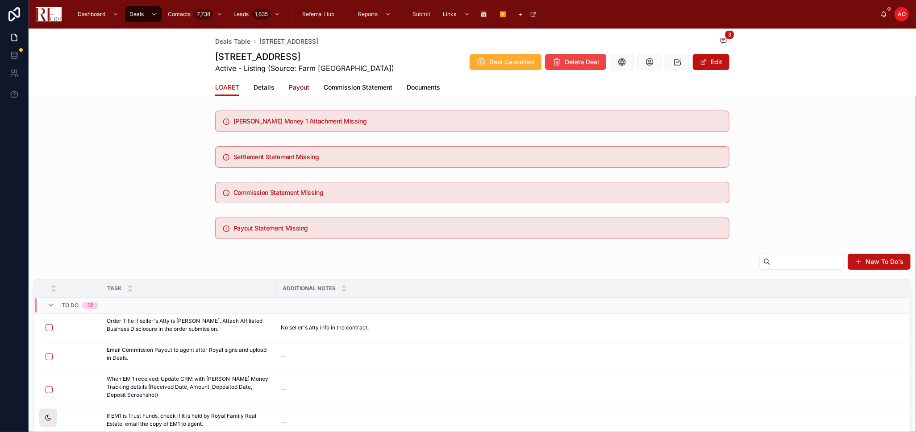
click at [300, 86] on span "Payout" at bounding box center [299, 87] width 21 height 9
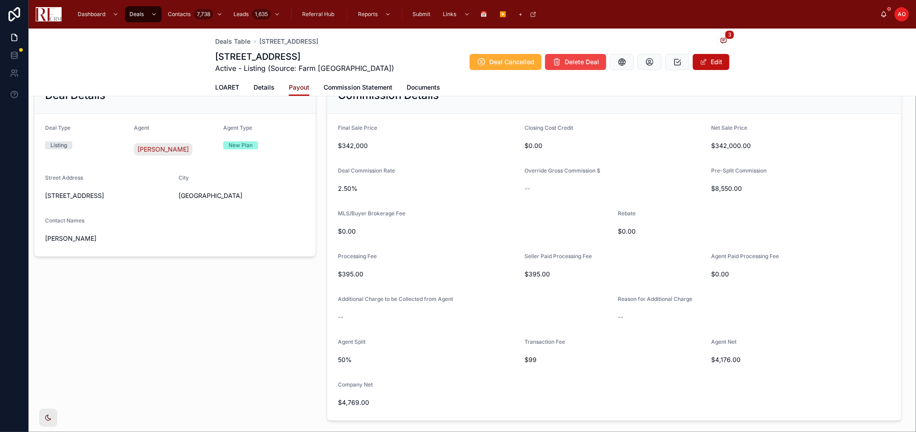
scroll to position [50, 0]
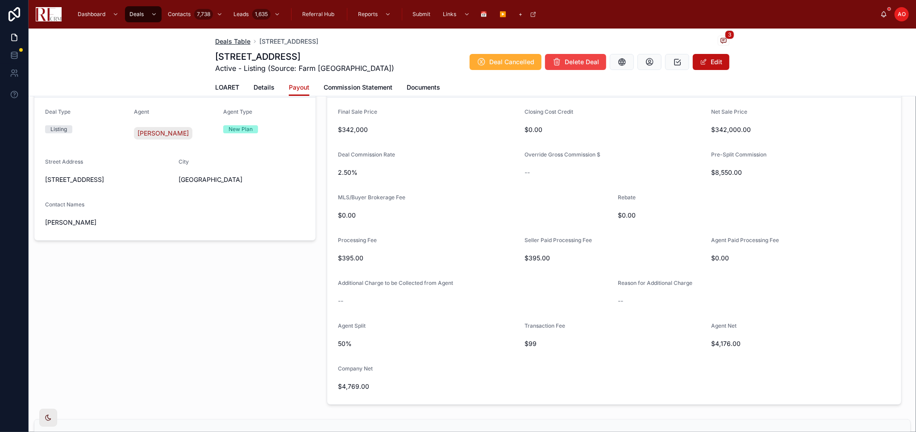
click at [229, 43] on span "Deals Table" at bounding box center [232, 41] width 35 height 9
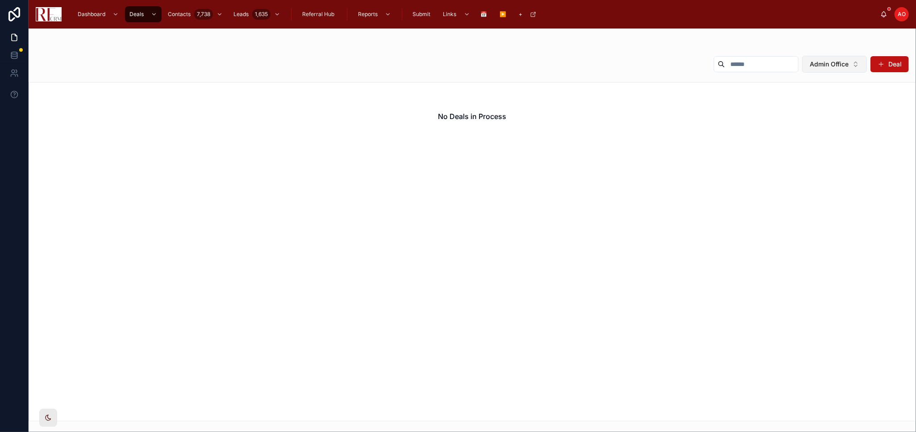
click at [824, 65] on span "Admin Office" at bounding box center [829, 64] width 39 height 9
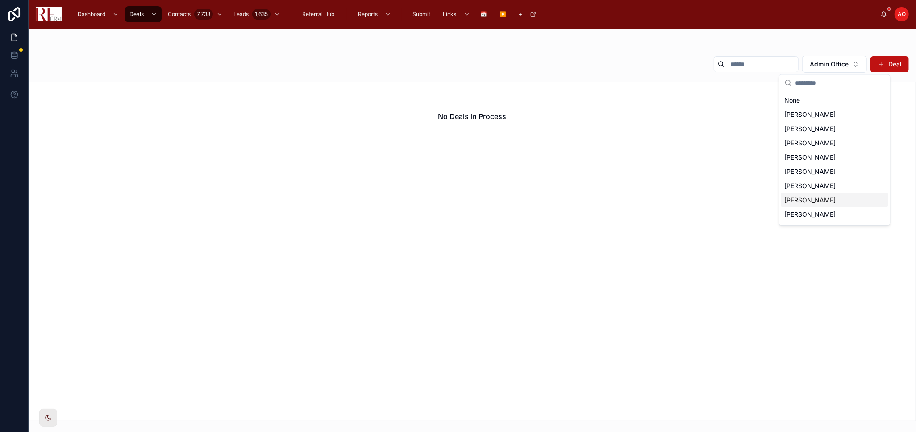
click at [824, 203] on span "Lynette Ramirez" at bounding box center [810, 200] width 51 height 9
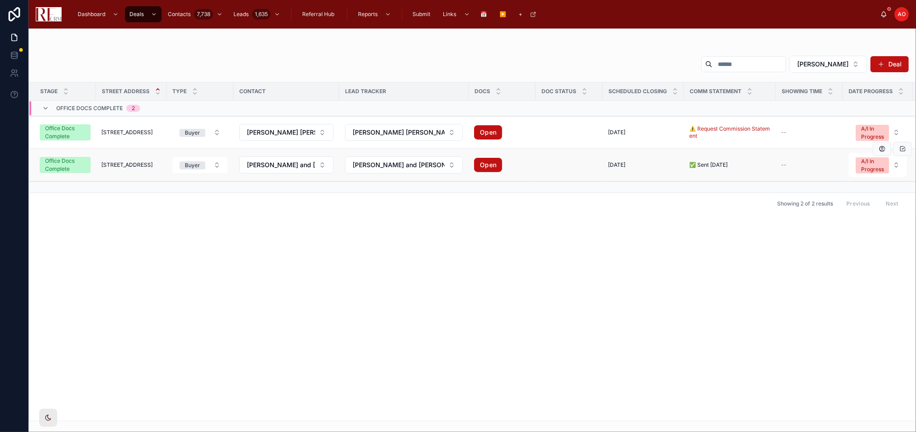
click at [120, 167] on span "6869 North Overhill Avenue" at bounding box center [126, 165] width 51 height 7
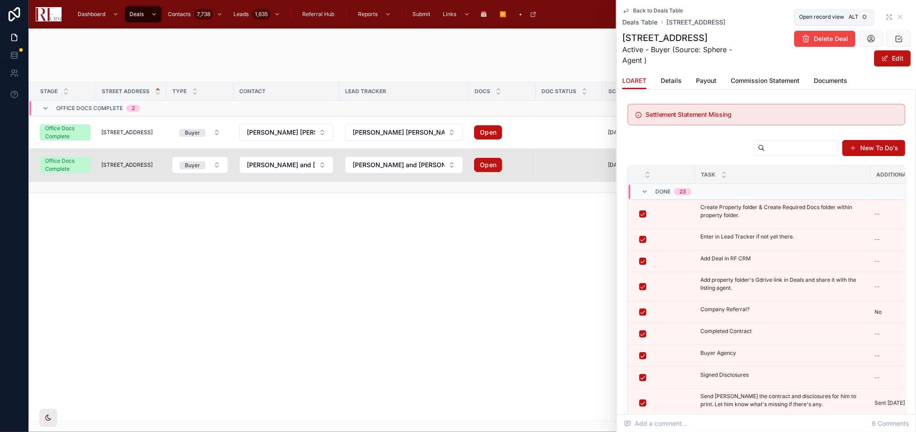
click at [824, 16] on icon at bounding box center [888, 16] width 2 height 2
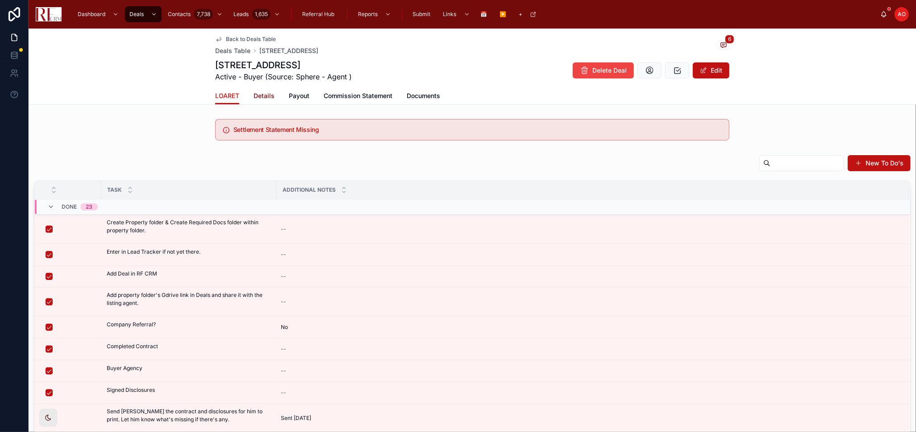
click at [257, 99] on span "Details" at bounding box center [263, 95] width 21 height 9
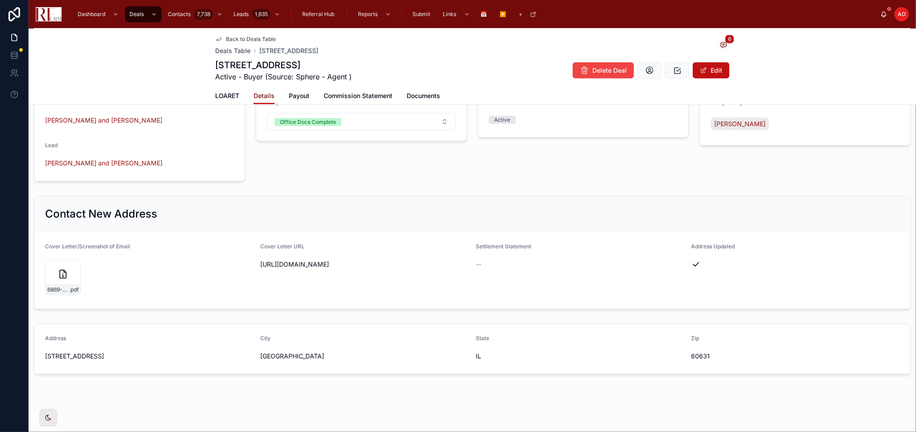
scroll to position [722, 0]
click at [709, 73] on button "Edit" at bounding box center [711, 70] width 37 height 16
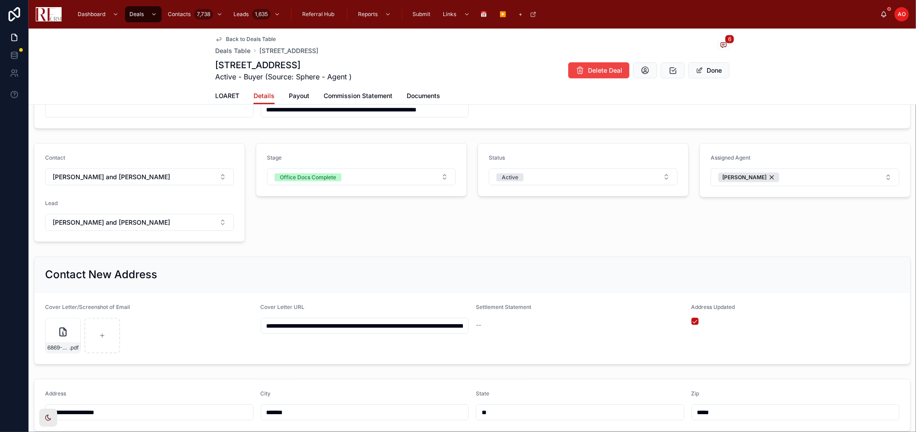
scroll to position [781, 0]
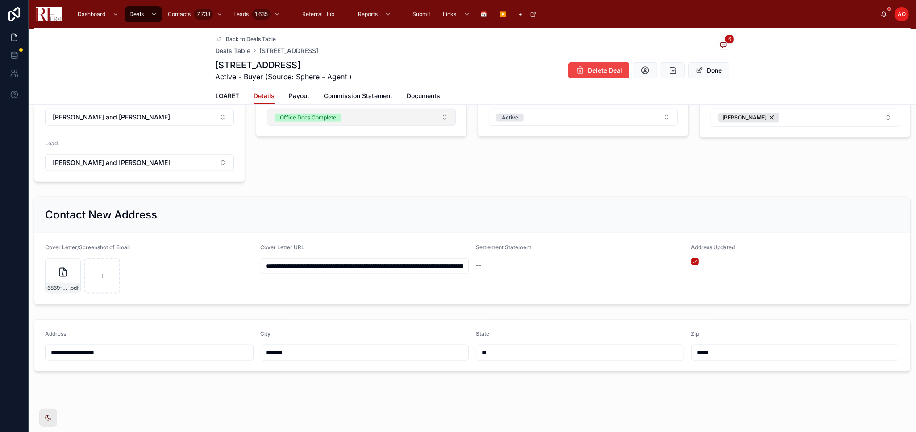
click at [407, 117] on button "Office Docs Complete" at bounding box center [361, 117] width 189 height 17
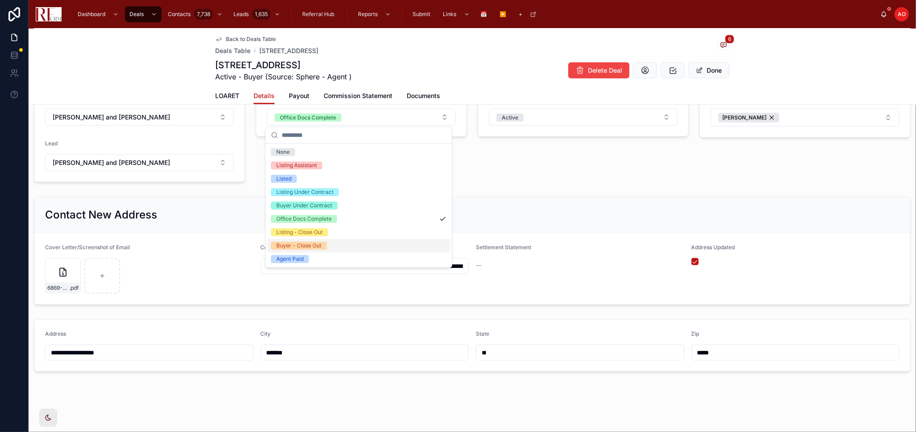
click at [362, 246] on div "Buyer - Close Out" at bounding box center [358, 245] width 183 height 13
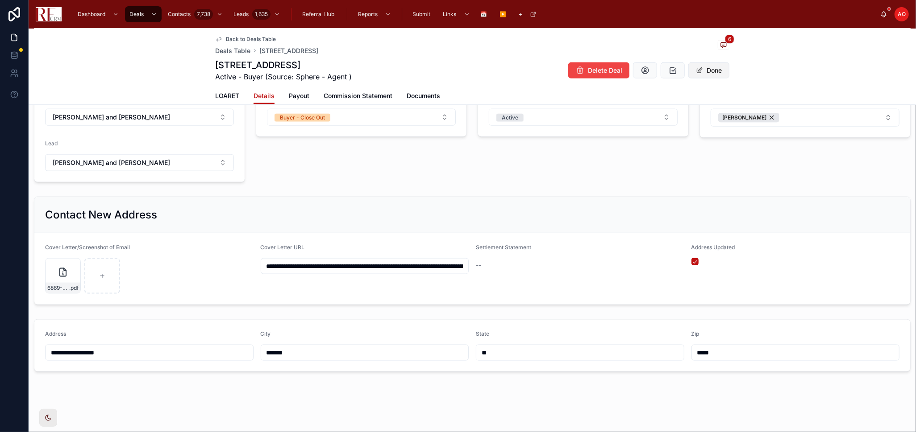
click at [698, 78] on button "Done" at bounding box center [708, 70] width 41 height 16
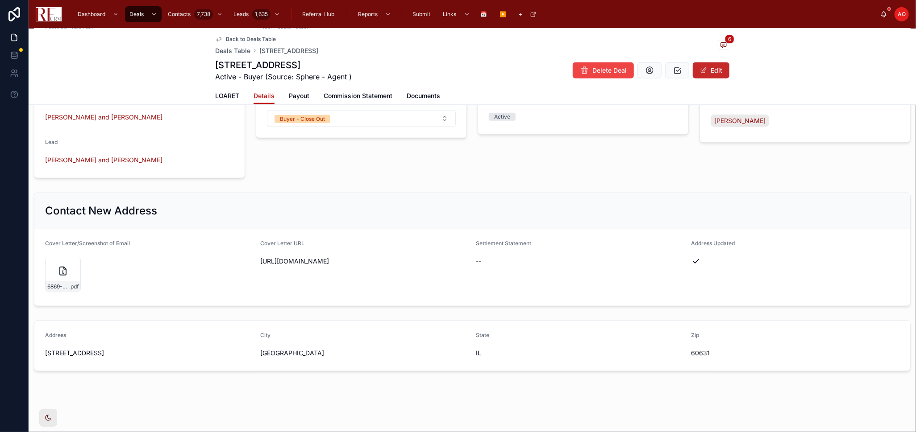
scroll to position [721, 0]
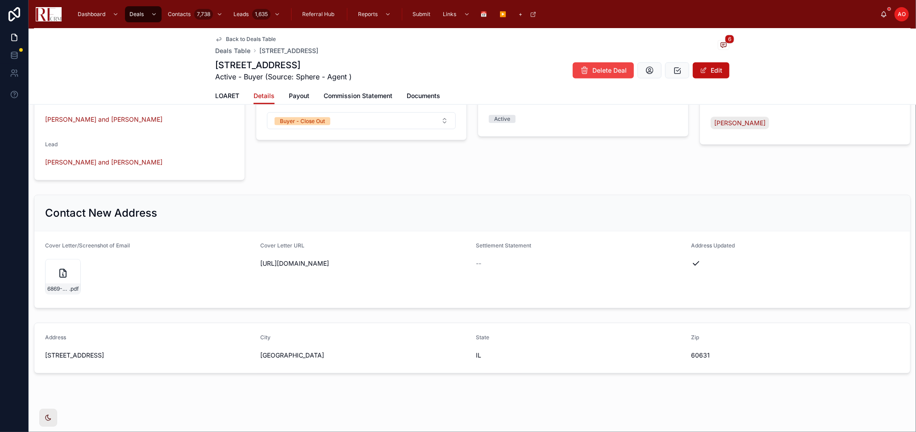
click at [435, 163] on div "Stage Buyer - Close Out" at bounding box center [361, 133] width 222 height 101
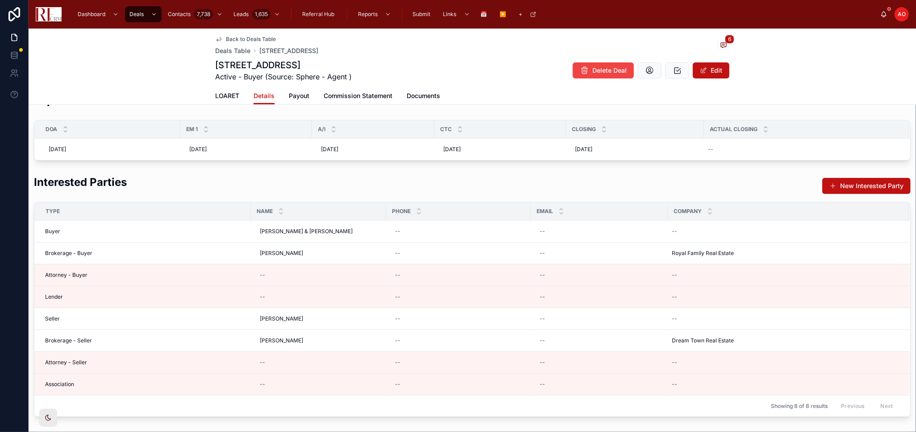
scroll to position [0, 0]
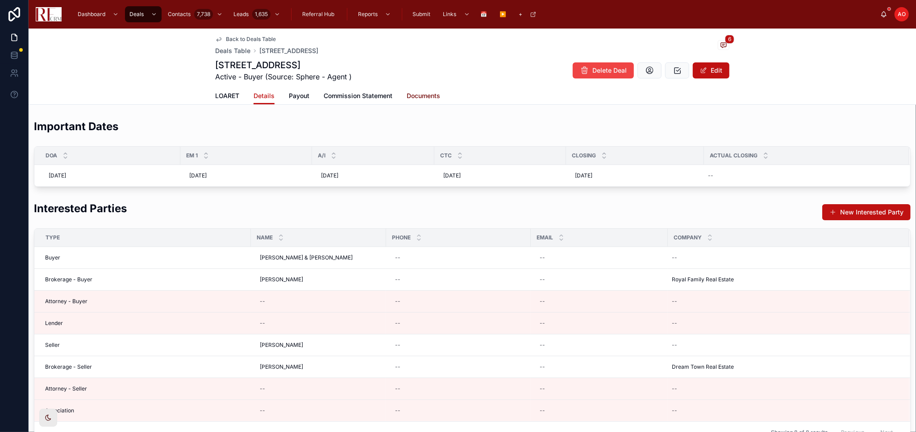
click at [417, 95] on span "Documents" at bounding box center [423, 95] width 33 height 9
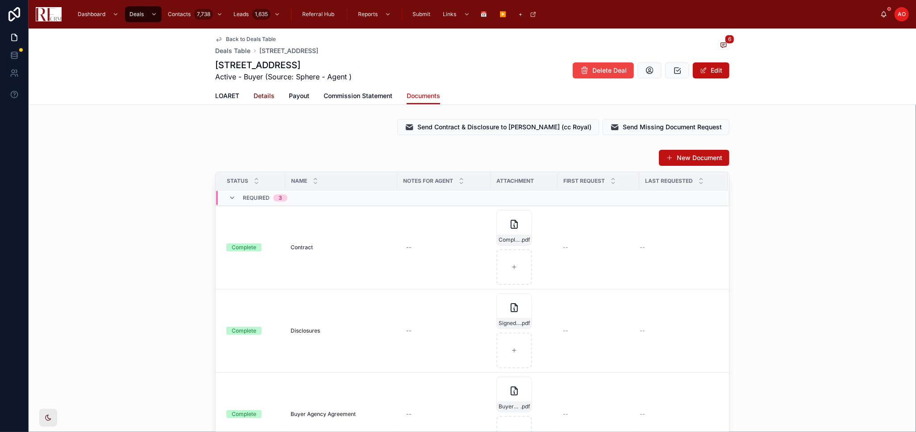
click at [266, 97] on span "Details" at bounding box center [263, 95] width 21 height 9
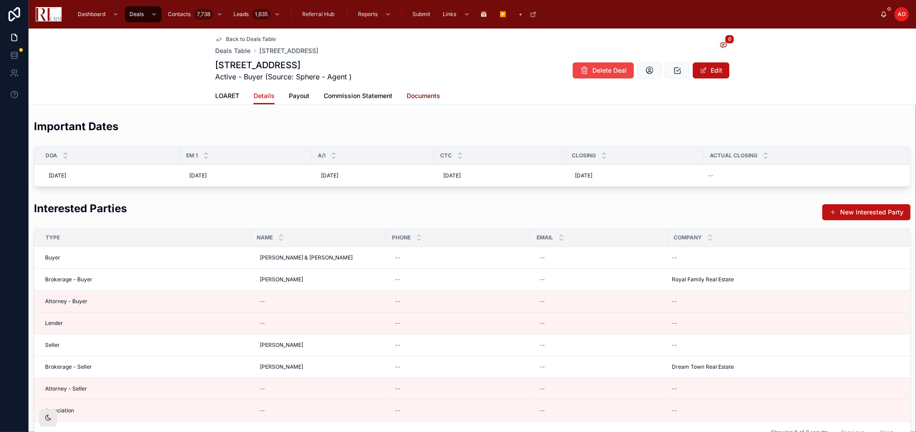
click at [428, 95] on span "Documents" at bounding box center [423, 95] width 33 height 9
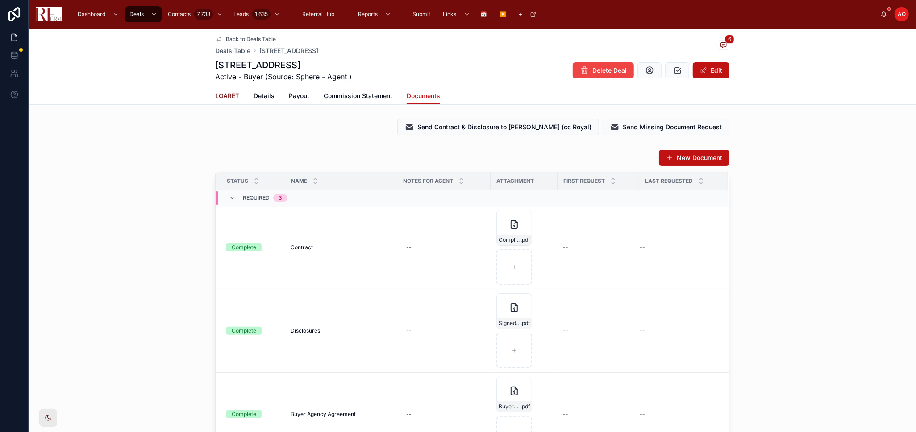
click at [222, 95] on span "LOARET" at bounding box center [227, 95] width 24 height 9
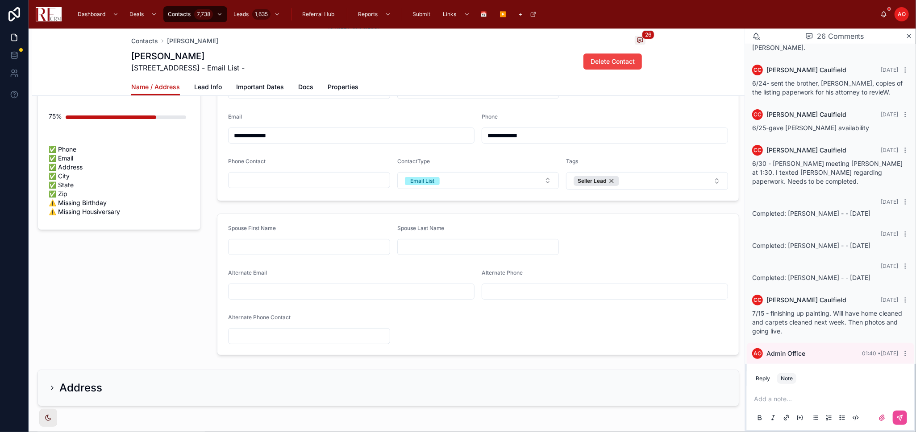
scroll to position [208, 0]
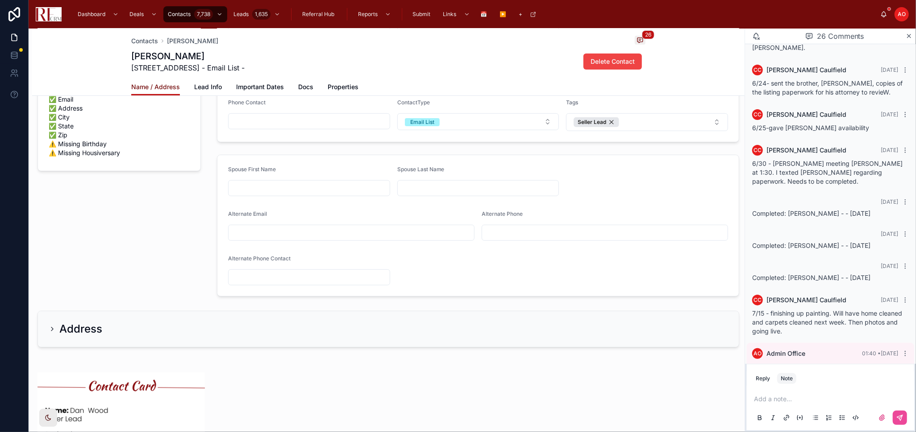
click at [153, 87] on span "Name / Address" at bounding box center [155, 87] width 49 height 9
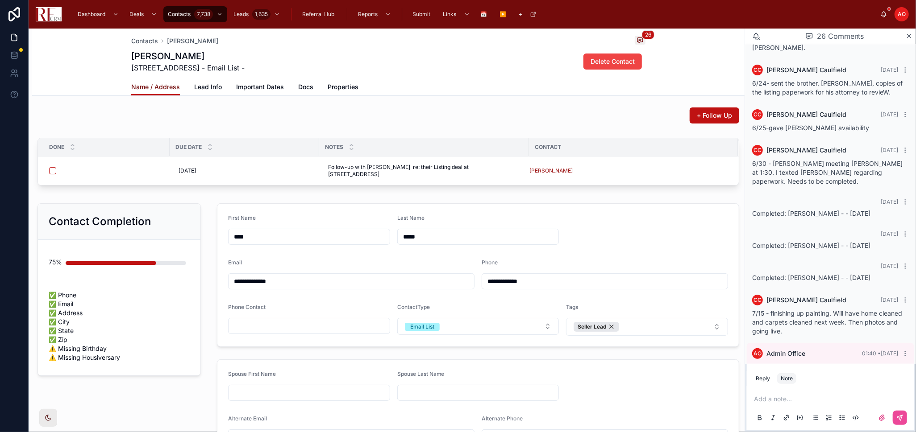
scroll to position [0, 0]
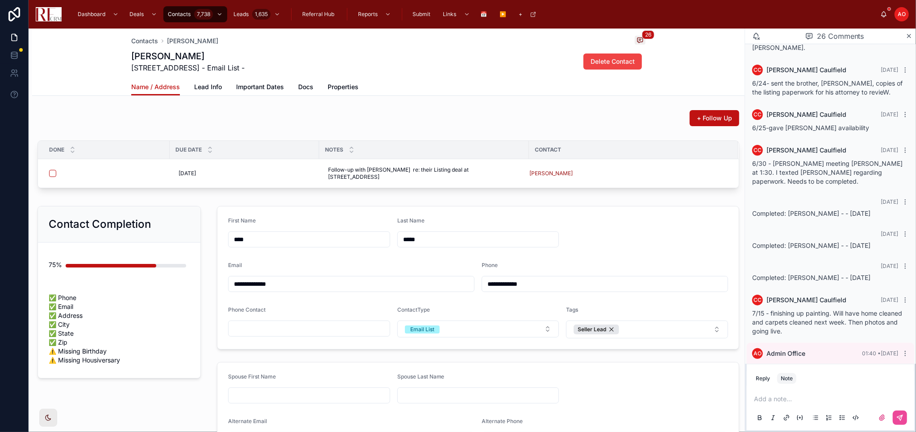
click at [587, 231] on form "**********" at bounding box center [477, 278] width 521 height 143
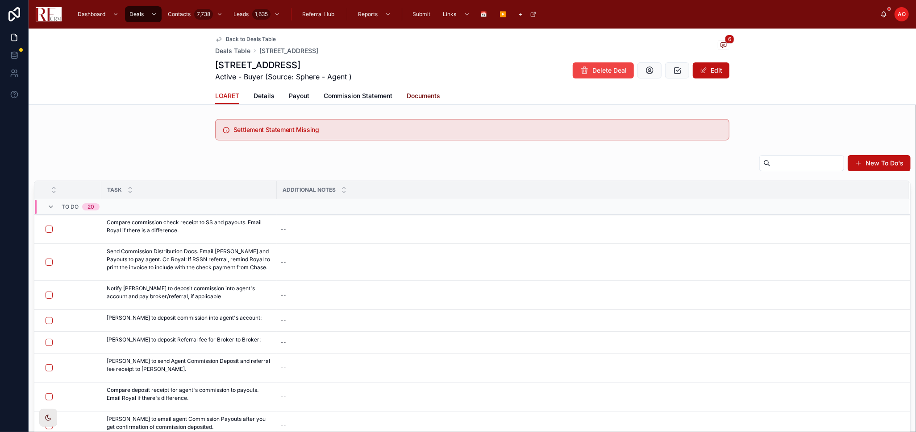
click at [428, 93] on span "Documents" at bounding box center [423, 95] width 33 height 9
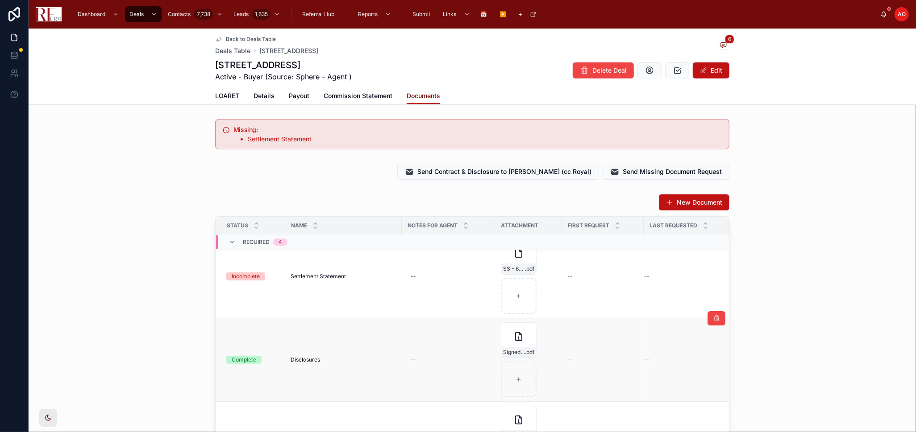
scroll to position [50, 0]
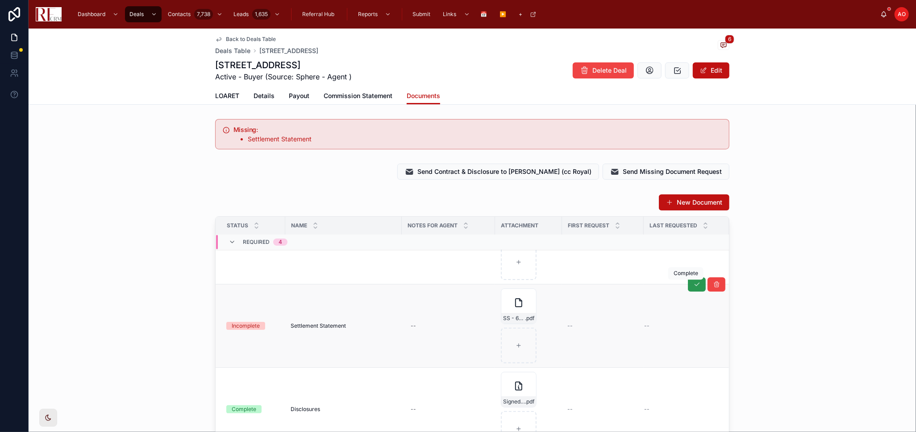
click at [693, 283] on icon at bounding box center [696, 284] width 7 height 7
click at [229, 93] on span "LOARET" at bounding box center [227, 95] width 24 height 9
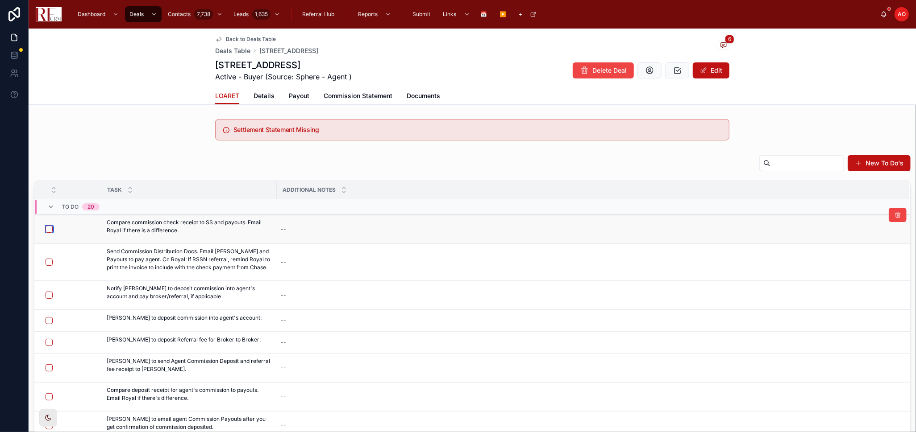
click at [50, 230] on button "button" at bounding box center [49, 229] width 7 height 7
click at [870, 248] on button "Notify [PERSON_NAME]" at bounding box center [865, 244] width 83 height 14
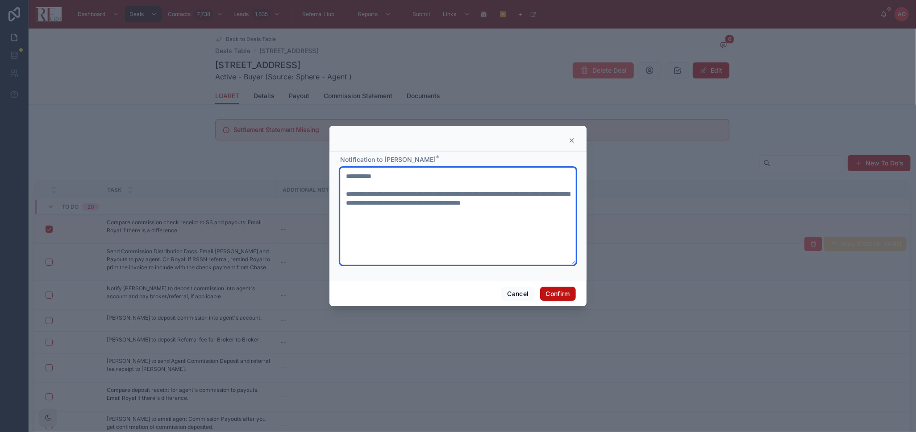
click at [474, 206] on textarea "**********" at bounding box center [458, 216] width 236 height 97
click at [476, 206] on textarea "**********" at bounding box center [458, 216] width 236 height 97
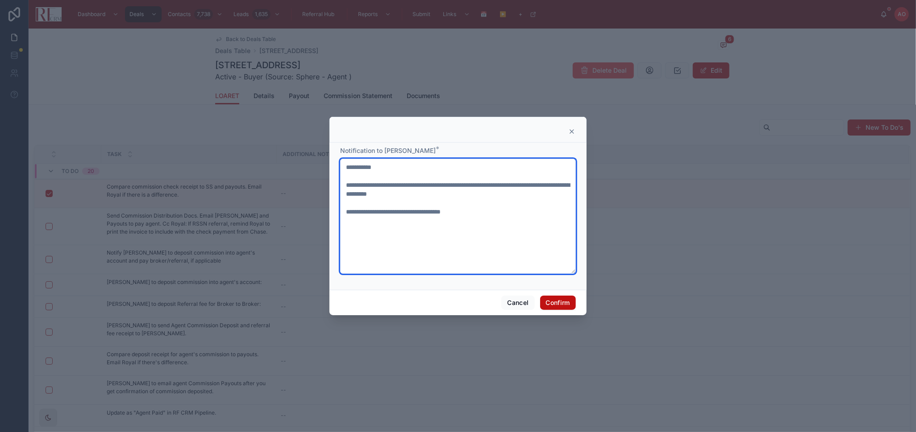
click at [413, 210] on textarea "**********" at bounding box center [458, 216] width 236 height 115
type textarea "**********"
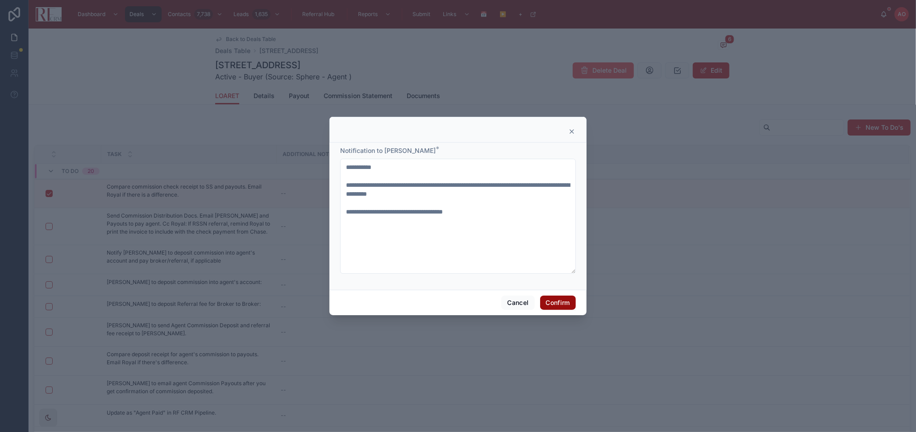
click at [563, 299] on button "Confirm" at bounding box center [558, 303] width 36 height 14
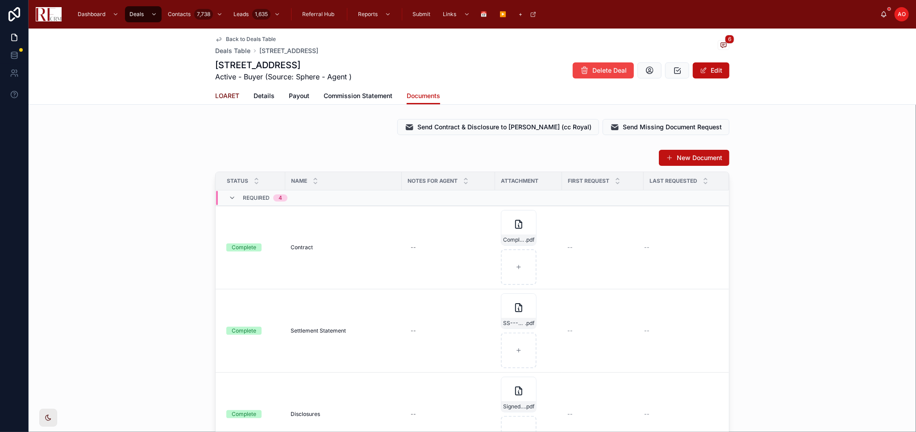
click at [227, 92] on span "LOARET" at bounding box center [227, 95] width 24 height 9
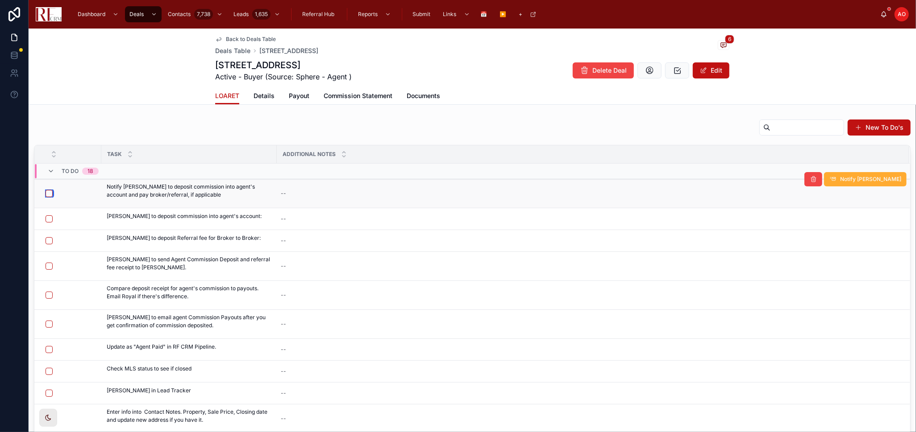
click at [48, 194] on button "button" at bounding box center [49, 193] width 7 height 7
click at [112, 105] on div "Back to Deals Table Deals Table 6869 North Overhill Avenue, Chicago 6 6869 Nort…" at bounding box center [472, 280] width 887 height 503
click at [229, 40] on span "Back to Deals Table" at bounding box center [251, 39] width 50 height 7
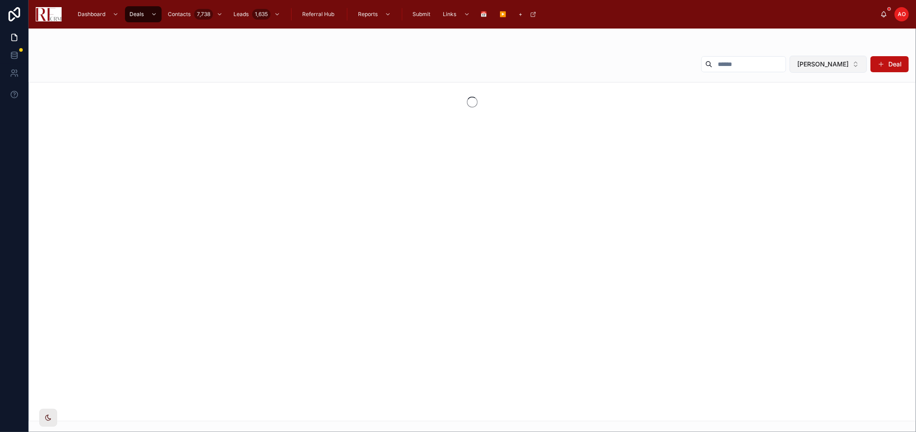
click at [857, 62] on button "Lynette Ramirez" at bounding box center [828, 64] width 77 height 17
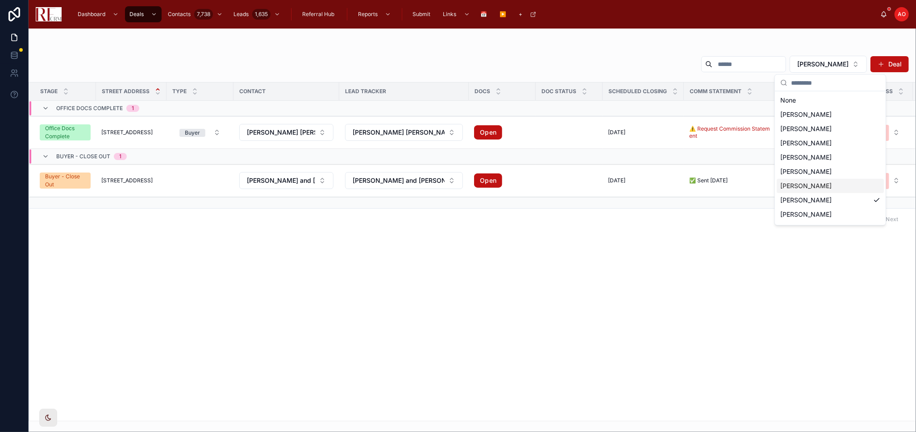
click at [806, 182] on span "[PERSON_NAME]" at bounding box center [805, 186] width 51 height 9
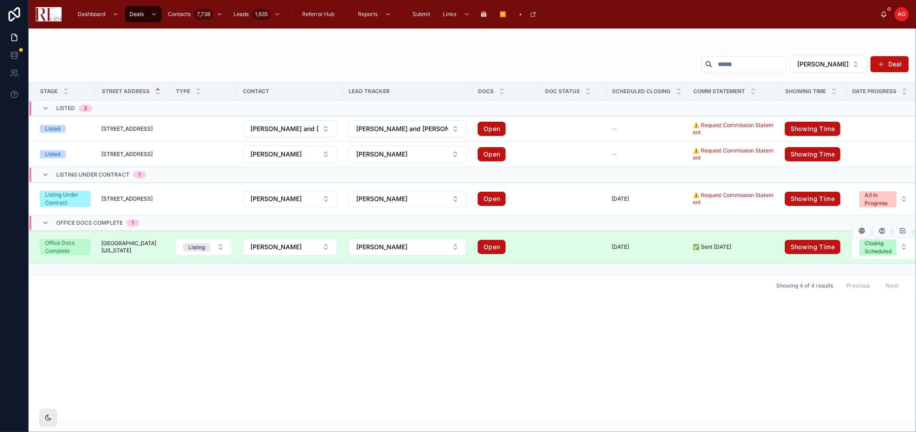
click at [125, 248] on span "[GEOGRAPHIC_DATA][US_STATE]" at bounding box center [132, 247] width 63 height 14
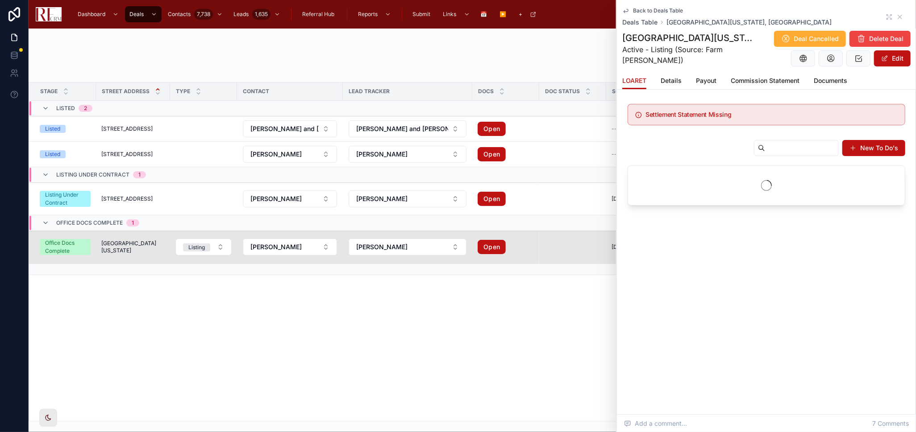
click at [886, 16] on div "Back to Deals Table Deals Table 1642 Iowa Drive, Elk Grove Village" at bounding box center [766, 17] width 288 height 20
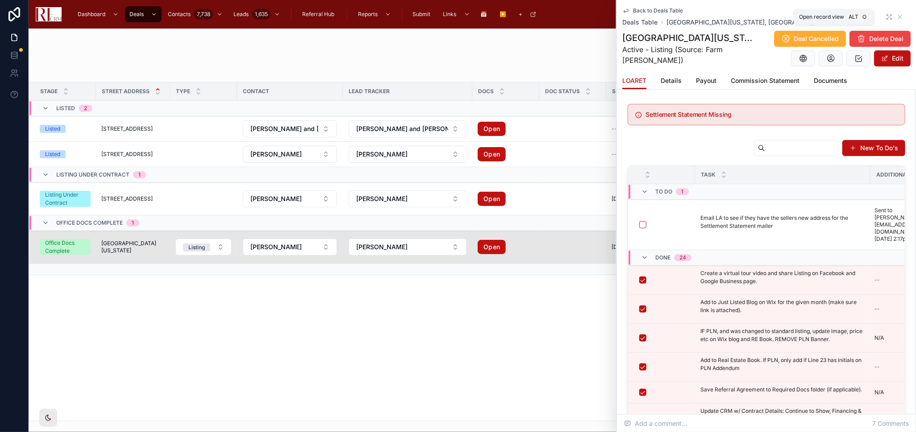
click at [885, 14] on icon at bounding box center [888, 16] width 7 height 7
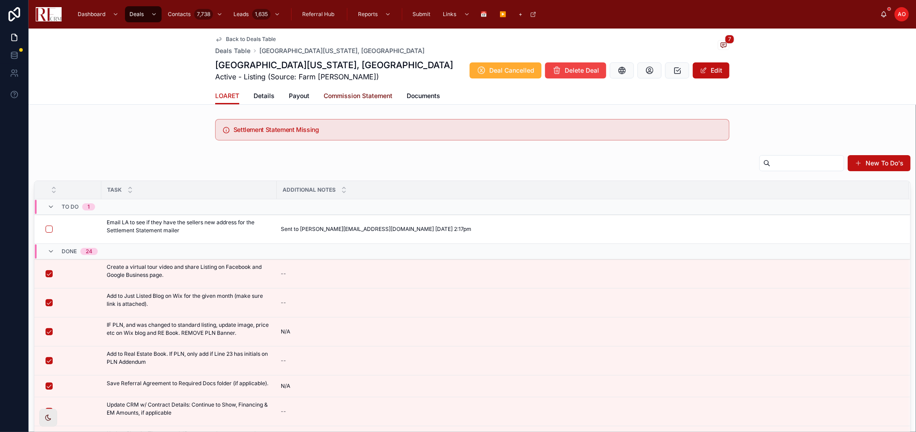
click at [336, 94] on span "Commission Statement" at bounding box center [358, 95] width 69 height 9
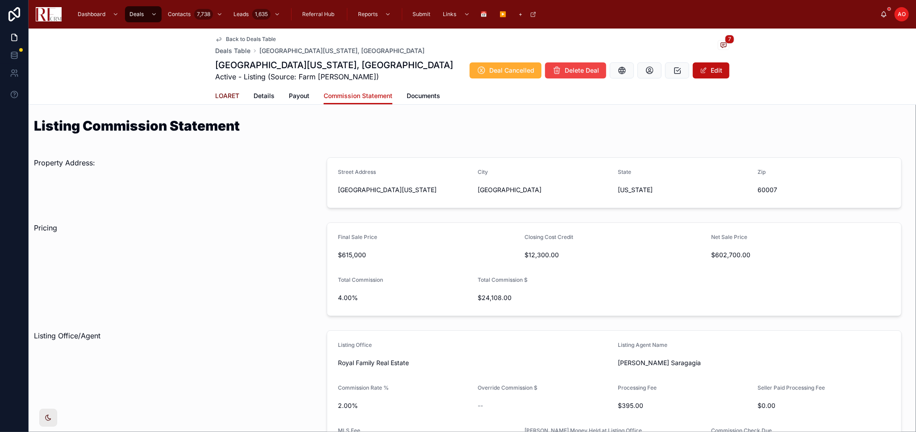
click at [230, 93] on span "LOARET" at bounding box center [227, 95] width 24 height 9
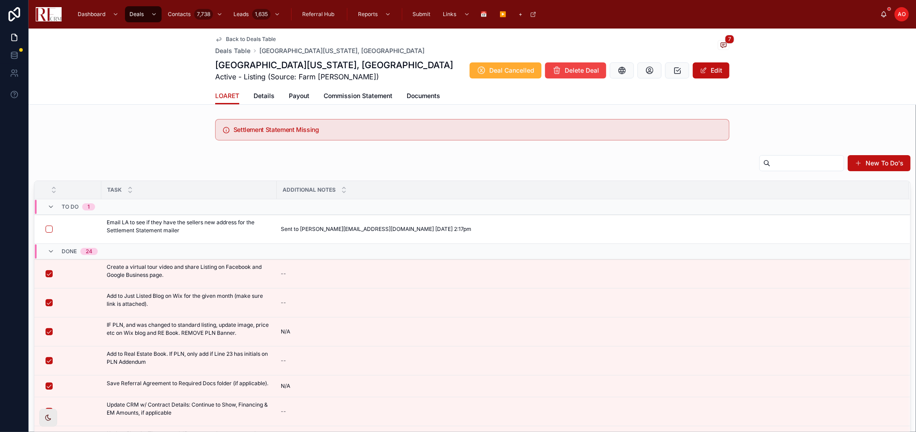
click at [274, 93] on div "LOARET Details Payout Commission Statement Documents" at bounding box center [472, 95] width 514 height 17
click at [264, 96] on span "Details" at bounding box center [263, 95] width 21 height 9
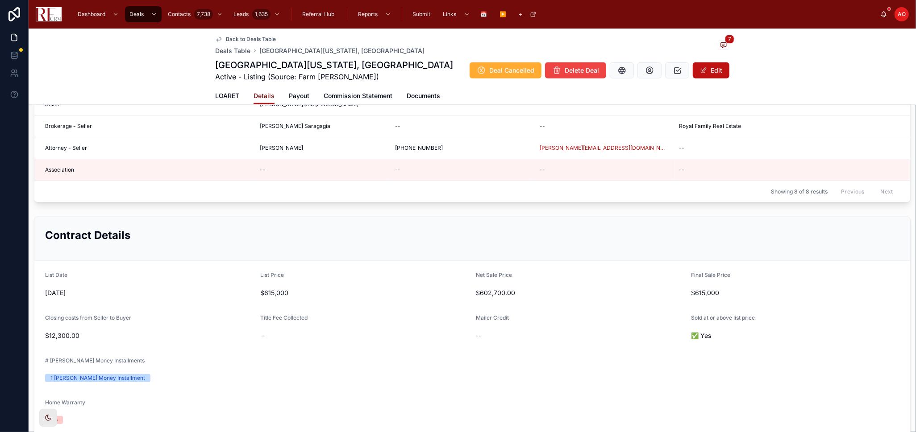
scroll to position [207, 0]
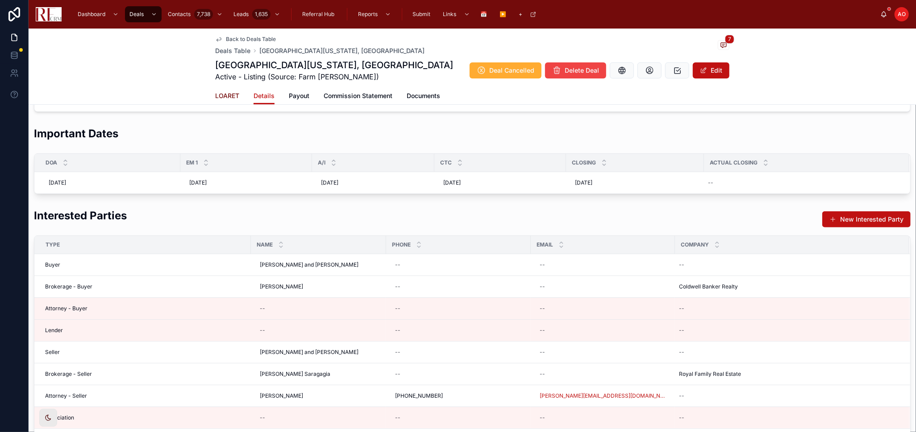
click at [230, 97] on span "LOARET" at bounding box center [227, 95] width 24 height 9
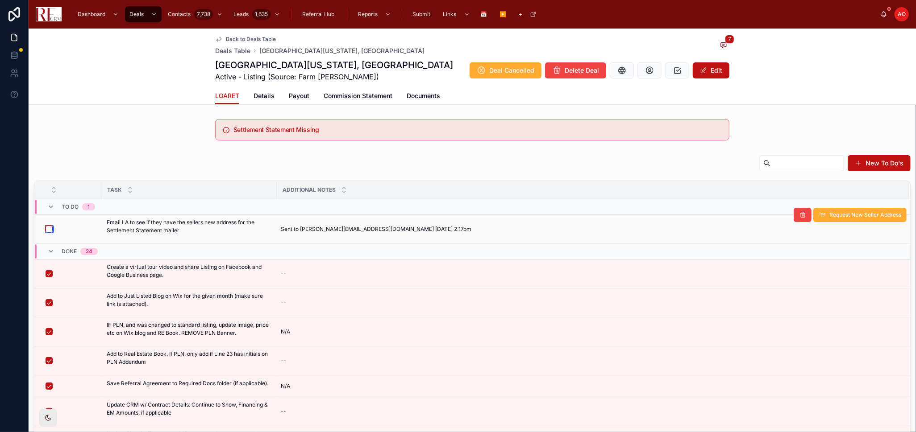
click at [46, 231] on button "button" at bounding box center [49, 229] width 7 height 7
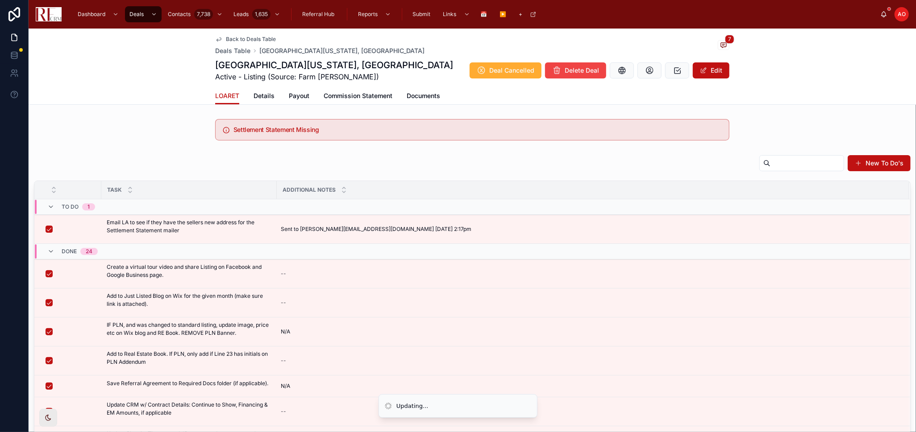
click at [70, 162] on div "New To Do's" at bounding box center [472, 165] width 877 height 21
click at [289, 99] on span "Payout" at bounding box center [299, 95] width 21 height 9
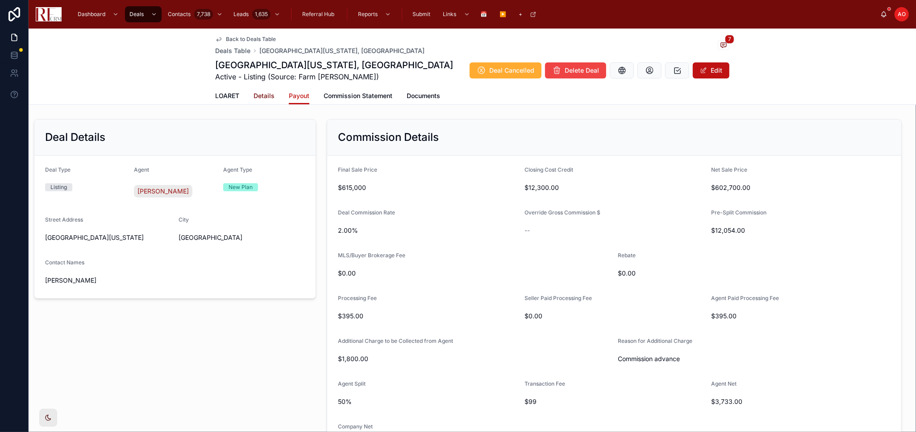
click at [253, 97] on span "Details" at bounding box center [263, 95] width 21 height 9
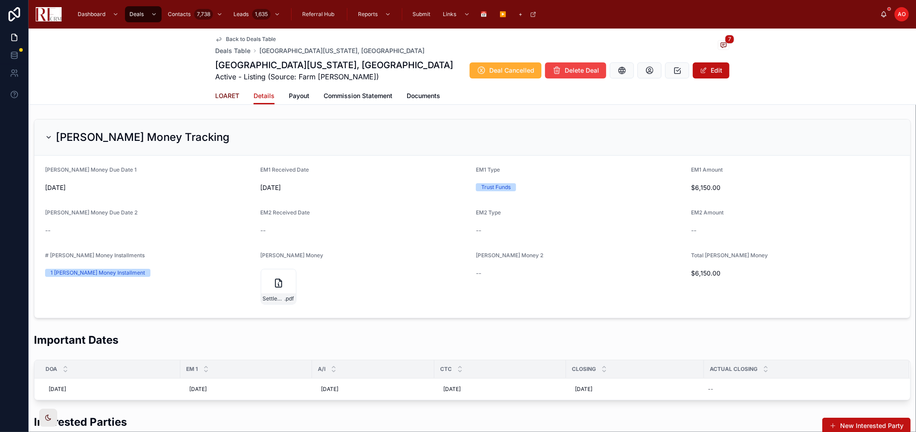
click at [229, 96] on span "LOARET" at bounding box center [227, 95] width 24 height 9
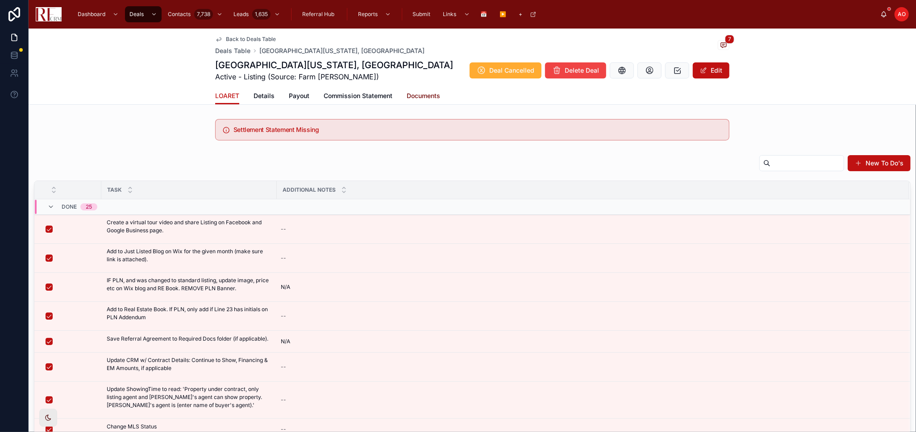
click at [407, 92] on span "Documents" at bounding box center [423, 95] width 33 height 9
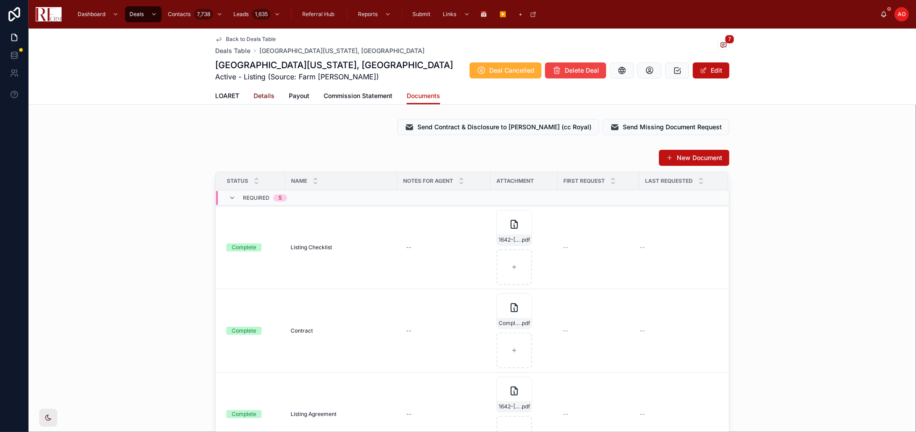
click at [269, 91] on span "Details" at bounding box center [263, 95] width 21 height 9
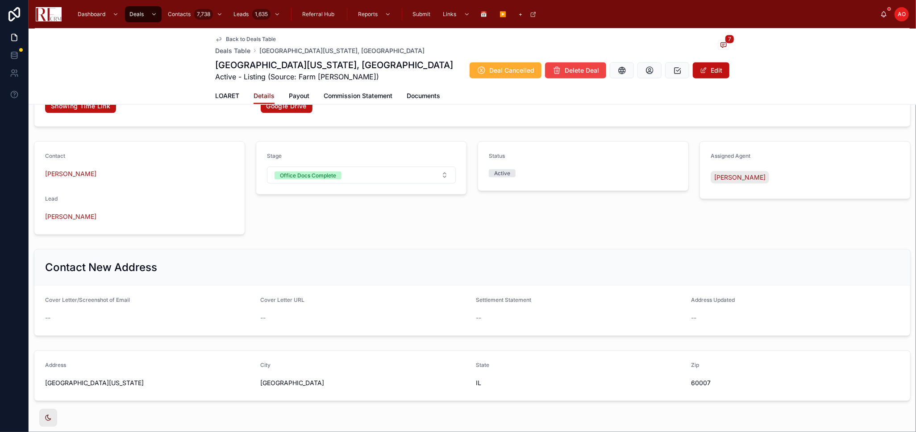
scroll to position [951, 0]
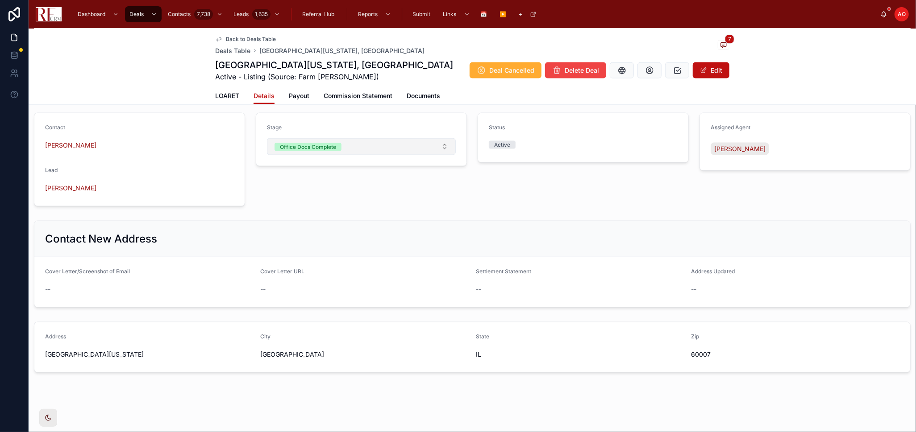
click at [414, 153] on button "Office Docs Complete" at bounding box center [361, 146] width 189 height 17
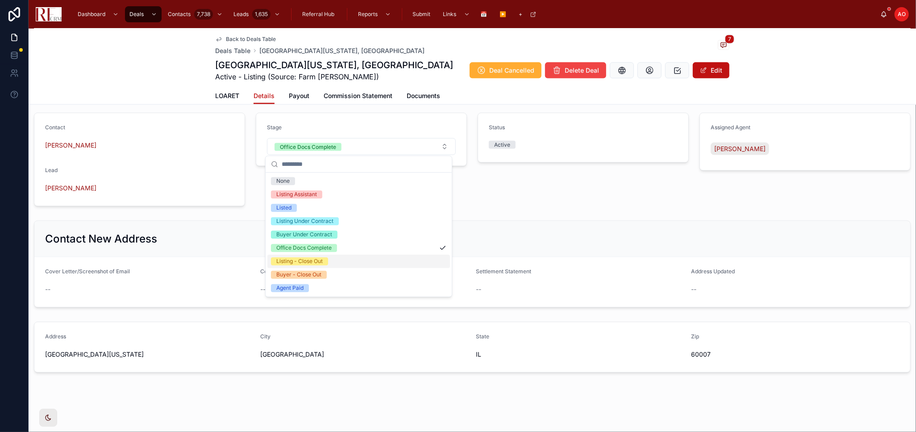
click at [347, 257] on div "Listing - Close Out" at bounding box center [358, 261] width 183 height 13
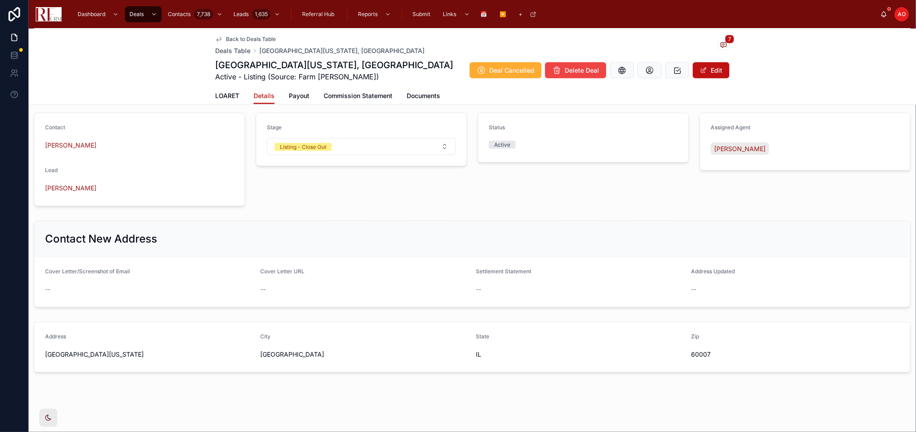
click at [668, 206] on div "Status Active" at bounding box center [583, 159] width 222 height 101
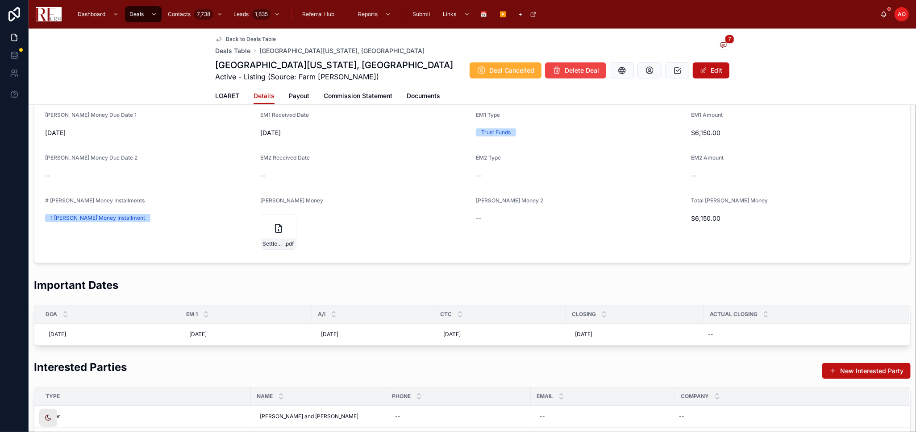
scroll to position [0, 0]
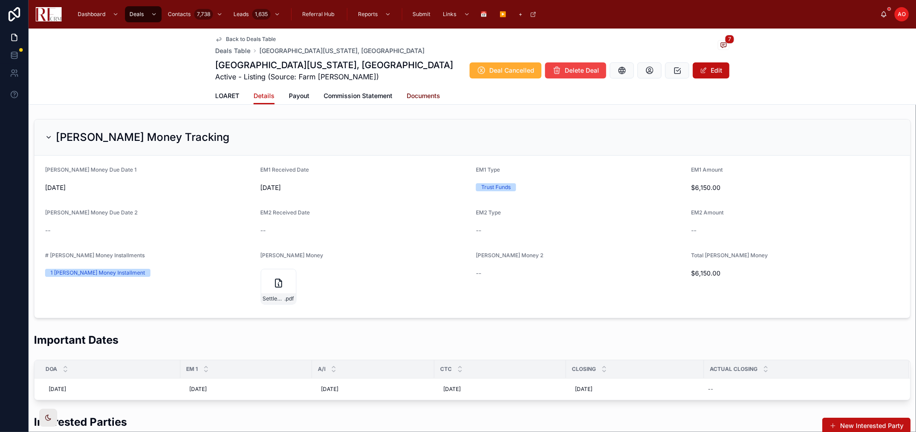
click at [432, 91] on span "Documents" at bounding box center [423, 95] width 33 height 9
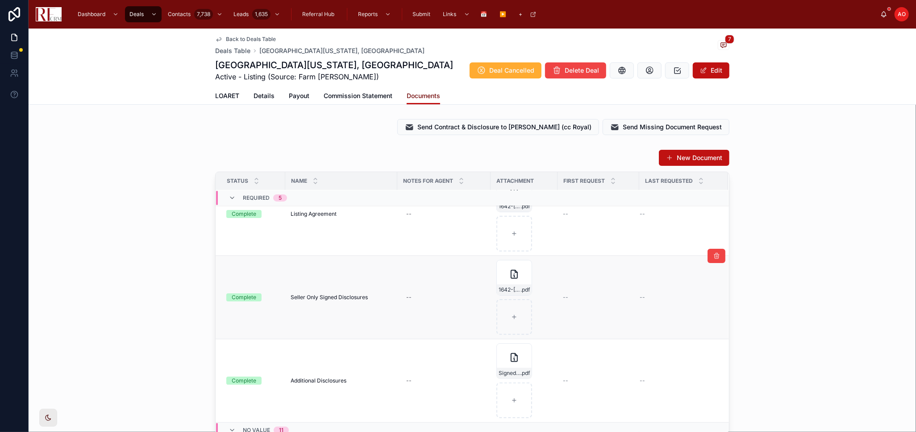
scroll to position [248, 0]
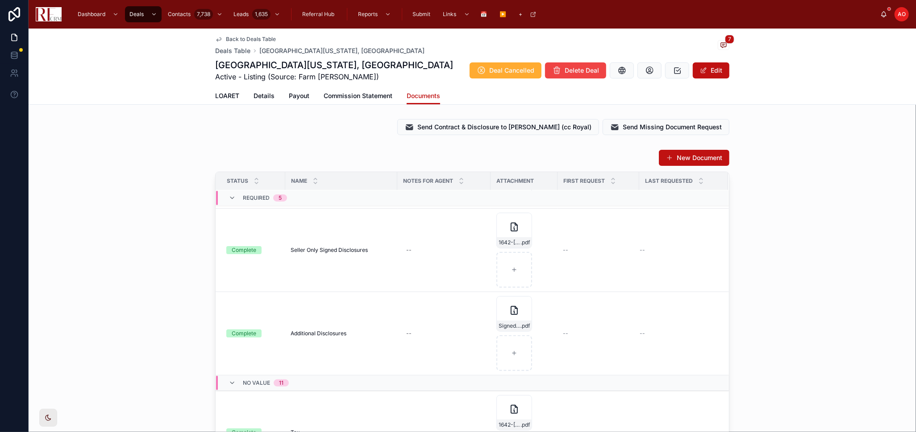
click at [786, 239] on div "New Document Status Name Notes for Agent Attachment First Request Last Requeste…" at bounding box center [472, 323] width 887 height 355
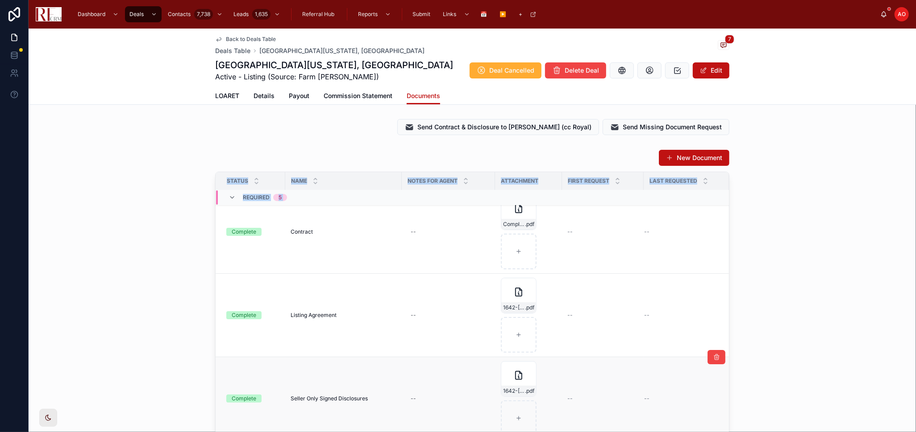
scroll to position [0, 0]
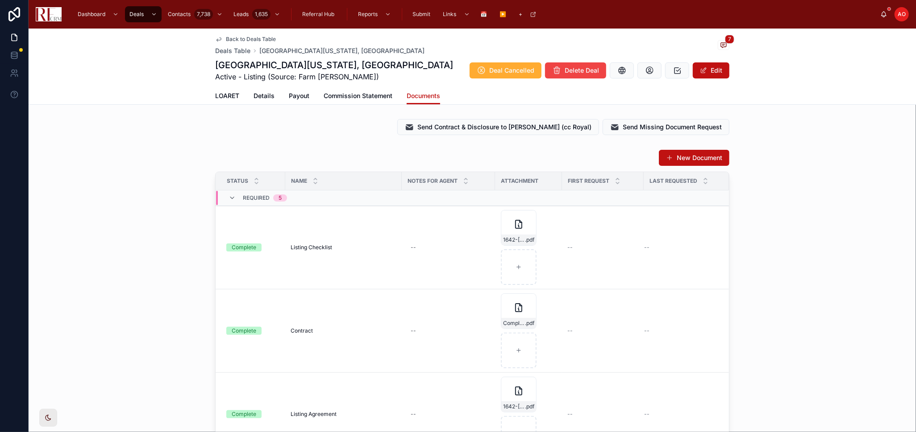
click at [247, 143] on div "Send Contract & Disclosure to Isaac (cc Royal) Send Missing Document Request Ne…" at bounding box center [472, 336] width 887 height 441
click at [332, 133] on div "Send Contract & Disclosure to Isaac (cc Royal) Send Missing Document Request" at bounding box center [472, 127] width 514 height 16
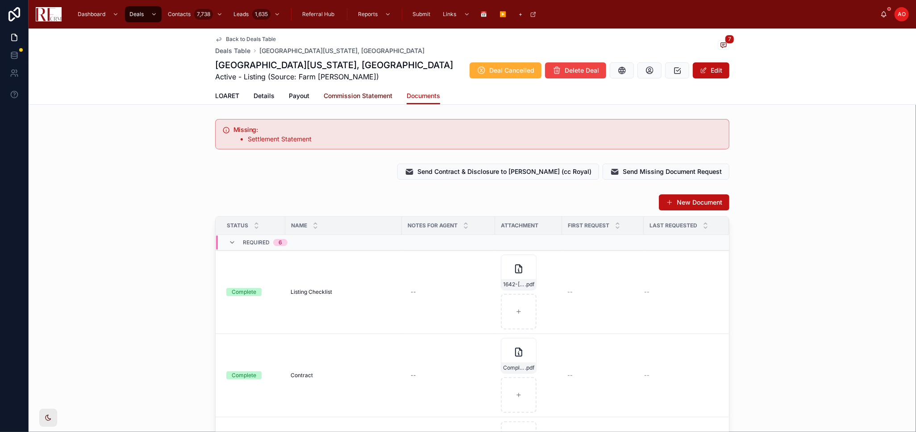
click at [338, 98] on span "Commission Statement" at bounding box center [358, 95] width 69 height 9
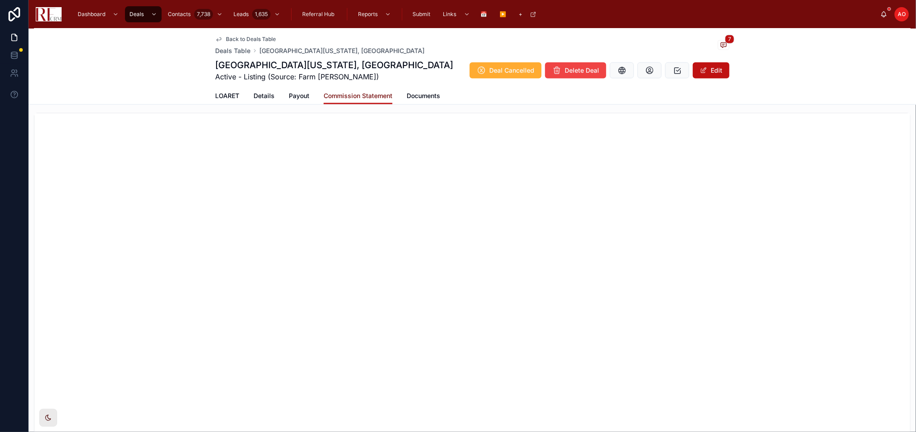
scroll to position [744, 0]
click at [423, 93] on span "Documents" at bounding box center [423, 95] width 33 height 9
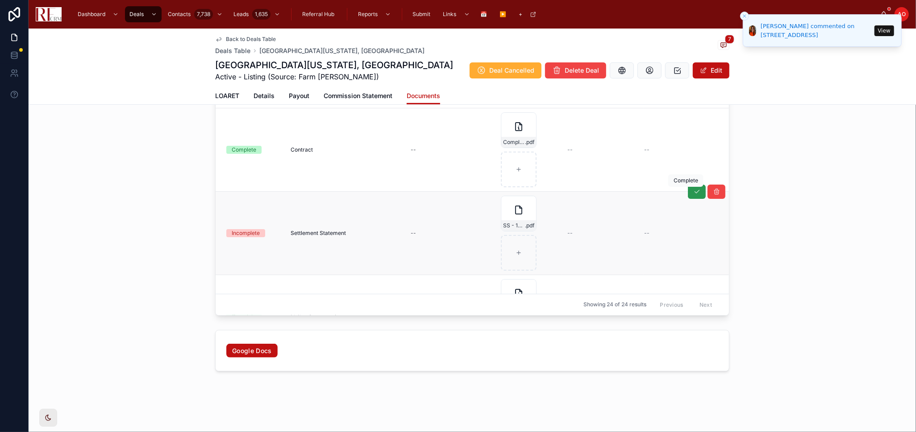
click at [688, 193] on button at bounding box center [697, 192] width 18 height 14
click at [220, 95] on span "LOARET" at bounding box center [227, 95] width 24 height 9
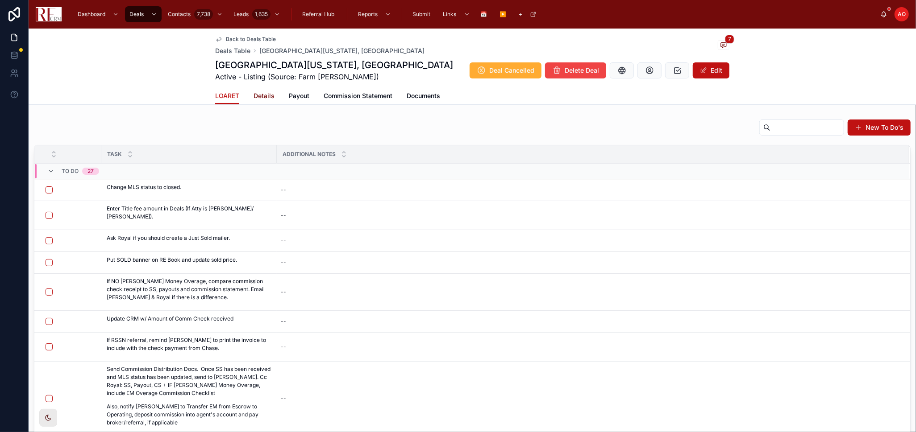
click at [259, 98] on span "Details" at bounding box center [263, 95] width 21 height 9
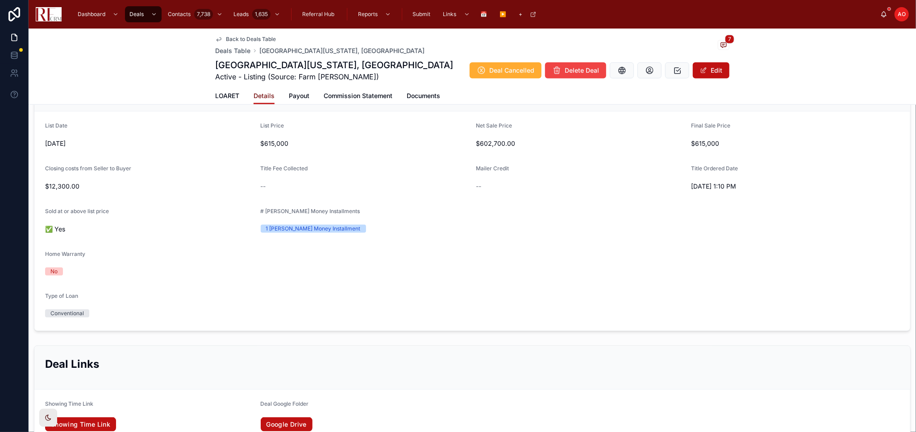
scroll to position [595, 0]
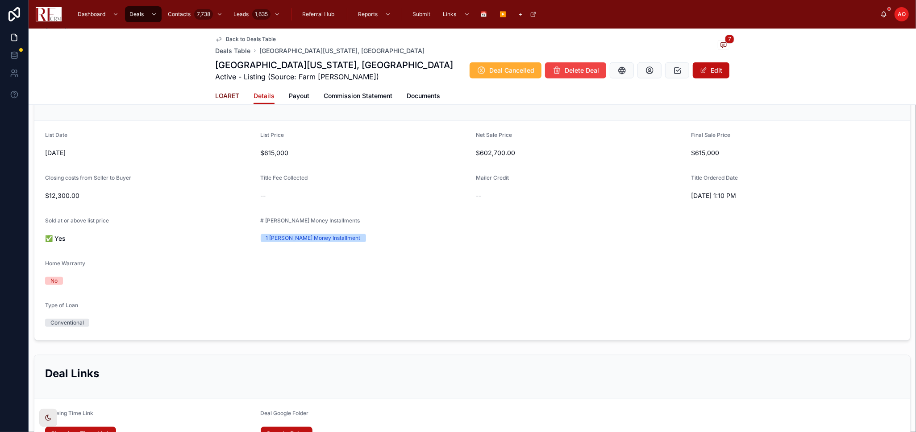
click at [215, 98] on span "LOARET" at bounding box center [227, 95] width 24 height 9
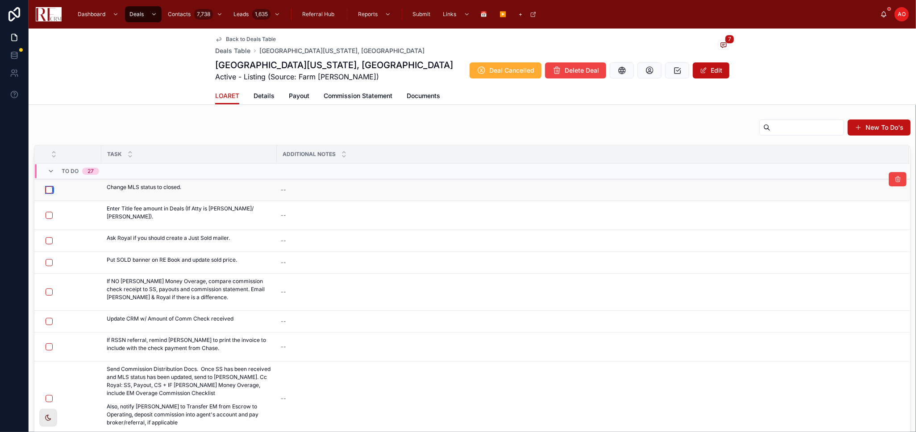
click at [46, 188] on button "button" at bounding box center [49, 190] width 7 height 7
click at [262, 93] on span "Details" at bounding box center [263, 95] width 21 height 9
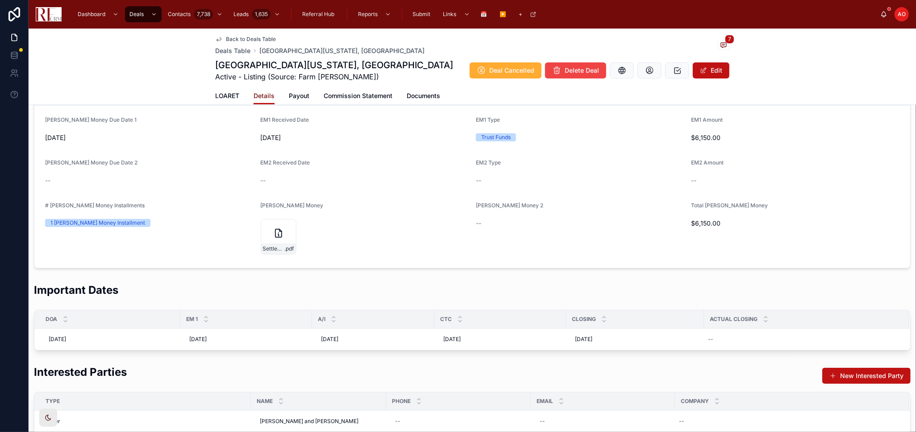
scroll to position [50, 0]
click at [226, 94] on span "LOARET" at bounding box center [227, 95] width 24 height 9
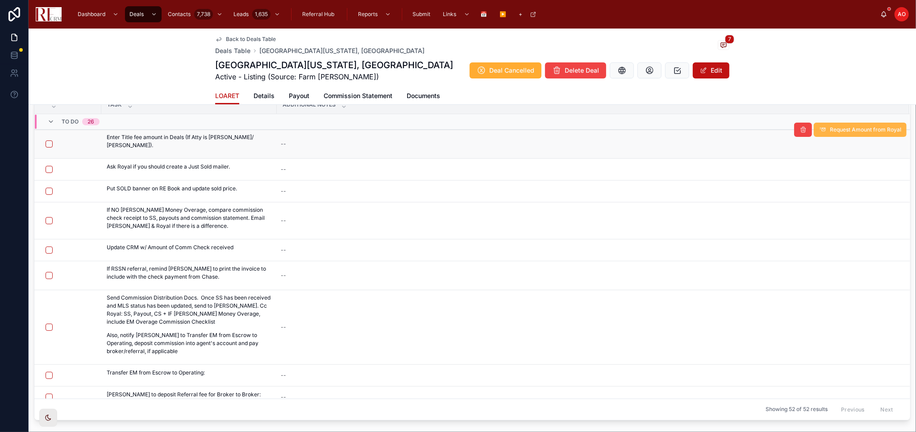
click at [853, 130] on span "Request Amount from Royal" at bounding box center [865, 129] width 71 height 7
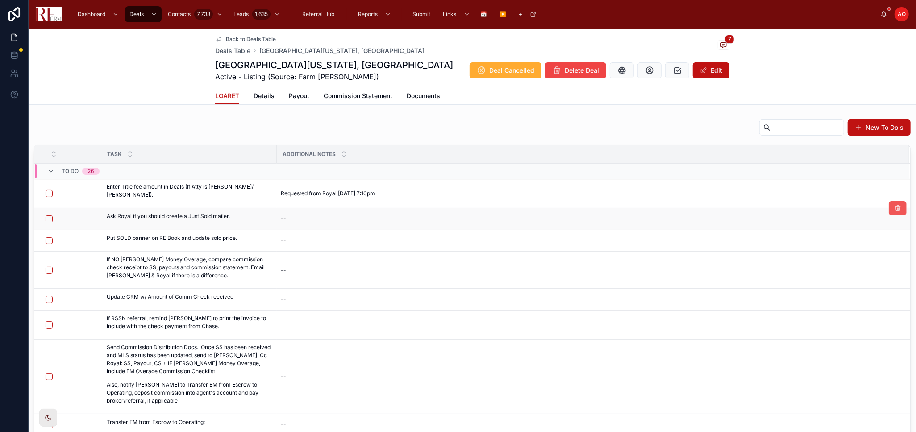
click at [894, 210] on icon at bounding box center [897, 208] width 7 height 7
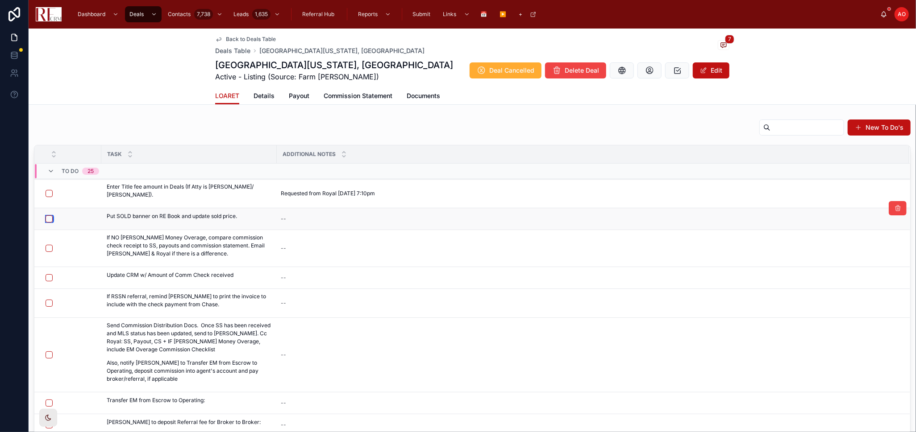
click at [46, 217] on button "button" at bounding box center [49, 219] width 7 height 7
click at [50, 300] on button "button" at bounding box center [49, 303] width 7 height 7
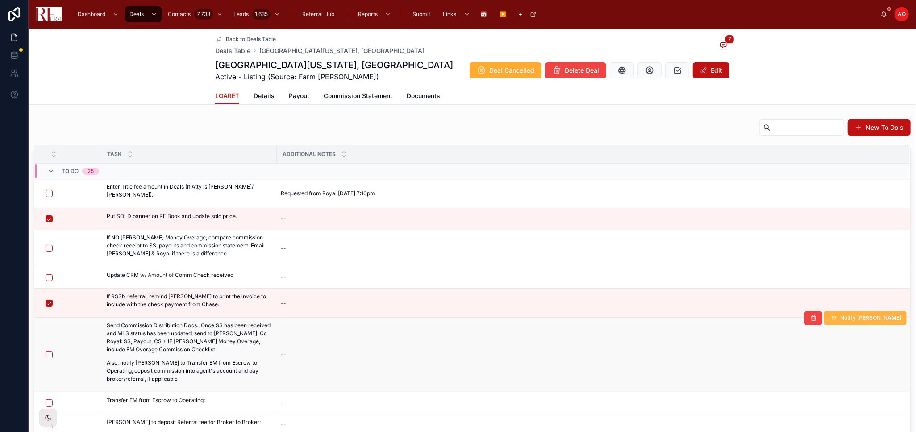
click at [873, 316] on span "Notify Isaac" at bounding box center [870, 318] width 61 height 7
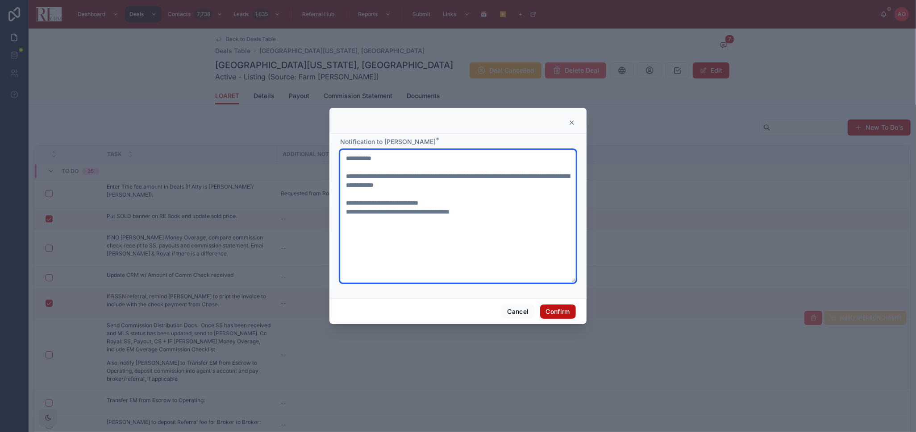
click at [434, 199] on textarea "**********" at bounding box center [458, 216] width 236 height 133
click at [413, 211] on textarea "**********" at bounding box center [458, 216] width 236 height 133
click at [473, 199] on textarea "**********" at bounding box center [458, 216] width 236 height 133
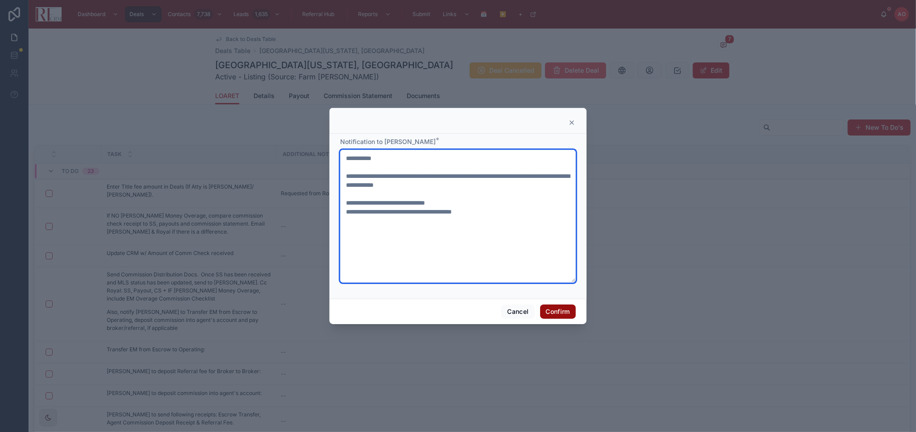
type textarea "**********"
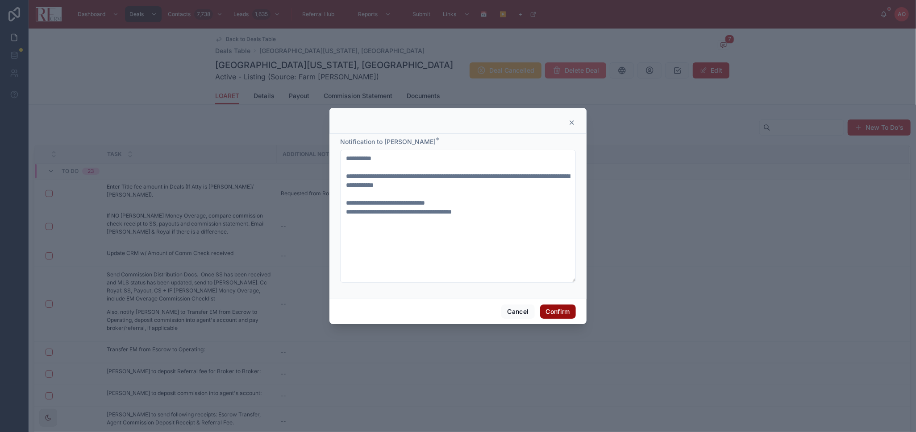
click at [570, 316] on button "Confirm" at bounding box center [558, 312] width 36 height 14
